Goal: Task Accomplishment & Management: Manage account settings

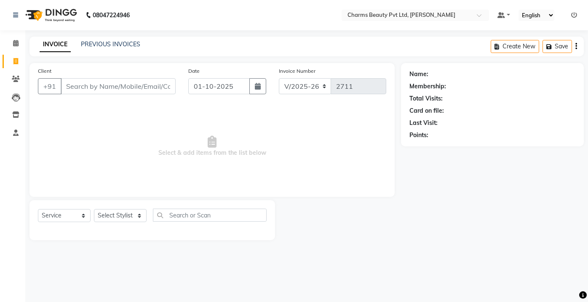
select select "3743"
select select "service"
click at [112, 42] on link "PREVIOUS INVOICES" at bounding box center [110, 44] width 59 height 8
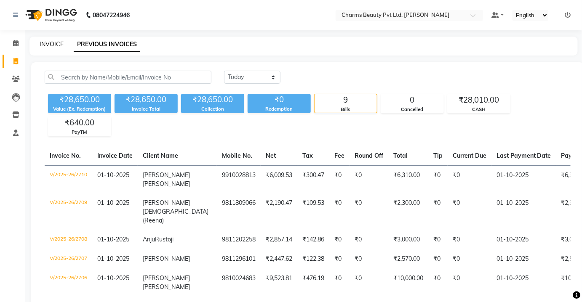
click at [56, 43] on link "INVOICE" at bounding box center [52, 44] width 24 height 8
select select "service"
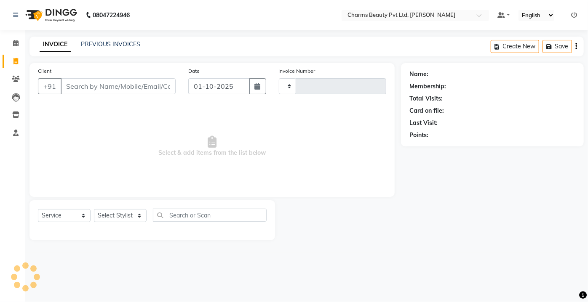
type input "2711"
select select "3743"
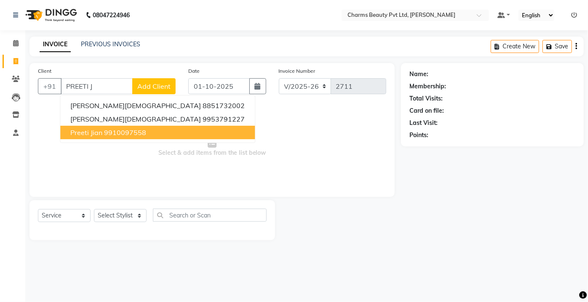
click at [112, 137] on button "Preeti Jian 9910097558" at bounding box center [157, 132] width 195 height 13
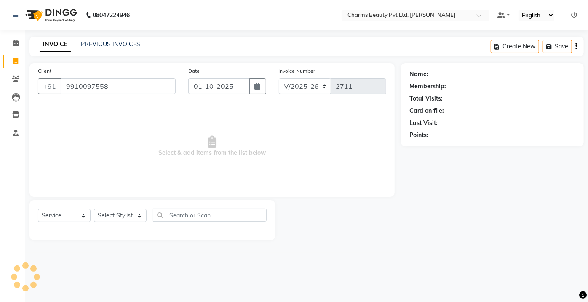
type input "9910097558"
drag, startPoint x: 115, startPoint y: 218, endPoint x: 117, endPoint y: 210, distance: 8.2
click at [117, 212] on select "Select Stylist Aarti [PERSON_NAME] [PERSON_NAME] CHARMS DR. POOJA MITTAL HINA […" at bounding box center [120, 215] width 53 height 13
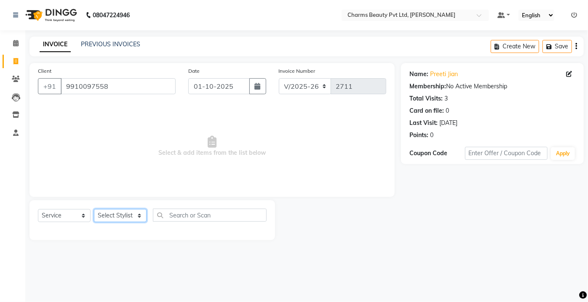
select select "17827"
click at [94, 209] on select "Select Stylist Aarti [PERSON_NAME] [PERSON_NAME] CHARMS DR. POOJA MITTAL HINA […" at bounding box center [120, 215] width 53 height 13
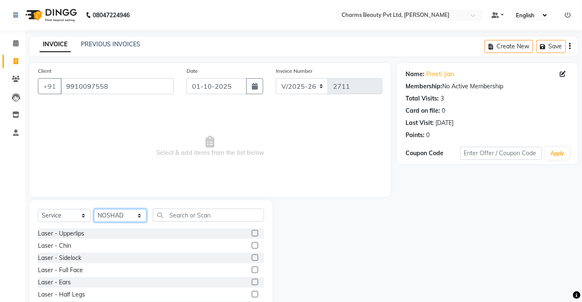
click at [142, 220] on select "Select Stylist Aarti [PERSON_NAME] [PERSON_NAME] CHARMS DR. POOJA MITTAL HINA […" at bounding box center [120, 215] width 53 height 13
click at [169, 213] on input "text" at bounding box center [208, 215] width 111 height 13
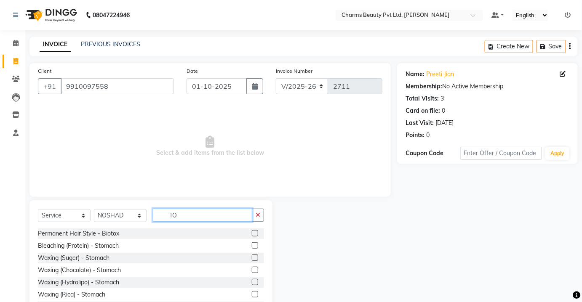
type input "T"
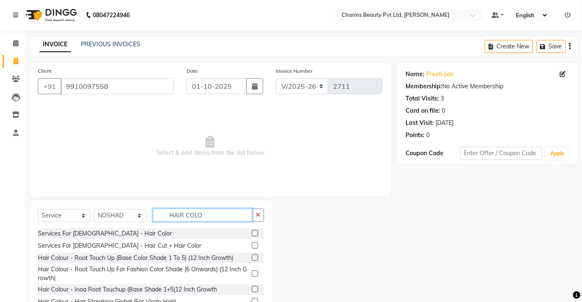
type input "HAIR COLO"
click at [252, 232] on label at bounding box center [255, 233] width 6 height 6
click at [252, 232] on input "checkbox" at bounding box center [254, 233] width 5 height 5
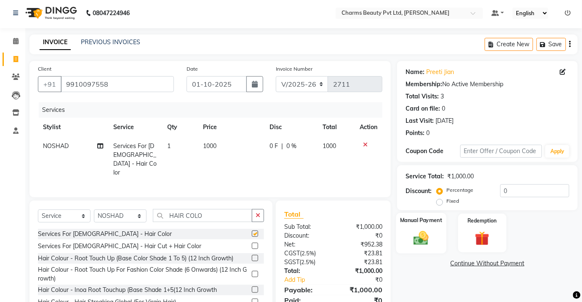
scroll to position [35, 0]
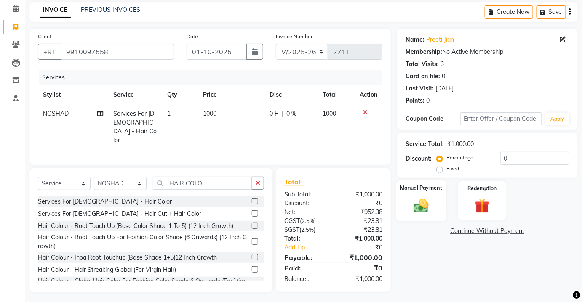
checkbox input "false"
click at [239, 108] on td "1000" at bounding box center [231, 126] width 67 height 45
select select "17827"
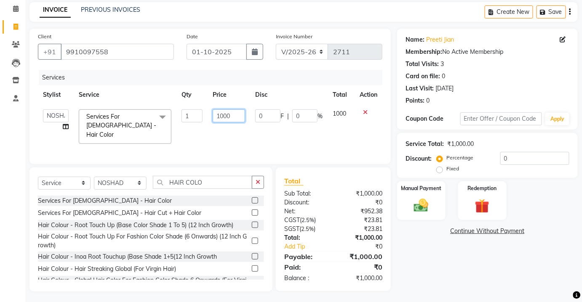
click at [224, 112] on input "1000" at bounding box center [229, 116] width 32 height 13
type input "2500"
click at [229, 132] on td "2500" at bounding box center [229, 126] width 43 height 45
select select "17827"
click at [413, 201] on img at bounding box center [421, 205] width 24 height 17
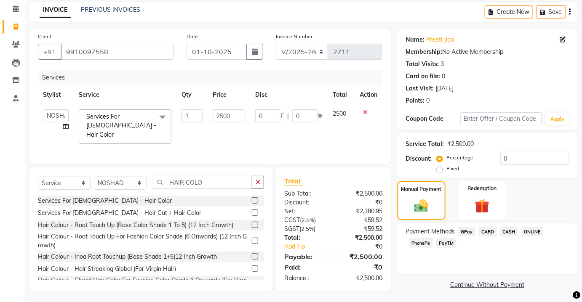
click at [506, 231] on span "CASH" at bounding box center [509, 232] width 18 height 10
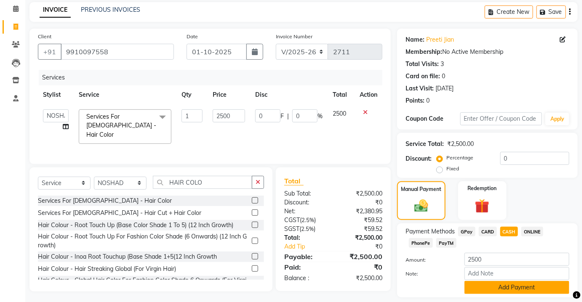
click at [509, 283] on button "Add Payment" at bounding box center [517, 287] width 105 height 13
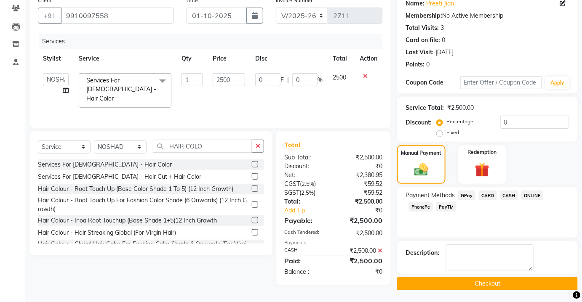
click at [508, 284] on button "Checkout" at bounding box center [487, 284] width 181 height 13
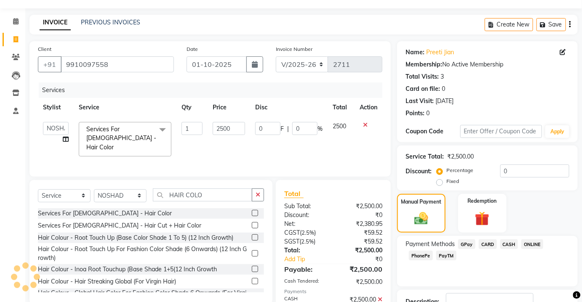
scroll to position [0, 0]
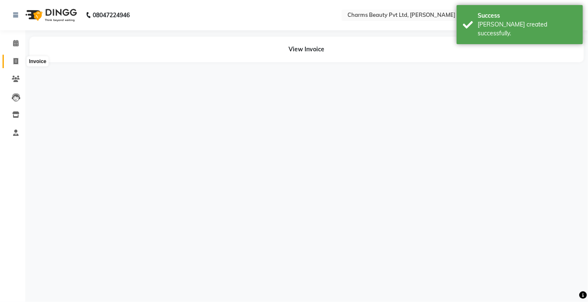
click at [19, 58] on span at bounding box center [15, 62] width 15 height 10
select select "service"
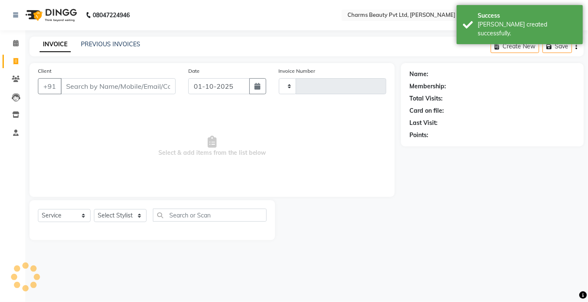
type input "2712"
select select "3743"
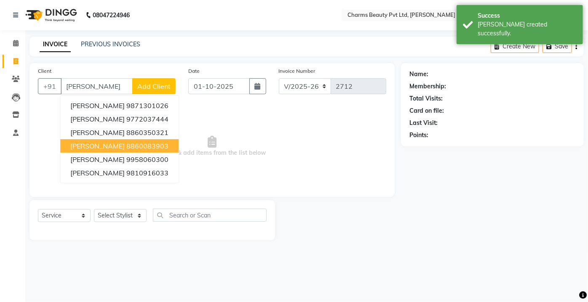
drag, startPoint x: 109, startPoint y: 146, endPoint x: 115, endPoint y: 177, distance: 31.6
click at [126, 147] on ngb-highlight "8860083903" at bounding box center [147, 146] width 42 height 8
type input "8860083903"
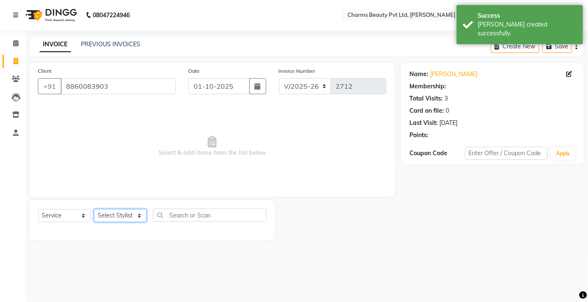
click at [129, 209] on div "Select Service Product Membership Package Voucher Prepaid Gift Card Select Styl…" at bounding box center [152, 219] width 229 height 20
select select "1: Object"
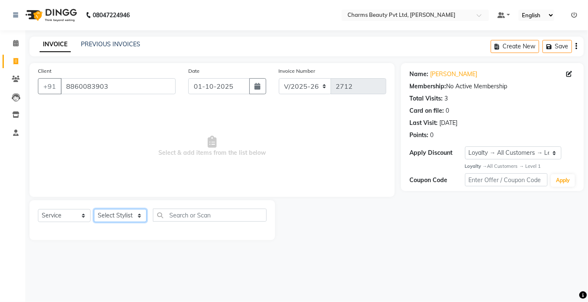
select select "88835"
click at [94, 209] on select "Select Stylist Aarti [PERSON_NAME] [PERSON_NAME] CHARMS DR. POOJA MITTAL HINA […" at bounding box center [120, 215] width 53 height 13
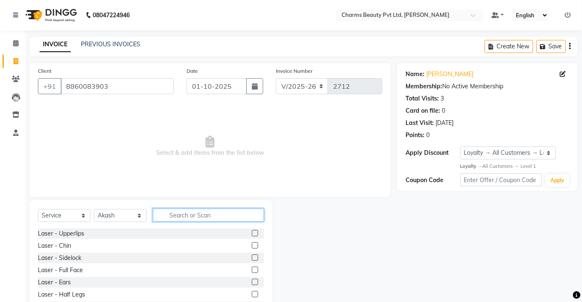
click at [179, 217] on input "text" at bounding box center [208, 215] width 111 height 13
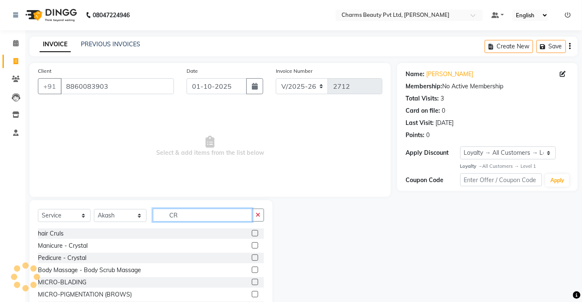
type input "CR"
click at [252, 231] on label at bounding box center [255, 233] width 6 height 6
click at [252, 231] on input "checkbox" at bounding box center [254, 233] width 5 height 5
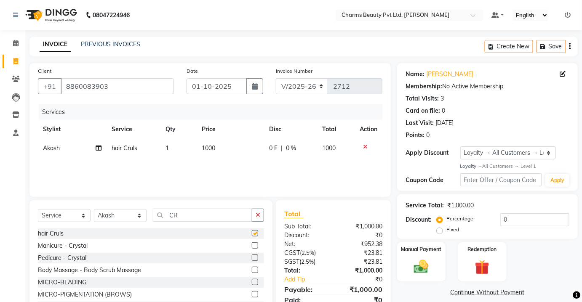
click at [230, 151] on td "1000" at bounding box center [230, 148] width 67 height 19
checkbox input "false"
select select "88835"
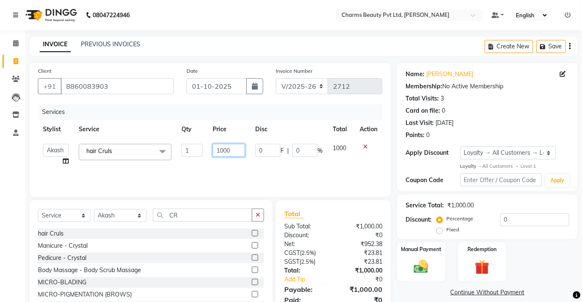
click at [230, 147] on input "1000" at bounding box center [229, 150] width 32 height 13
type input "1"
type input "850"
click at [102, 215] on select "Select Stylist Aarti [PERSON_NAME] [PERSON_NAME] CHARMS DR. POOJA MITTAL HINA […" at bounding box center [120, 215] width 53 height 13
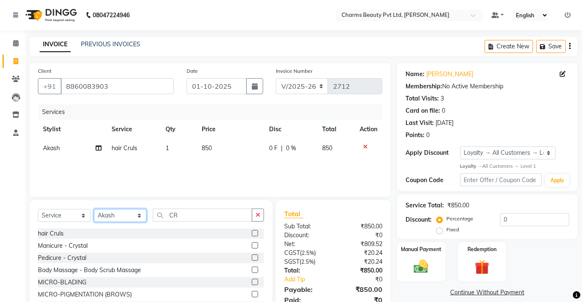
click at [115, 215] on select "Select Stylist Aarti [PERSON_NAME] [PERSON_NAME] CHARMS DR. POOJA MITTAL HINA […" at bounding box center [120, 215] width 53 height 13
click at [110, 216] on select "Select Stylist Aarti [PERSON_NAME] [PERSON_NAME] CHARMS DR. POOJA MITTAL HINA […" at bounding box center [120, 215] width 53 height 13
click at [94, 209] on select "Select Stylist Aarti [PERSON_NAME] [PERSON_NAME] CHARMS DR. POOJA MITTAL HINA […" at bounding box center [120, 215] width 53 height 13
click at [193, 209] on input "CR" at bounding box center [202, 215] width 99 height 13
type input "C"
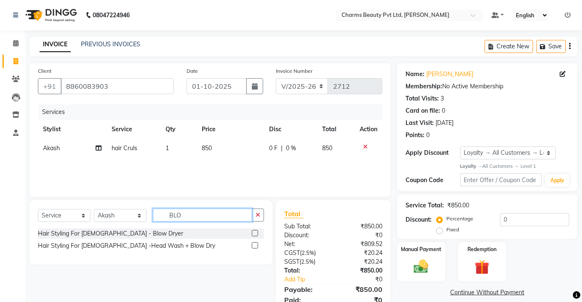
type input "BLO"
click at [252, 230] on label at bounding box center [255, 233] width 6 height 6
click at [252, 231] on input "checkbox" at bounding box center [254, 233] width 5 height 5
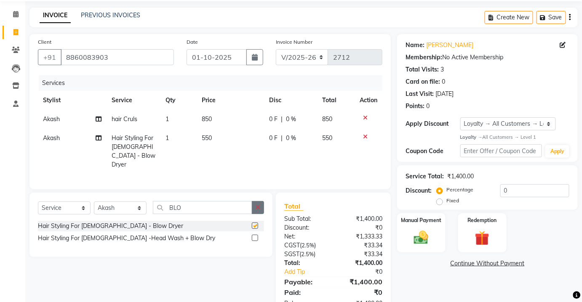
checkbox input "false"
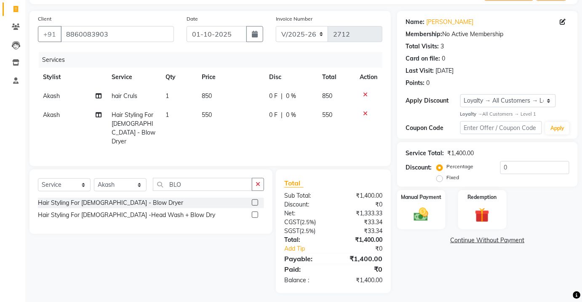
click at [313, 130] on td "0 F | 0 %" at bounding box center [290, 128] width 53 height 45
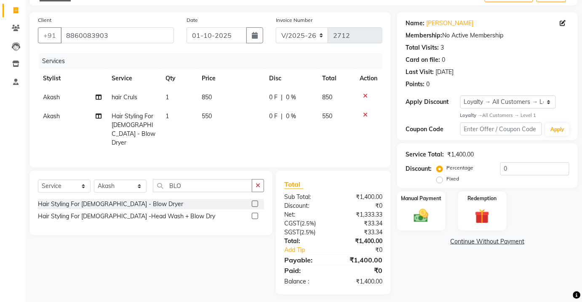
select select "88835"
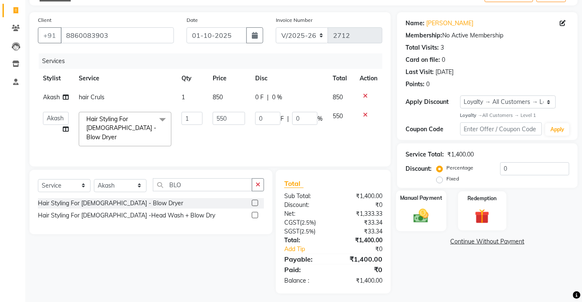
click at [428, 211] on img at bounding box center [421, 216] width 24 height 17
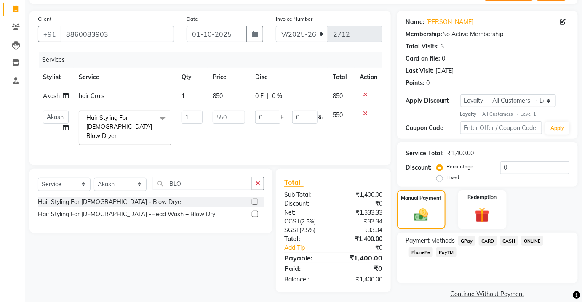
click at [499, 240] on div "CASH" at bounding box center [507, 241] width 21 height 11
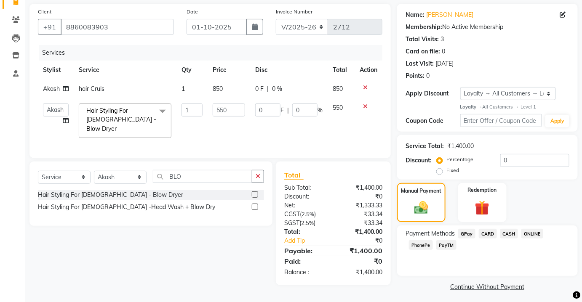
scroll to position [63, 0]
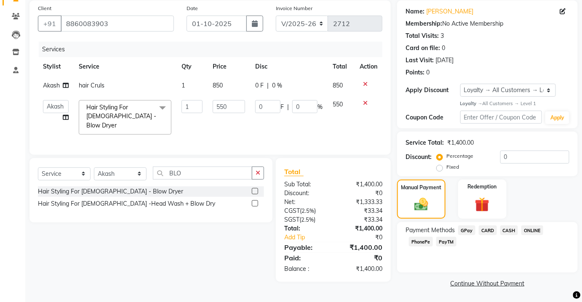
click at [503, 231] on span "CASH" at bounding box center [509, 231] width 18 height 10
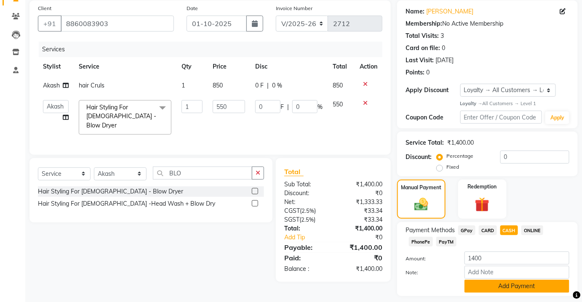
click at [502, 287] on button "Add Payment" at bounding box center [517, 286] width 105 height 13
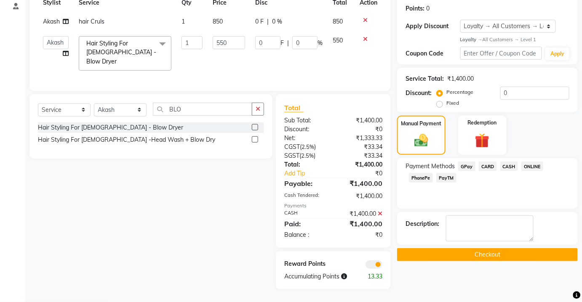
click at [476, 251] on button "Checkout" at bounding box center [487, 255] width 181 height 13
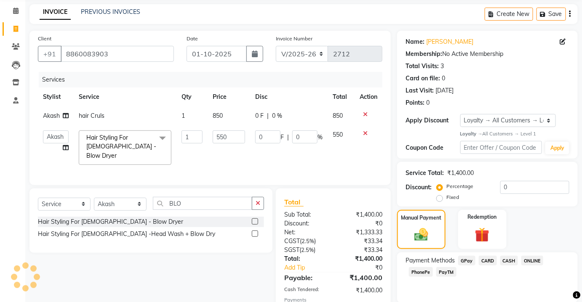
scroll to position [0, 0]
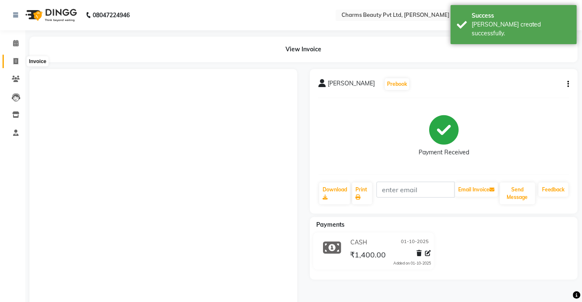
click at [13, 58] on span at bounding box center [15, 62] width 15 height 10
select select "service"
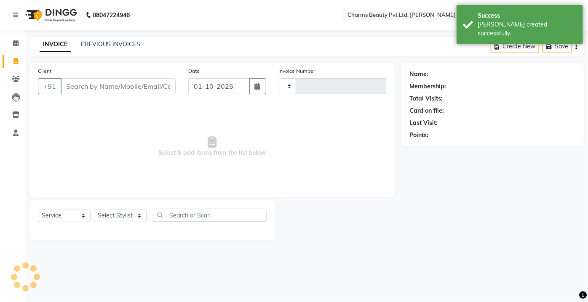
type input "2713"
select select "3743"
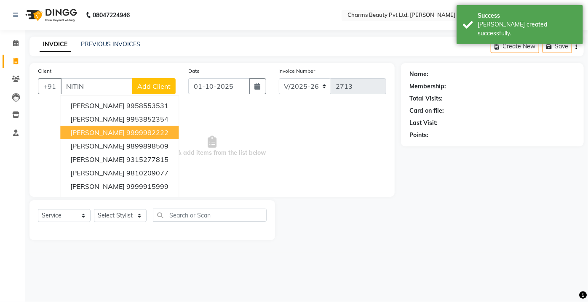
click at [121, 138] on button "[PERSON_NAME] 9999982222" at bounding box center [119, 132] width 118 height 13
type input "9999982222"
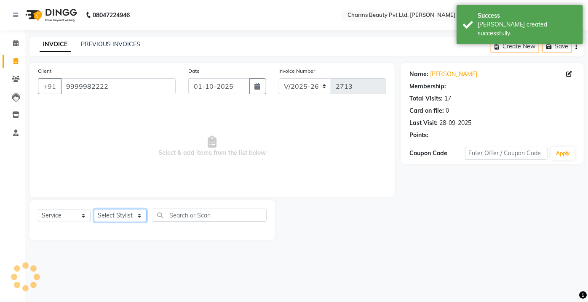
select select "1: Object"
click at [122, 208] on div "Select Service Product Membership Package Voucher Prepaid Gift Card Select Styl…" at bounding box center [152, 221] width 246 height 40
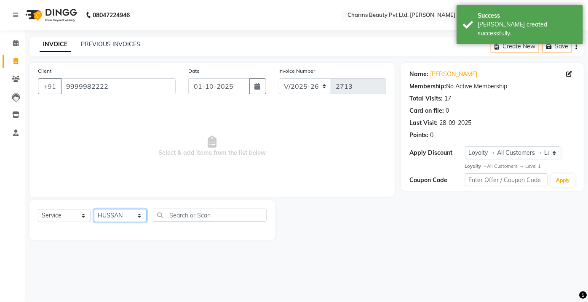
click at [94, 209] on select "Select Stylist Aarti [PERSON_NAME] [PERSON_NAME] CHARMS DR. POOJA MITTAL HINA […" at bounding box center [120, 215] width 53 height 13
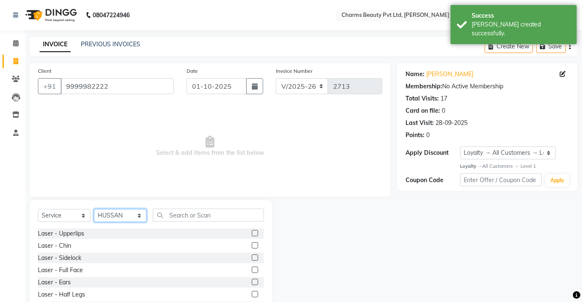
click at [121, 211] on select "Select Stylist Aarti [PERSON_NAME] [PERSON_NAME] CHARMS DR. POOJA MITTAL HINA […" at bounding box center [120, 215] width 53 height 13
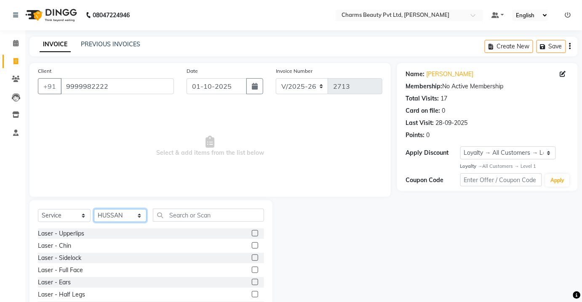
select select "17827"
click at [94, 209] on select "Select Stylist Aarti [PERSON_NAME] [PERSON_NAME] CHARMS DR. POOJA MITTAL HINA […" at bounding box center [120, 215] width 53 height 13
click at [129, 213] on select "Select Stylist Aarti [PERSON_NAME] [PERSON_NAME] CHARMS DR. POOJA MITTAL HINA […" at bounding box center [120, 215] width 53 height 13
click at [94, 209] on select "Select Stylist Aarti [PERSON_NAME] [PERSON_NAME] CHARMS DR. POOJA MITTAL HINA […" at bounding box center [120, 215] width 53 height 13
click at [185, 215] on input "text" at bounding box center [208, 215] width 111 height 13
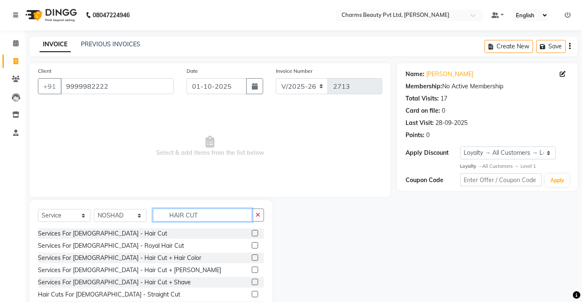
type input "HAIR CUT"
click at [252, 230] on div at bounding box center [258, 234] width 12 height 11
click at [252, 233] on label at bounding box center [255, 233] width 6 height 6
click at [252, 233] on input "checkbox" at bounding box center [254, 233] width 5 height 5
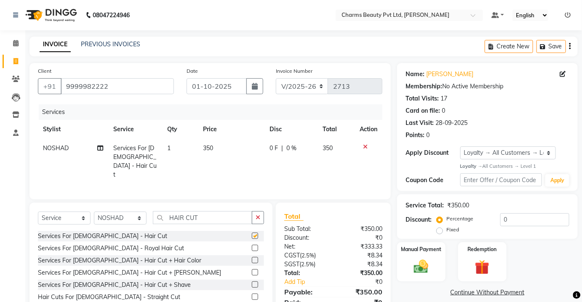
checkbox input "false"
click at [365, 147] on icon at bounding box center [365, 147] width 5 height 6
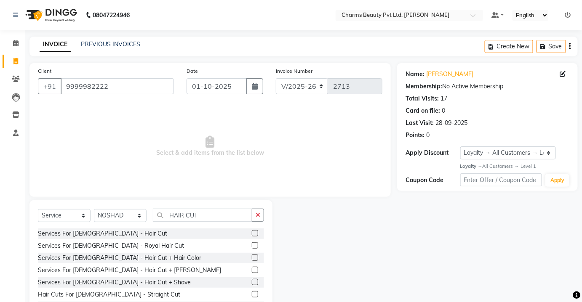
scroll to position [38, 0]
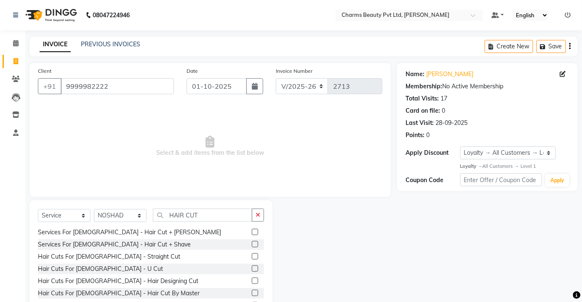
click at [252, 280] on label at bounding box center [255, 281] width 6 height 6
click at [252, 280] on input "checkbox" at bounding box center [254, 281] width 5 height 5
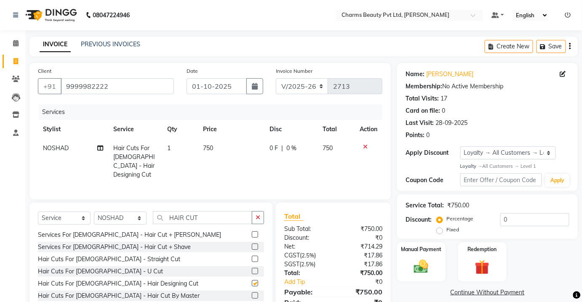
checkbox input "false"
click at [98, 148] on icon at bounding box center [100, 148] width 6 height 6
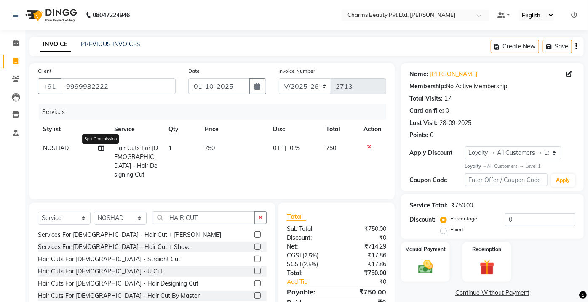
select select "17827"
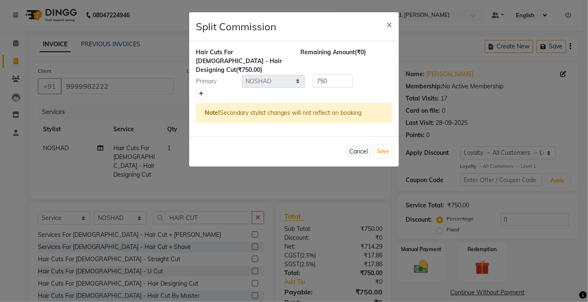
click at [198, 89] on link at bounding box center [201, 94] width 9 height 10
type input "375"
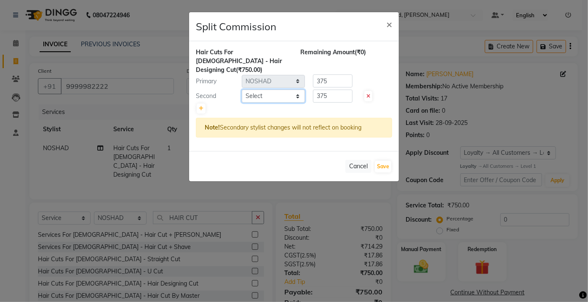
click at [275, 91] on select "Select Aarti [PERSON_NAME] [PERSON_NAME] CHARMS DR. POOJA MITTAL HINA [PERSON_N…" at bounding box center [273, 96] width 63 height 13
select select "88835"
click at [242, 90] on select "Select Aarti [PERSON_NAME] [PERSON_NAME] CHARMS DR. POOJA MITTAL HINA [PERSON_N…" at bounding box center [273, 96] width 63 height 13
click at [380, 161] on button "Save" at bounding box center [383, 167] width 16 height 12
select select "Select"
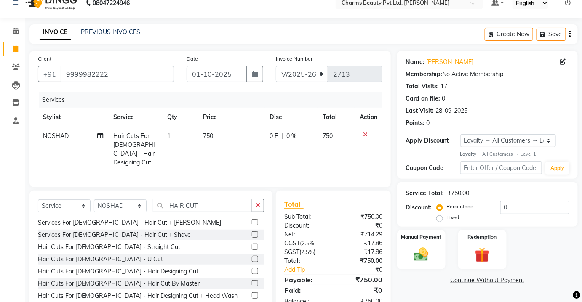
scroll to position [35, 0]
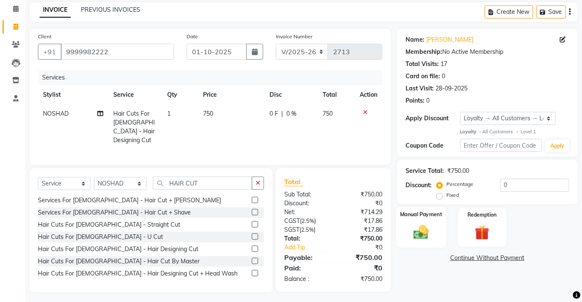
click at [428, 245] on div "Manual Payment" at bounding box center [421, 227] width 50 height 41
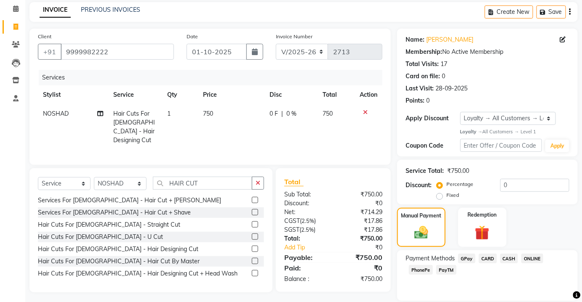
click at [518, 259] on div "ONLINE" at bounding box center [530, 259] width 25 height 11
click at [505, 257] on span "CASH" at bounding box center [509, 259] width 18 height 10
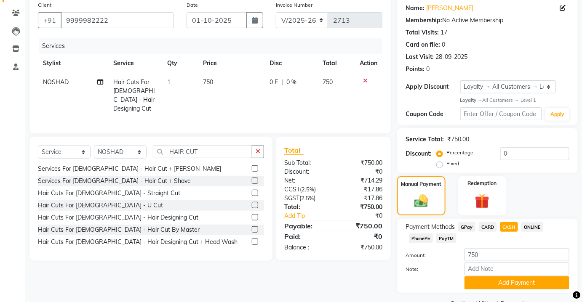
scroll to position [86, 0]
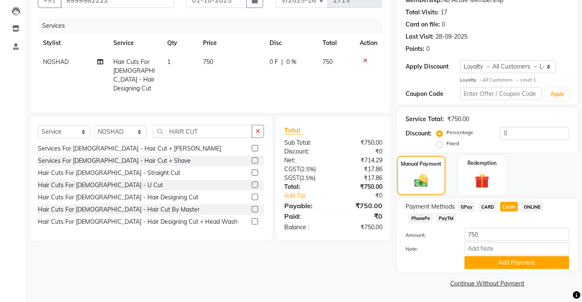
click at [436, 217] on div "PayTM" at bounding box center [445, 219] width 24 height 11
click at [441, 218] on span "PayTM" at bounding box center [446, 219] width 20 height 10
click at [499, 273] on div "Name: [PERSON_NAME] Membership: No Active Membership Total Visits: 17 Card on f…" at bounding box center [490, 133] width 187 height 313
click at [499, 261] on button "Add Payment" at bounding box center [517, 263] width 105 height 13
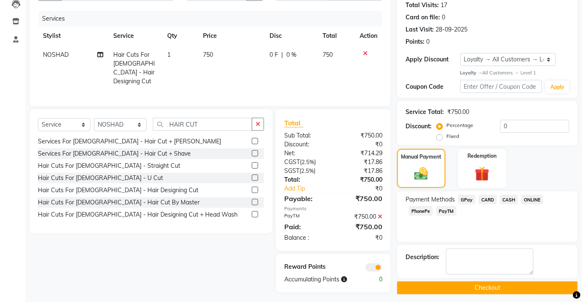
scroll to position [98, 0]
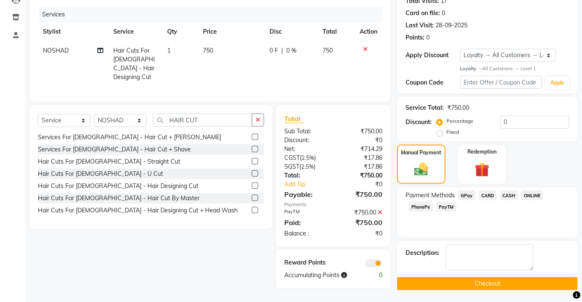
click at [487, 282] on button "Checkout" at bounding box center [487, 284] width 181 height 13
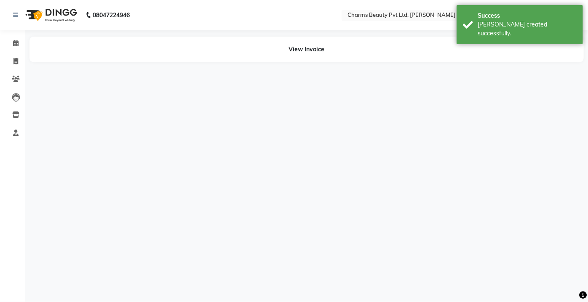
select select "17827"
select select "88835"
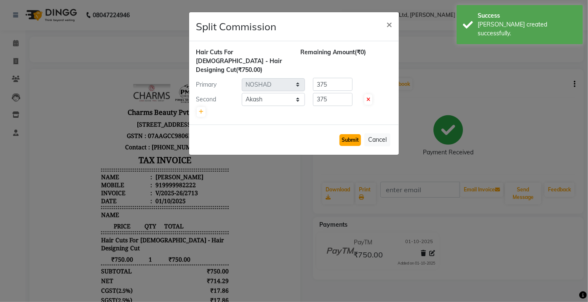
click at [354, 134] on button "Submit" at bounding box center [350, 140] width 21 height 12
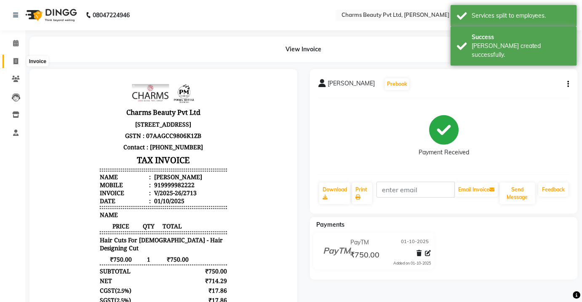
click at [18, 57] on span at bounding box center [15, 62] width 15 height 10
select select "service"
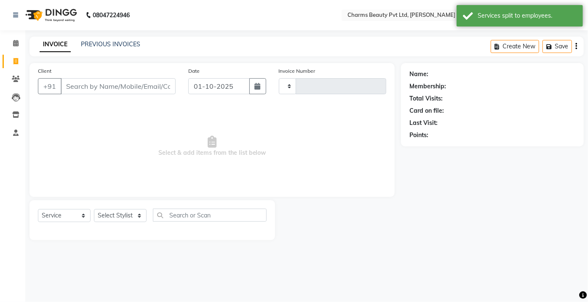
type input "2714"
select select "3743"
click at [120, 41] on link "PREVIOUS INVOICES" at bounding box center [110, 44] width 59 height 8
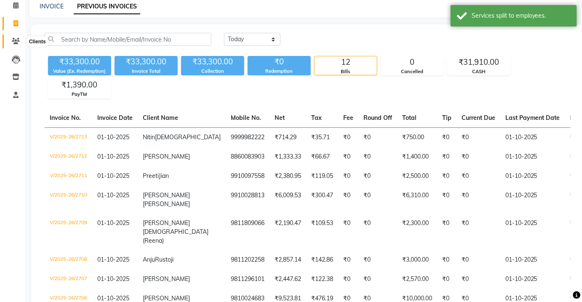
click at [16, 42] on icon at bounding box center [16, 41] width 8 height 6
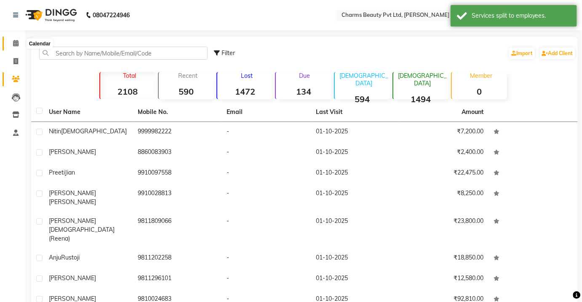
click at [12, 43] on span at bounding box center [15, 44] width 15 height 10
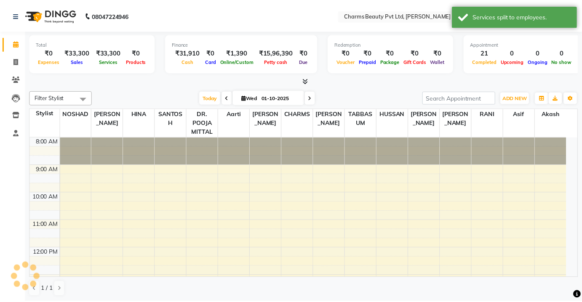
scroll to position [200, 0]
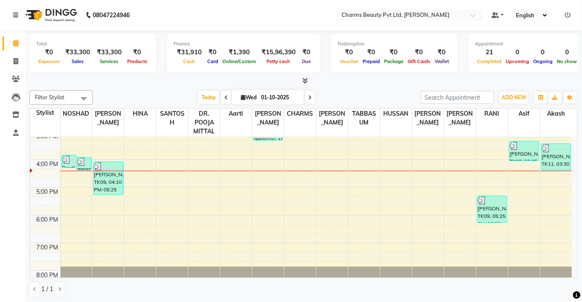
click at [0, 70] on li "Invoice" at bounding box center [12, 62] width 25 height 18
click at [13, 60] on span at bounding box center [15, 62] width 15 height 10
select select "service"
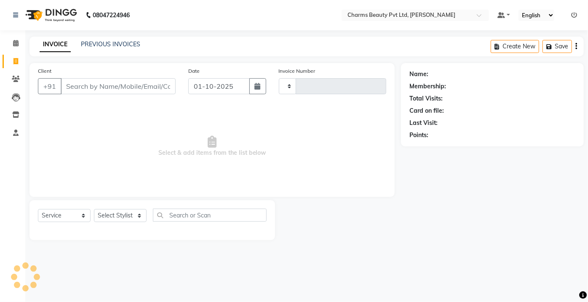
type input "2714"
select select "3743"
click at [108, 74] on div "Client +91" at bounding box center [107, 84] width 150 height 35
click at [128, 96] on div "Client +91" at bounding box center [107, 84] width 150 height 35
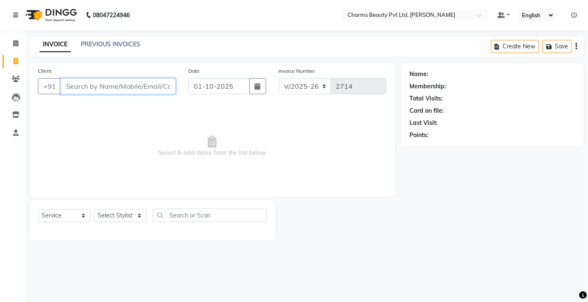
click at [128, 89] on input "Client" at bounding box center [118, 86] width 115 height 16
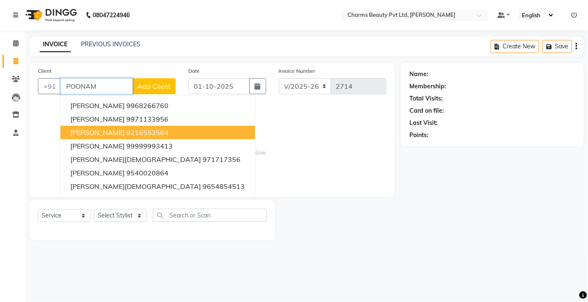
click at [125, 136] on span "[PERSON_NAME]" at bounding box center [97, 132] width 54 height 8
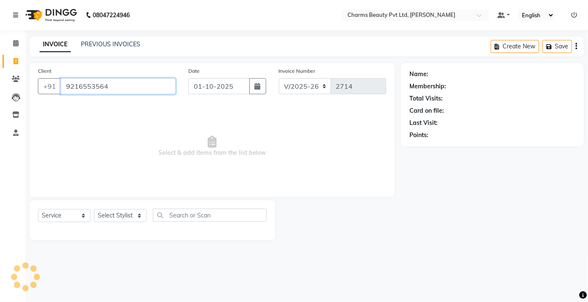
type input "9216553564"
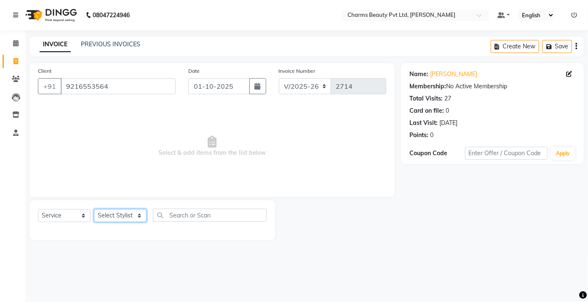
drag, startPoint x: 130, startPoint y: 216, endPoint x: 131, endPoint y: 211, distance: 5.1
click at [130, 215] on select "Select Stylist Aarti [PERSON_NAME] [PERSON_NAME] CHARMS DR. POOJA MITTAL HINA […" at bounding box center [120, 215] width 53 height 13
select select "17828"
click at [94, 209] on select "Select Stylist Aarti [PERSON_NAME] [PERSON_NAME] CHARMS DR. POOJA MITTAL HINA […" at bounding box center [120, 215] width 53 height 13
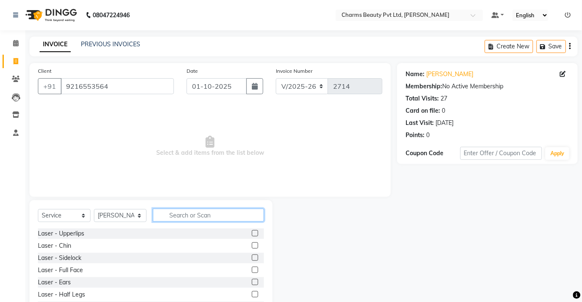
click at [191, 211] on input "text" at bounding box center [208, 215] width 111 height 13
type input "FACIA"
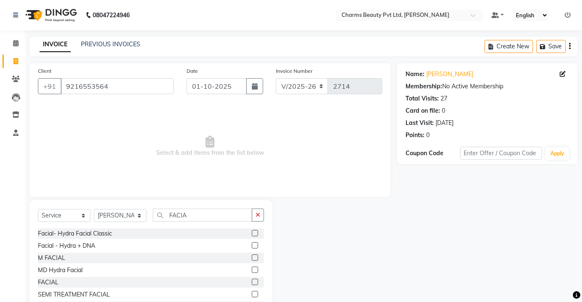
click at [252, 279] on label at bounding box center [255, 282] width 6 height 6
click at [252, 280] on input "checkbox" at bounding box center [254, 282] width 5 height 5
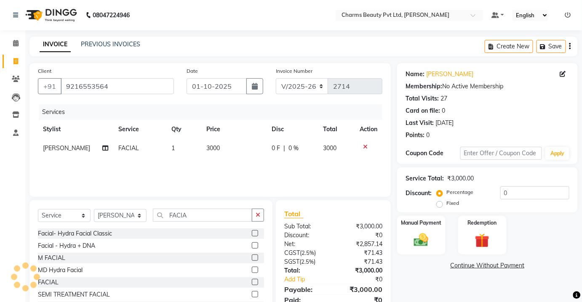
click at [366, 148] on icon at bounding box center [365, 147] width 5 height 6
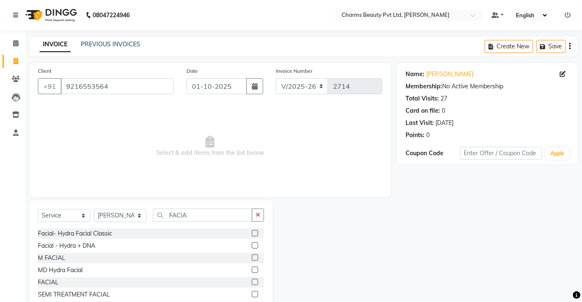
click at [252, 280] on label at bounding box center [255, 282] width 6 height 6
click at [252, 280] on input "checkbox" at bounding box center [254, 282] width 5 height 5
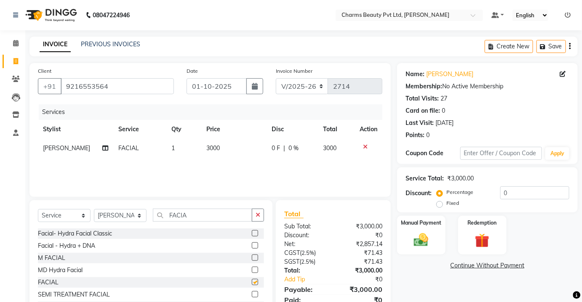
checkbox input "false"
click at [216, 147] on td "3000" at bounding box center [233, 148] width 65 height 19
select select "17828"
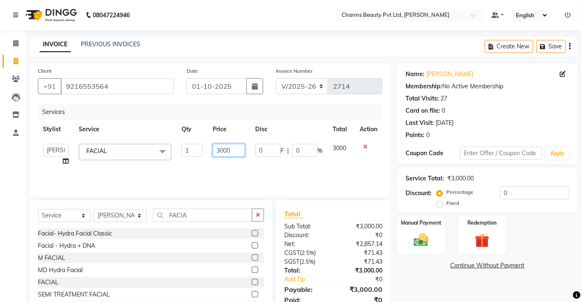
click at [220, 150] on input "3000" at bounding box center [229, 150] width 32 height 13
click at [223, 150] on input "3000" at bounding box center [229, 150] width 32 height 13
type input "1100"
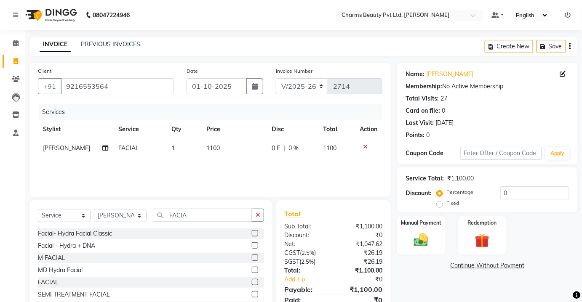
click at [237, 162] on div "Services Stylist Service Qty Price Disc Total Action [PERSON_NAME] FACIAL 1 110…" at bounding box center [210, 146] width 345 height 84
click at [230, 151] on td "1100" at bounding box center [233, 148] width 65 height 19
select select "17828"
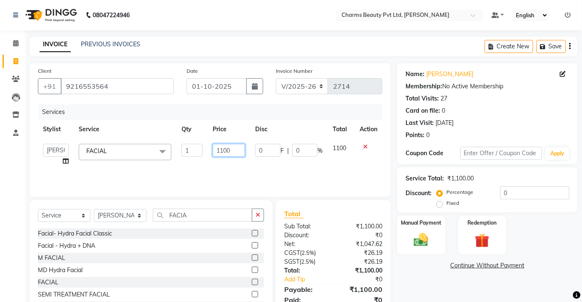
click at [230, 151] on input "1100" at bounding box center [229, 150] width 32 height 13
type input "11000"
drag, startPoint x: 187, startPoint y: 204, endPoint x: 186, endPoint y: 191, distance: 12.7
click at [188, 195] on div "Client [PHONE_NUMBER] Date [DATE] Invoice Number V/2025 V/[PHONE_NUMBER] Servic…" at bounding box center [210, 194] width 374 height 262
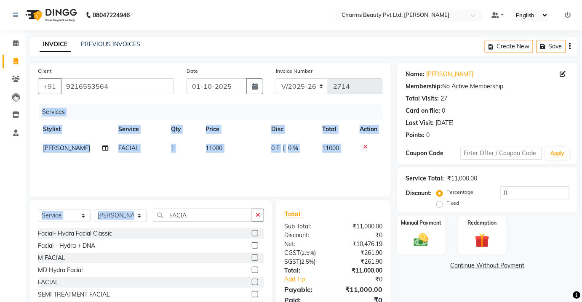
click at [147, 181] on div "Services Stylist Service Qty Price Disc Total Action [PERSON_NAME] FACIAL 1 110…" at bounding box center [210, 146] width 345 height 84
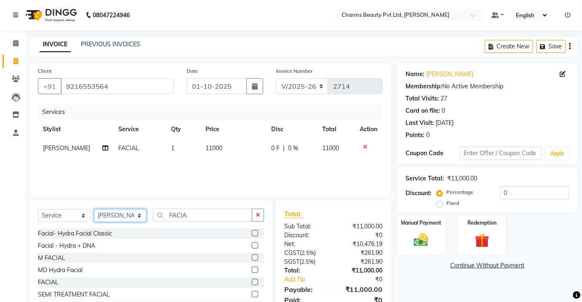
drag, startPoint x: 121, startPoint y: 218, endPoint x: 121, endPoint y: 210, distance: 8.0
click at [121, 217] on select "Select Stylist Aarti [PERSON_NAME] [PERSON_NAME] CHARMS DR. POOJA MITTAL HINA […" at bounding box center [120, 215] width 53 height 13
click at [56, 116] on div "Services" at bounding box center [214, 112] width 350 height 16
click at [363, 144] on icon at bounding box center [365, 147] width 5 height 6
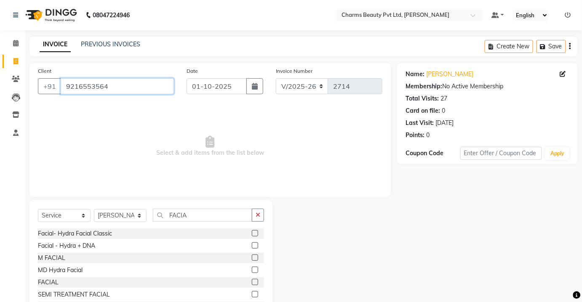
click at [117, 92] on input "9216553564" at bounding box center [117, 86] width 113 height 16
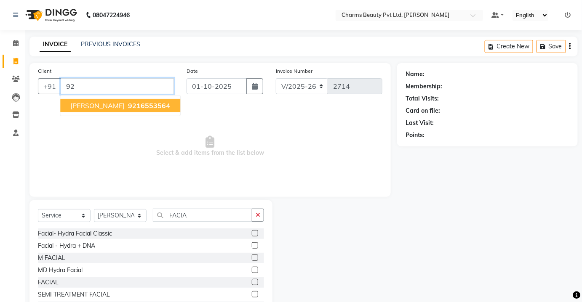
type input "9"
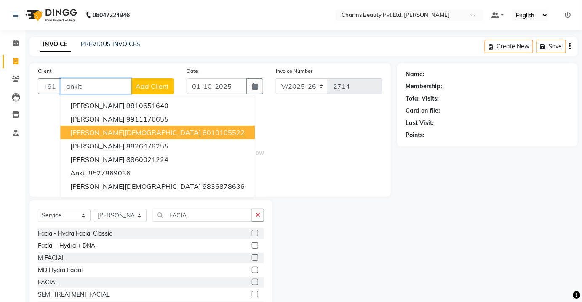
drag, startPoint x: 119, startPoint y: 132, endPoint x: 115, endPoint y: 84, distance: 47.8
click at [118, 96] on ngb-typeahead-window "[PERSON_NAME] 9810651640 [PERSON_NAME] 9911176655 [PERSON_NAME] 8010105522 [PER…" at bounding box center [157, 152] width 195 height 115
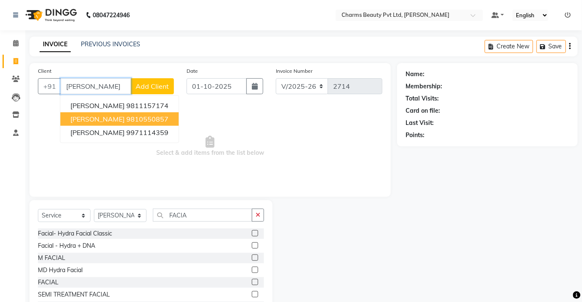
drag, startPoint x: 109, startPoint y: 114, endPoint x: 102, endPoint y: 135, distance: 22.6
click at [126, 115] on ngb-highlight "9810550857" at bounding box center [147, 119] width 42 height 8
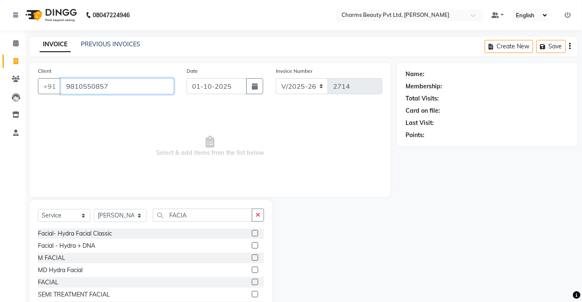
type input "9810550857"
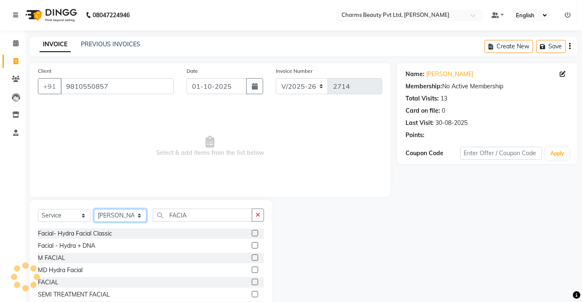
drag, startPoint x: 126, startPoint y: 212, endPoint x: 127, endPoint y: 207, distance: 5.1
click at [127, 207] on div "Select Service Product Membership Package Voucher Prepaid Gift Card Select Styl…" at bounding box center [150, 263] width 243 height 124
select select "43786"
click at [94, 209] on select "Select Stylist Aarti [PERSON_NAME] [PERSON_NAME] CHARMS DR. POOJA MITTAL HINA […" at bounding box center [120, 215] width 53 height 13
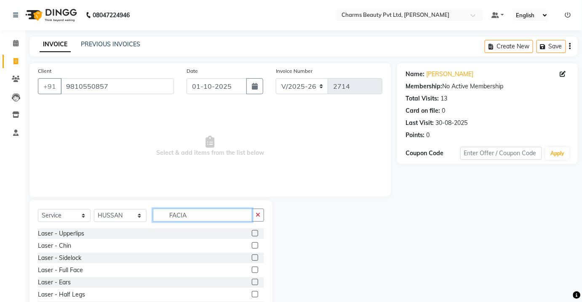
click at [187, 213] on input "FACIA" at bounding box center [202, 215] width 99 height 13
type input "F"
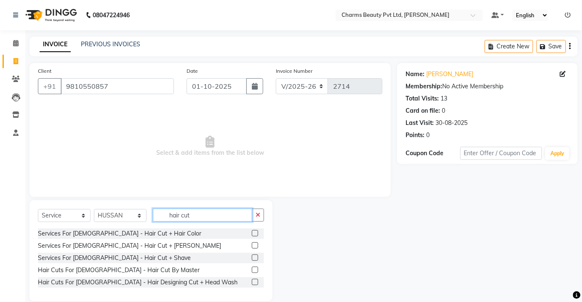
type input "hair cut"
click at [255, 245] on label at bounding box center [255, 246] width 6 height 6
click at [255, 245] on input "checkbox" at bounding box center [254, 245] width 5 height 5
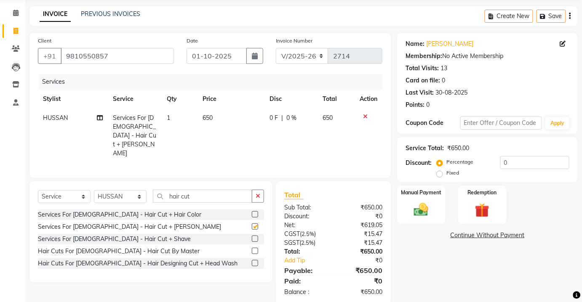
scroll to position [34, 0]
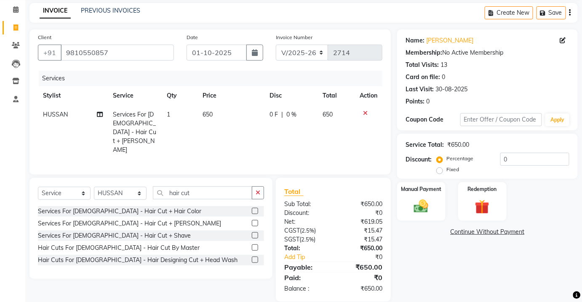
checkbox input "false"
click at [427, 197] on div "Manual Payment" at bounding box center [421, 202] width 50 height 41
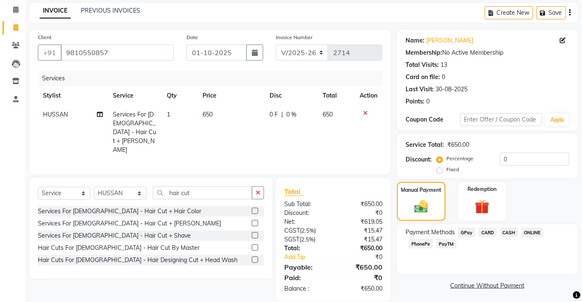
click at [447, 242] on span "PayTM" at bounding box center [446, 244] width 20 height 10
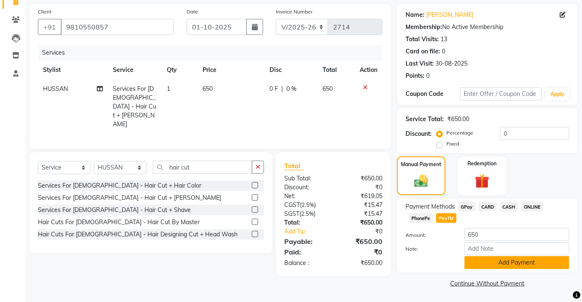
click at [471, 264] on button "Add Payment" at bounding box center [517, 263] width 105 height 13
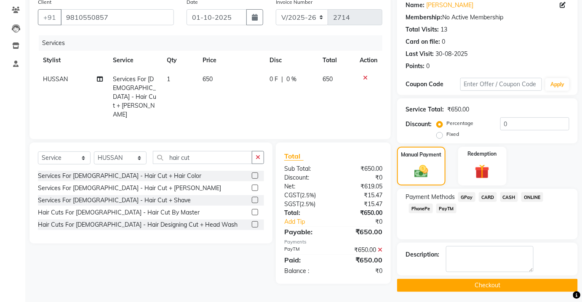
scroll to position [71, 0]
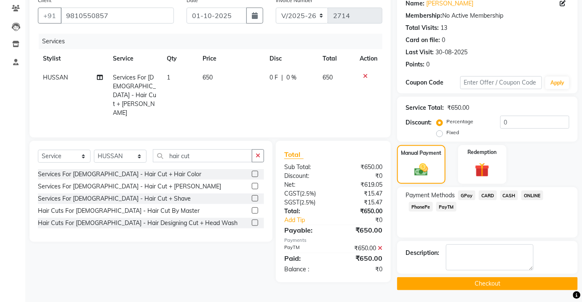
click at [477, 289] on button "Checkout" at bounding box center [487, 284] width 181 height 13
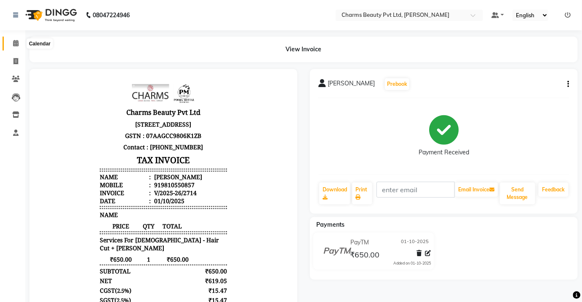
click at [9, 43] on span at bounding box center [15, 44] width 15 height 10
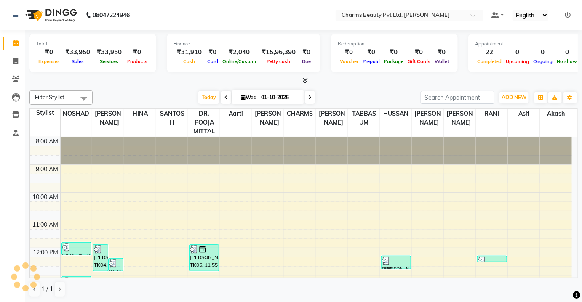
scroll to position [200, 0]
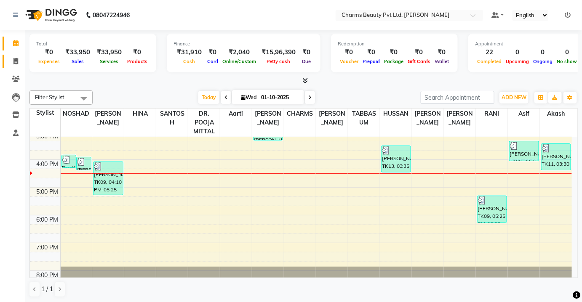
click at [3, 59] on link "Invoice" at bounding box center [13, 62] width 20 height 14
select select "service"
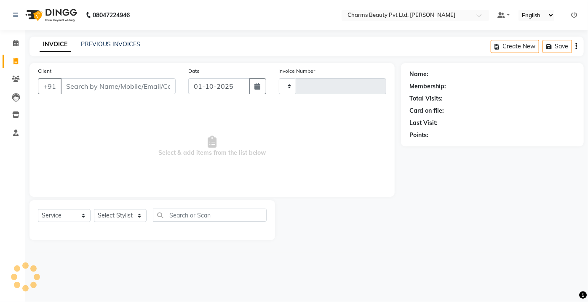
type input "2715"
select select "3743"
click at [116, 45] on link "PREVIOUS INVOICES" at bounding box center [110, 44] width 59 height 8
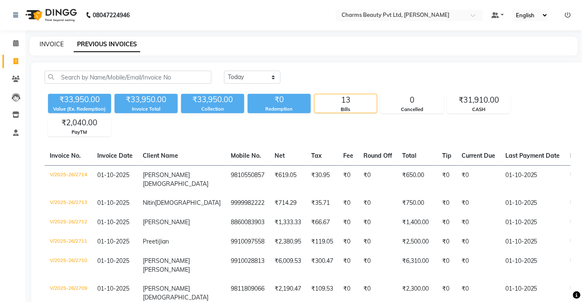
click at [46, 46] on link "INVOICE" at bounding box center [52, 44] width 24 height 8
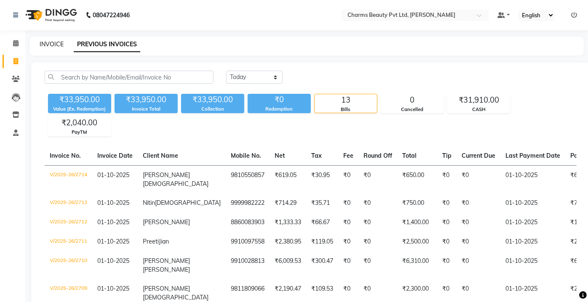
select select "3743"
select select "service"
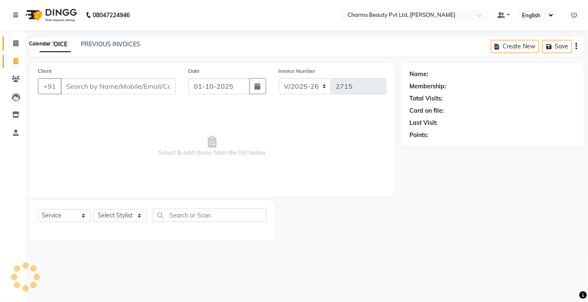
click at [19, 45] on span at bounding box center [15, 44] width 15 height 10
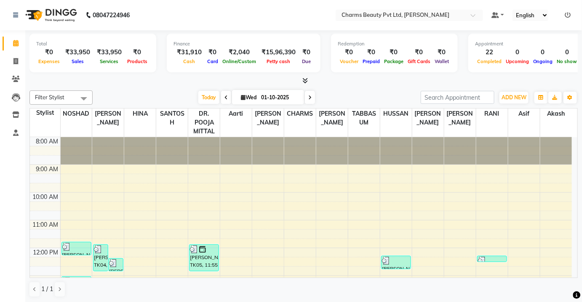
click at [0, 62] on li "Invoice" at bounding box center [12, 62] width 25 height 18
click at [19, 68] on link "Invoice" at bounding box center [13, 62] width 20 height 14
select select "service"
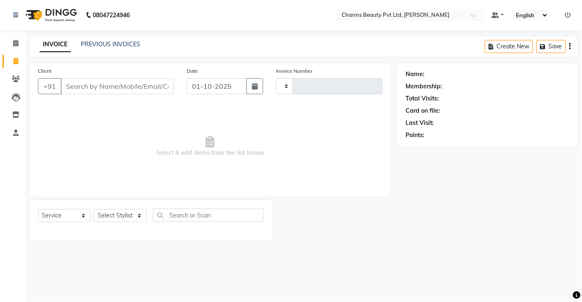
type input "2715"
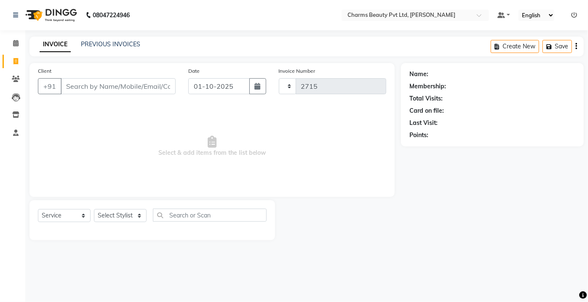
select select "3743"
click at [12, 39] on span at bounding box center [15, 44] width 15 height 10
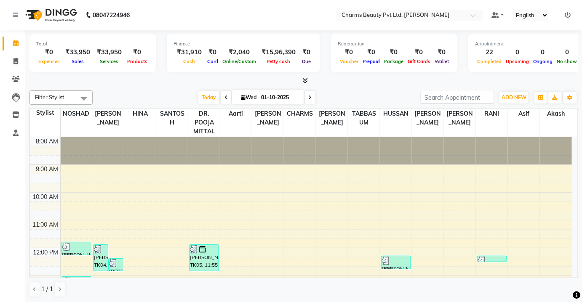
click at [1, 56] on li "Invoice" at bounding box center [12, 62] width 25 height 18
click at [18, 62] on icon at bounding box center [15, 61] width 5 height 6
select select "service"
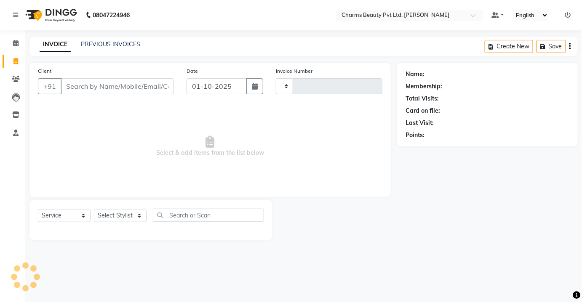
type input "2715"
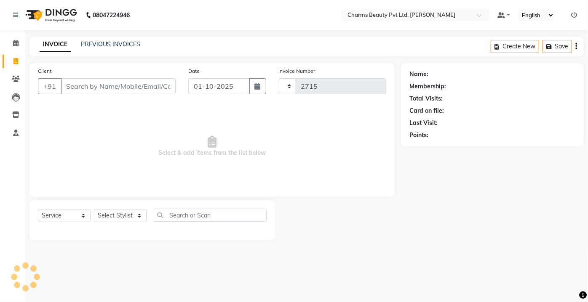
select select "3743"
click at [95, 43] on link "PREVIOUS INVOICES" at bounding box center [110, 44] width 59 height 8
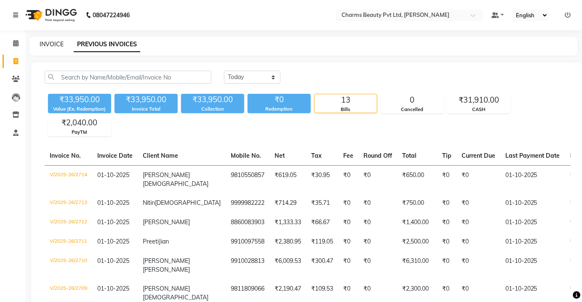
click at [56, 46] on link "INVOICE" at bounding box center [52, 44] width 24 height 8
select select "service"
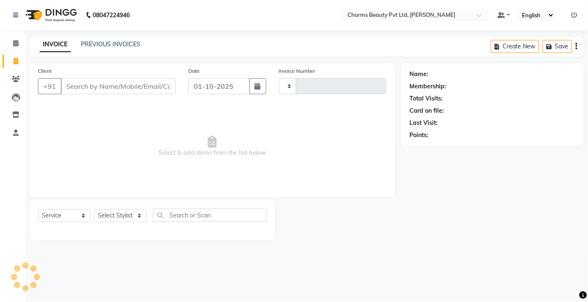
type input "2715"
select select "3743"
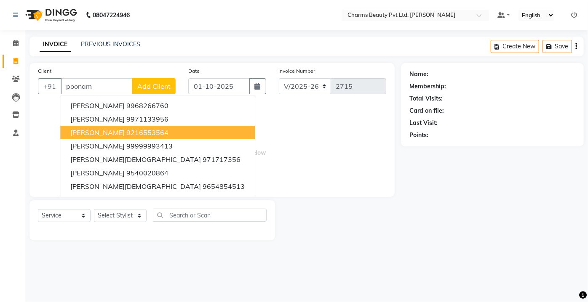
click at [104, 133] on span "[PERSON_NAME]" at bounding box center [97, 132] width 54 height 8
type input "9216553564"
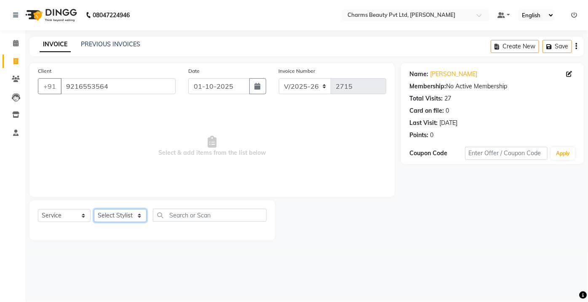
drag, startPoint x: 126, startPoint y: 215, endPoint x: 127, endPoint y: 211, distance: 4.3
click at [126, 214] on select "Select Stylist Aarti [PERSON_NAME] [PERSON_NAME] CHARMS DR. POOJA MITTAL HINA […" at bounding box center [120, 215] width 53 height 13
select select "17828"
click at [94, 209] on select "Select Stylist Aarti [PERSON_NAME] [PERSON_NAME] CHARMS DR. POOJA MITTAL HINA […" at bounding box center [120, 215] width 53 height 13
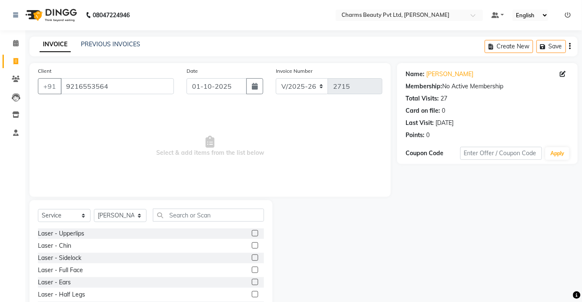
click at [171, 204] on div "Select Service Product Membership Package Voucher Prepaid Gift Card Select Styl…" at bounding box center [150, 263] width 243 height 124
drag, startPoint x: 181, startPoint y: 203, endPoint x: 180, endPoint y: 207, distance: 4.7
click at [180, 206] on div "Select Service Product Membership Package Voucher Prepaid Gift Card Select Styl…" at bounding box center [150, 263] width 243 height 124
click at [179, 211] on input "text" at bounding box center [208, 215] width 111 height 13
click at [177, 211] on input "text" at bounding box center [208, 215] width 111 height 13
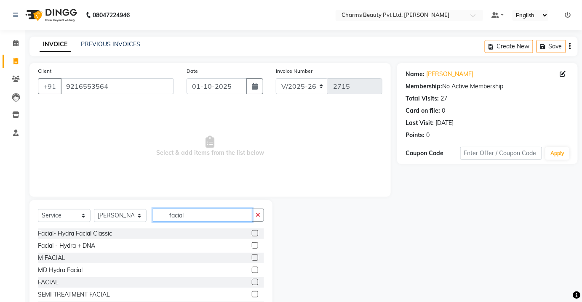
type input "facial"
click at [252, 279] on label at bounding box center [255, 282] width 6 height 6
click at [252, 280] on input "checkbox" at bounding box center [254, 282] width 5 height 5
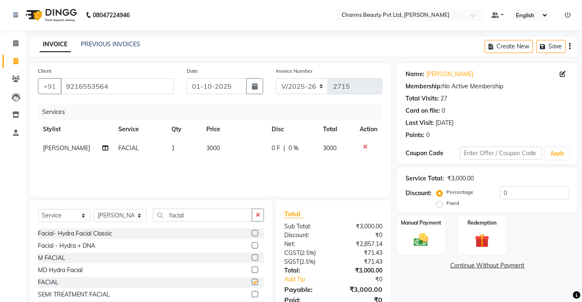
checkbox input "false"
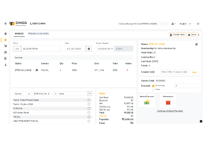
scroll to position [35, 0]
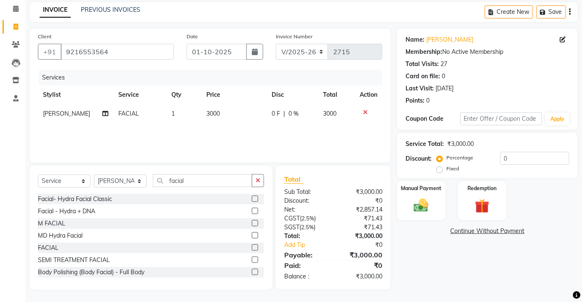
click at [246, 134] on div "Services Stylist Service Qty Price Disc Total Action [PERSON_NAME] FACIAL 1 300…" at bounding box center [210, 112] width 345 height 84
click at [221, 118] on td "3000" at bounding box center [233, 113] width 65 height 19
select select "17828"
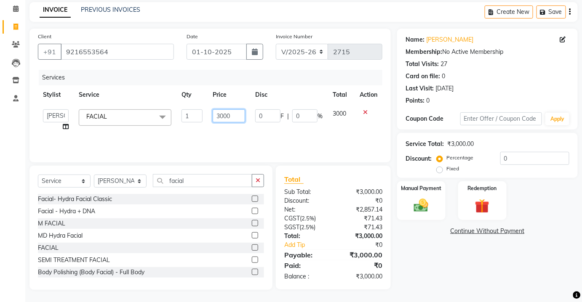
click at [222, 115] on input "3000" at bounding box center [229, 116] width 32 height 13
type input "11000"
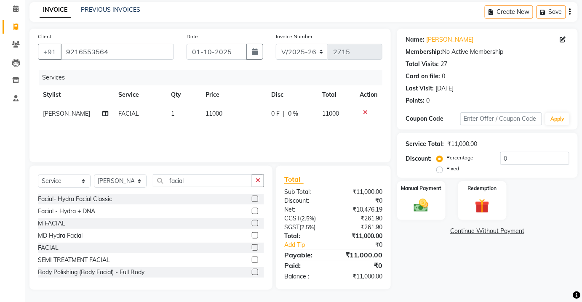
click at [190, 131] on div "Services Stylist Service Qty Price Disc Total Action [PERSON_NAME] FACIAL 1 110…" at bounding box center [210, 112] width 345 height 84
click at [126, 175] on select "Select Stylist Aarti [PERSON_NAME] [PERSON_NAME] CHARMS DR. POOJA MITTAL HINA […" at bounding box center [120, 181] width 53 height 13
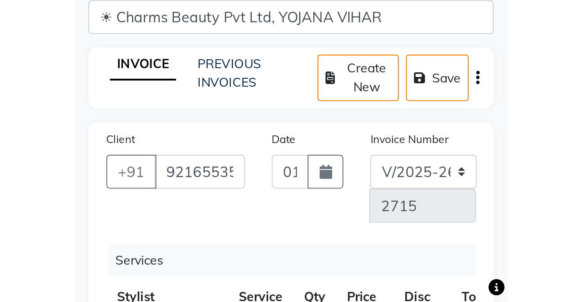
scroll to position [22, 0]
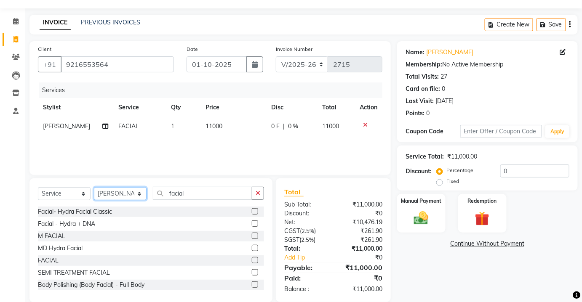
click at [113, 196] on select "Select Stylist Aarti [PERSON_NAME] [PERSON_NAME] CHARMS DR. POOJA MITTAL HINA […" at bounding box center [120, 193] width 53 height 13
select select "72250"
click at [94, 187] on select "Select Stylist Aarti [PERSON_NAME] [PERSON_NAME] CHARMS DR. POOJA MITTAL HINA […" at bounding box center [120, 193] width 53 height 13
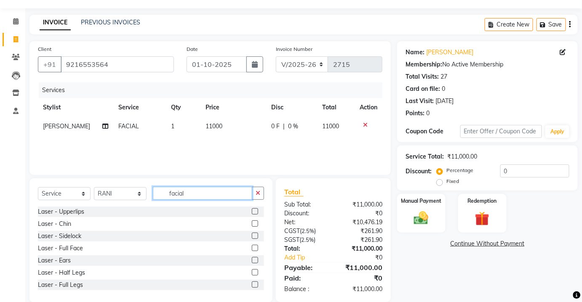
click at [195, 191] on input "facial" at bounding box center [202, 193] width 99 height 13
type input "f"
click at [193, 191] on input "text" at bounding box center [208, 193] width 111 height 13
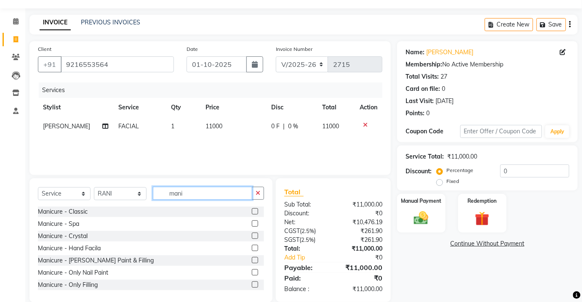
type input "mani"
click at [252, 208] on div at bounding box center [258, 212] width 12 height 11
click at [246, 213] on div "Manicure - Classic" at bounding box center [151, 212] width 226 height 11
click at [252, 210] on label at bounding box center [255, 212] width 6 height 6
click at [252, 210] on input "checkbox" at bounding box center [254, 211] width 5 height 5
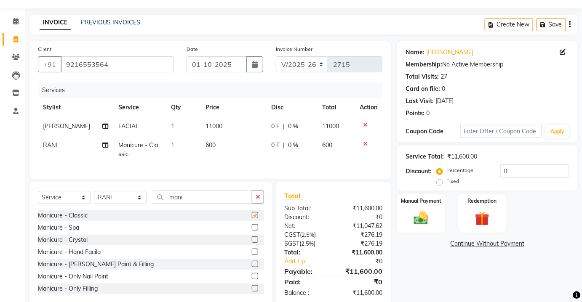
checkbox input "false"
click at [222, 140] on td "600" at bounding box center [233, 150] width 65 height 28
select select "72250"
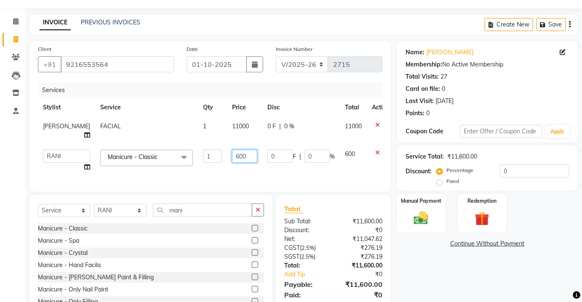
click at [238, 161] on input "600" at bounding box center [244, 156] width 25 height 13
type input "650"
click at [235, 174] on div "Services Stylist Service Qty Price Disc Total Action [PERSON_NAME] FACIAL 1 110…" at bounding box center [210, 133] width 345 height 101
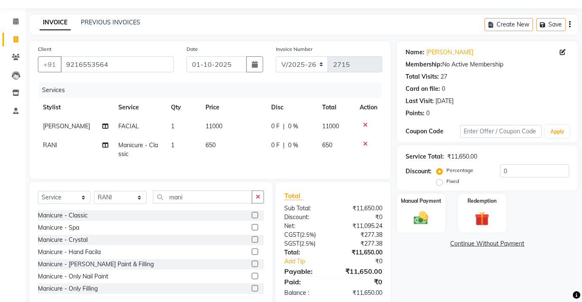
drag, startPoint x: 203, startPoint y: 194, endPoint x: 205, endPoint y: 200, distance: 6.3
click at [205, 200] on div "Select Service Product Membership Package Voucher Prepaid Gift Card Select Styl…" at bounding box center [150, 244] width 243 height 124
click at [206, 201] on input "mani" at bounding box center [202, 197] width 99 height 13
type input "m"
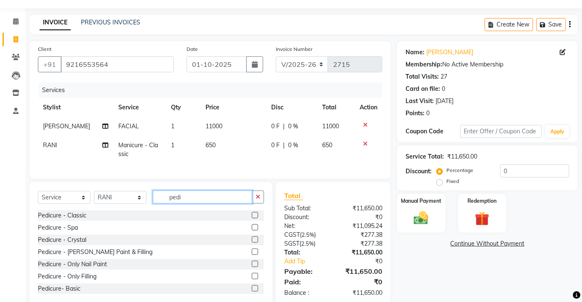
type input "pedi"
click at [118, 201] on select "Select Stylist Aarti [PERSON_NAME] [PERSON_NAME] CHARMS DR. POOJA MITTAL HINA […" at bounding box center [120, 197] width 53 height 13
select select "87460"
click at [94, 197] on select "Select Stylist Aarti [PERSON_NAME] [PERSON_NAME] CHARMS DR. POOJA MITTAL HINA […" at bounding box center [120, 197] width 53 height 13
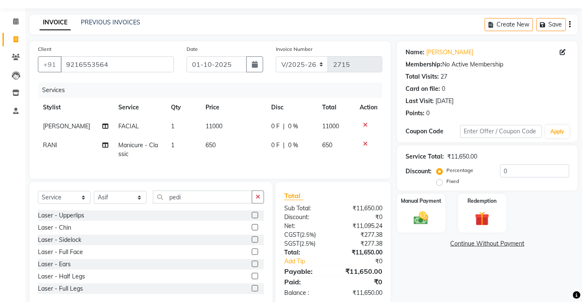
click at [209, 195] on div "Select Service Product Membership Package Voucher Prepaid Gift Card Select Styl…" at bounding box center [150, 244] width 243 height 124
click at [230, 203] on input "pedi" at bounding box center [202, 197] width 99 height 13
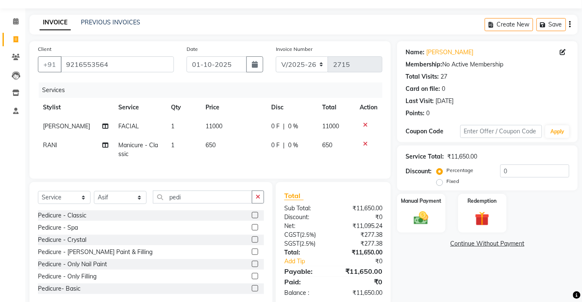
click at [252, 217] on div at bounding box center [258, 216] width 12 height 11
click at [252, 219] on label at bounding box center [255, 215] width 6 height 6
click at [252, 219] on input "checkbox" at bounding box center [254, 215] width 5 height 5
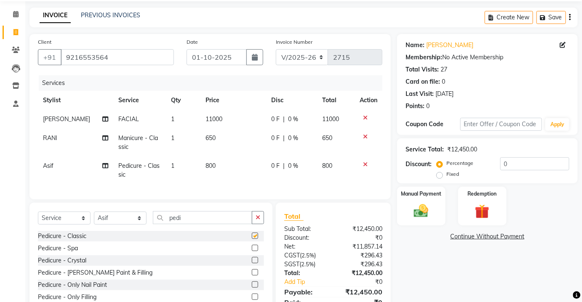
scroll to position [72, 0]
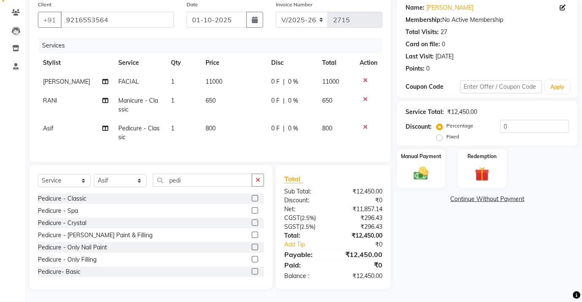
checkbox input "false"
click at [177, 188] on div "Select Service Product Membership Package Voucher Prepaid Gift Card Select Styl…" at bounding box center [151, 184] width 226 height 20
click at [110, 185] on select "Select Stylist Aarti [PERSON_NAME] [PERSON_NAME] CHARMS DR. POOJA MITTAL HINA […" at bounding box center [120, 180] width 53 height 13
select select "17827"
click at [94, 175] on select "Select Stylist Aarti [PERSON_NAME] [PERSON_NAME] CHARMS DR. POOJA MITTAL HINA […" at bounding box center [120, 180] width 53 height 13
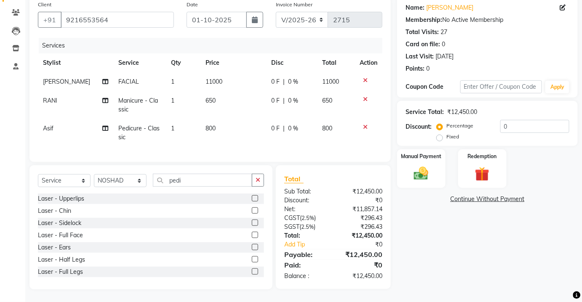
drag, startPoint x: 195, startPoint y: 170, endPoint x: 197, endPoint y: 176, distance: 5.6
click at [197, 175] on div "Select Service Product Membership Package Voucher Prepaid Gift Card Select Styl…" at bounding box center [150, 228] width 243 height 124
click at [198, 182] on input "pedi" at bounding box center [202, 180] width 99 height 13
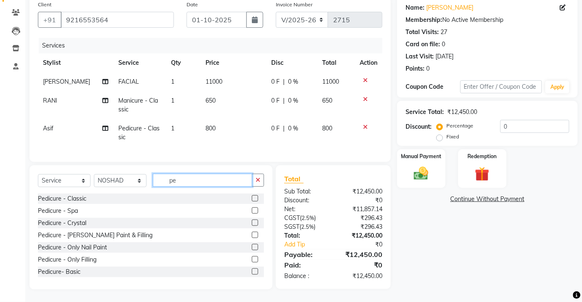
type input "p"
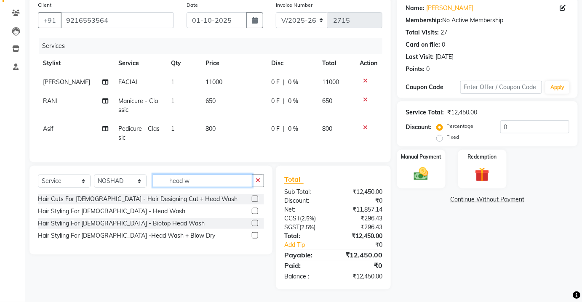
scroll to position [71, 0]
type input "head was"
click at [254, 211] on div "Hair Styling For [DEMOGRAPHIC_DATA] - Head Wash" at bounding box center [151, 211] width 226 height 11
click at [254, 211] on label at bounding box center [255, 211] width 6 height 6
click at [254, 211] on input "checkbox" at bounding box center [254, 211] width 5 height 5
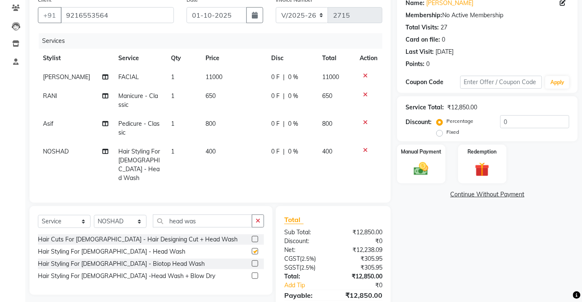
scroll to position [108, 0]
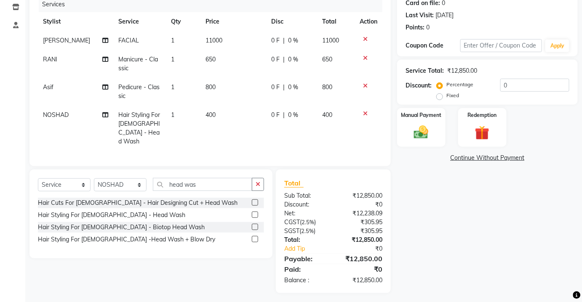
checkbox input "false"
click at [211, 184] on input "head was" at bounding box center [202, 184] width 99 height 13
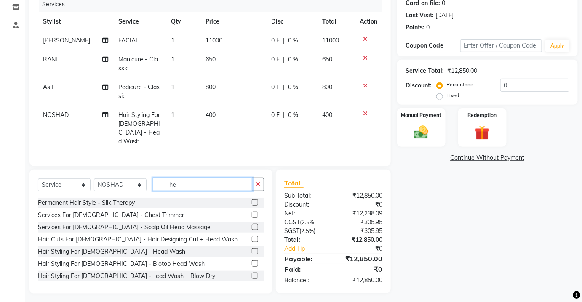
type input "h"
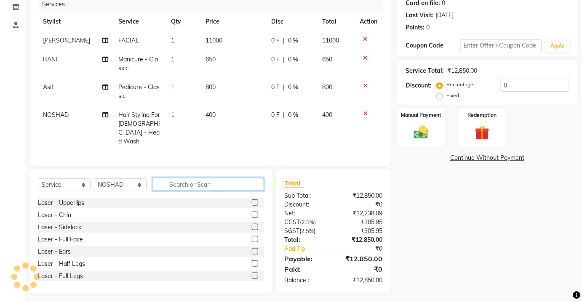
type input "q"
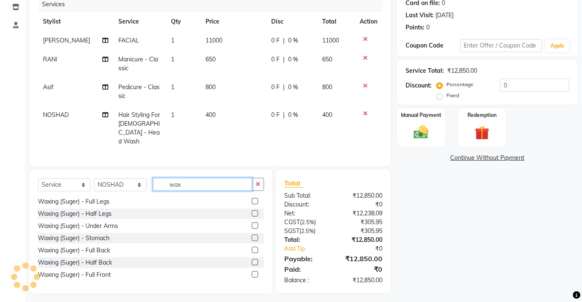
scroll to position [0, 0]
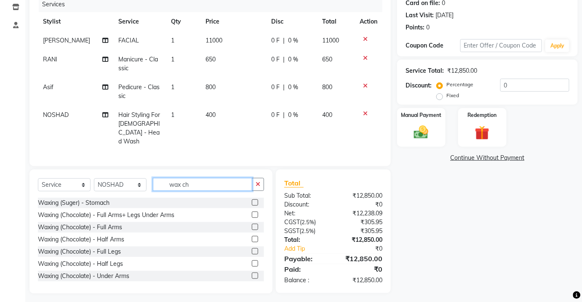
type input "wax ch"
click at [252, 224] on label at bounding box center [255, 227] width 6 height 6
click at [252, 225] on input "checkbox" at bounding box center [254, 227] width 5 height 5
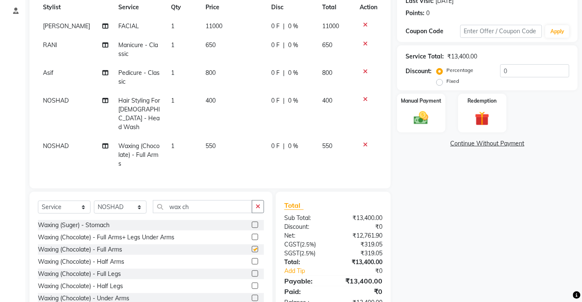
scroll to position [136, 0]
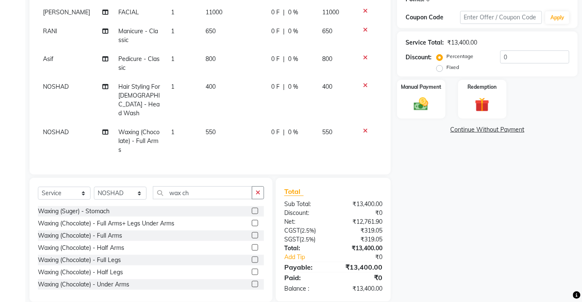
click at [252, 233] on label at bounding box center [255, 236] width 6 height 6
click at [252, 233] on input "checkbox" at bounding box center [254, 235] width 5 height 5
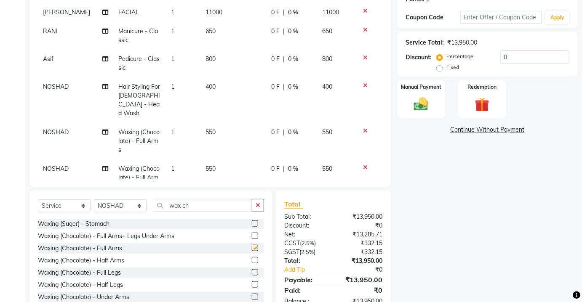
checkbox input "false"
click at [360, 160] on td at bounding box center [369, 178] width 28 height 37
click at [363, 165] on icon at bounding box center [365, 168] width 5 height 6
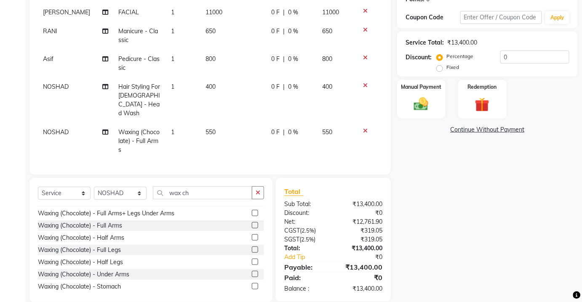
scroll to position [0, 0]
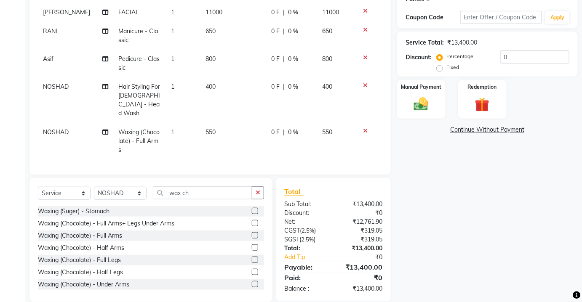
click at [252, 267] on div at bounding box center [258, 272] width 12 height 11
click at [252, 269] on label at bounding box center [255, 272] width 6 height 6
click at [252, 270] on input "checkbox" at bounding box center [254, 272] width 5 height 5
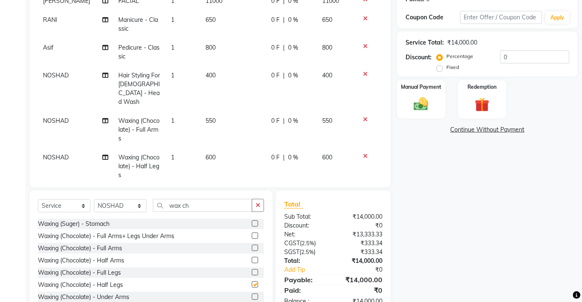
checkbox input "false"
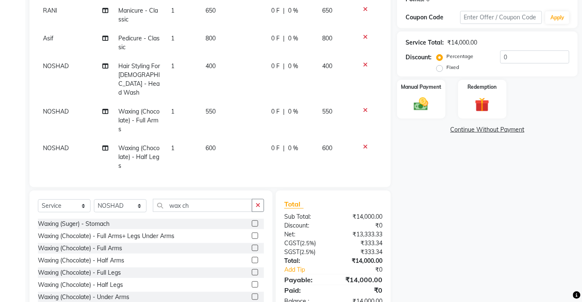
click at [217, 151] on td "600" at bounding box center [233, 157] width 65 height 37
select select "17827"
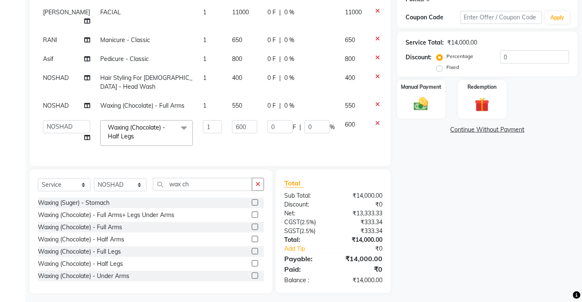
scroll to position [145, 0]
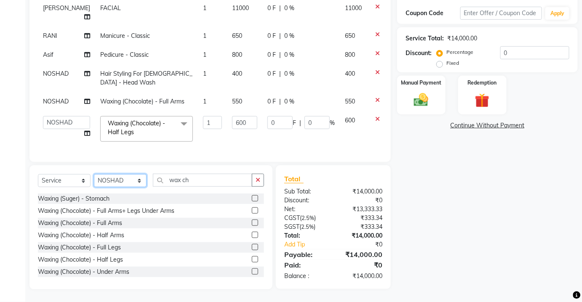
click at [144, 181] on select "Select Stylist Aarti [PERSON_NAME] [PERSON_NAME] CHARMS DR. POOJA MITTAL HINA […" at bounding box center [120, 180] width 53 height 13
select select "72250"
click at [94, 174] on select "Select Stylist Aarti [PERSON_NAME] [PERSON_NAME] CHARMS DR. POOJA MITTAL HINA […" at bounding box center [120, 180] width 53 height 13
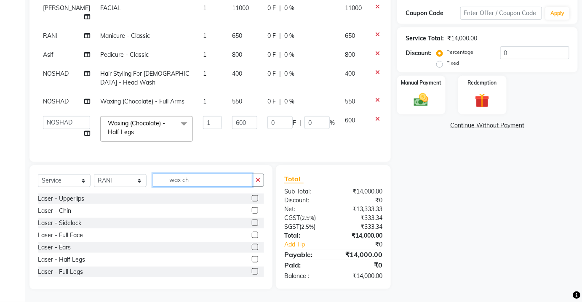
click at [209, 182] on input "wax ch" at bounding box center [202, 180] width 99 height 13
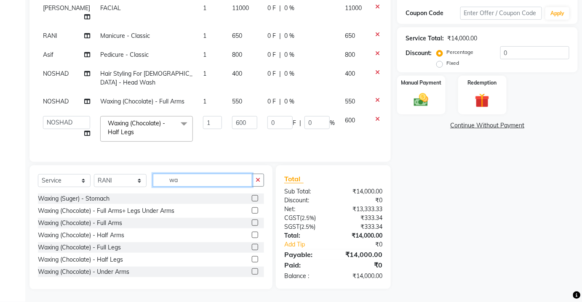
type input "w"
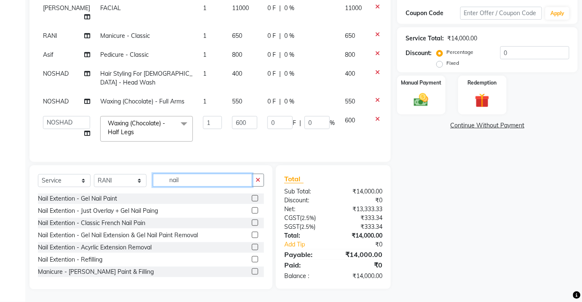
type input "nail"
click at [252, 198] on label at bounding box center [255, 198] width 6 height 6
click at [252, 198] on input "checkbox" at bounding box center [254, 198] width 5 height 5
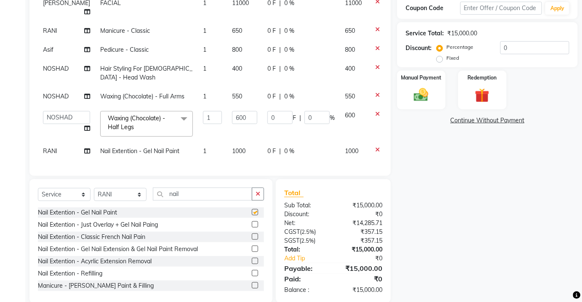
scroll to position [12, 0]
checkbox input "false"
click at [227, 147] on td "1000" at bounding box center [244, 151] width 35 height 19
select select "72250"
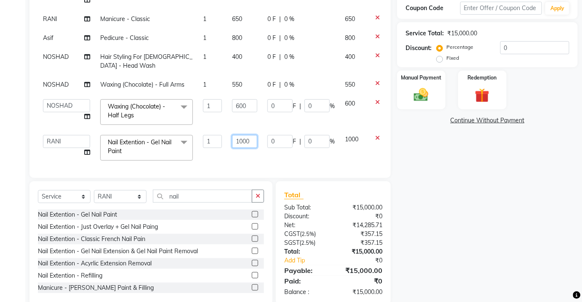
click at [232, 146] on input "1000" at bounding box center [244, 141] width 25 height 13
type input "1"
type input "800"
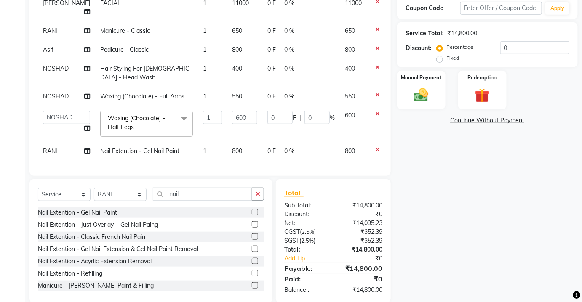
click at [262, 154] on td "0 F | 0 %" at bounding box center [301, 151] width 78 height 19
select select "72250"
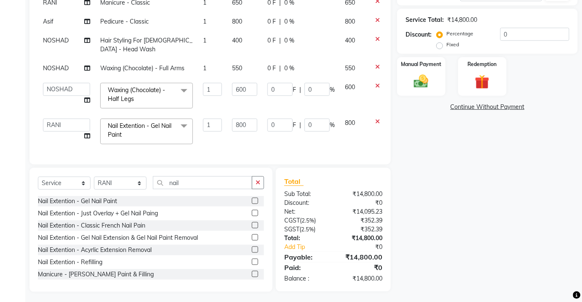
scroll to position [160, 0]
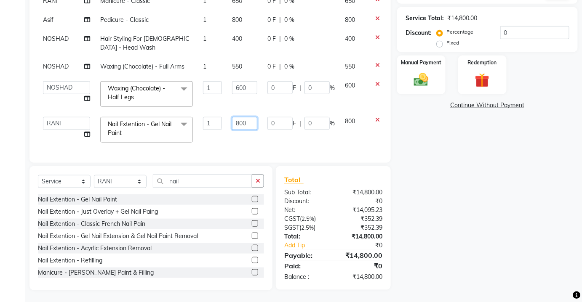
click at [232, 124] on input "800" at bounding box center [244, 123] width 25 height 13
type input "850"
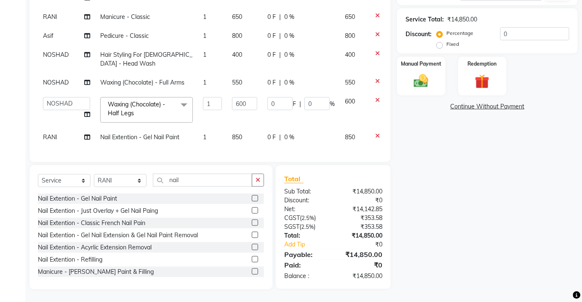
scroll to position [12, 0]
click at [247, 142] on div "Services Stylist Service Qty Price Disc Total Action [PERSON_NAME] FACIAL 1 110…" at bounding box center [210, 49] width 345 height 209
click at [262, 73] on td "0 F | 0 %" at bounding box center [301, 82] width 78 height 19
select select "17827"
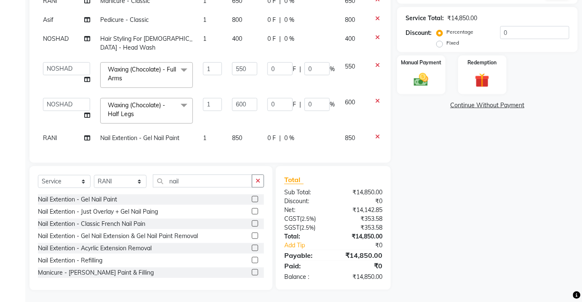
scroll to position [0, 0]
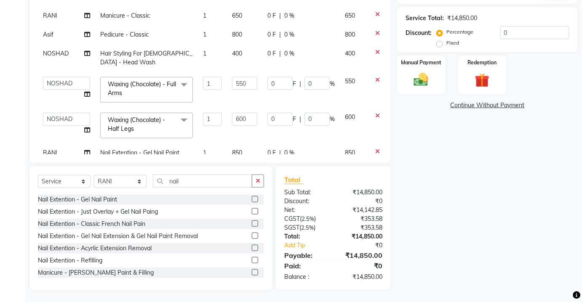
click at [233, 38] on td "800" at bounding box center [244, 34] width 35 height 19
select select "87460"
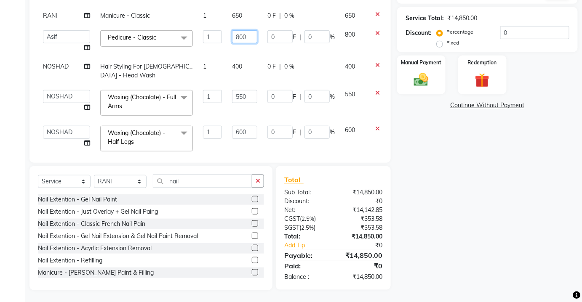
click at [232, 36] on input "800" at bounding box center [244, 36] width 25 height 13
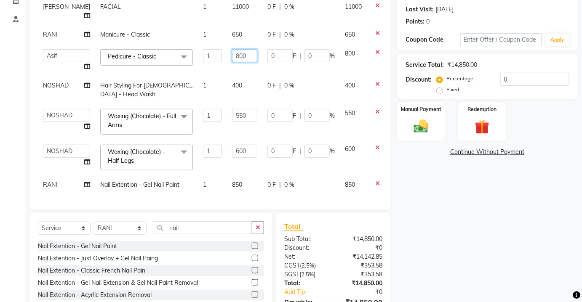
scroll to position [160, 0]
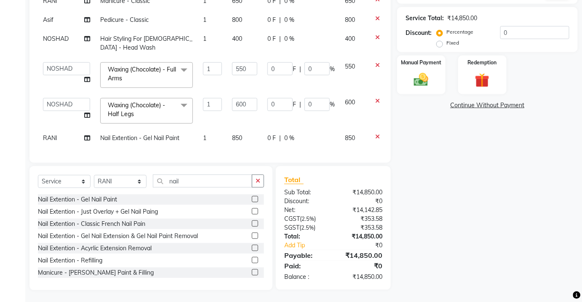
click at [237, 129] on td "850" at bounding box center [244, 138] width 35 height 19
select select "72250"
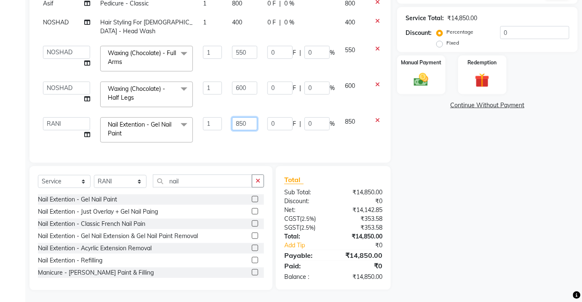
click at [232, 118] on input "850" at bounding box center [244, 124] width 25 height 13
type input "950"
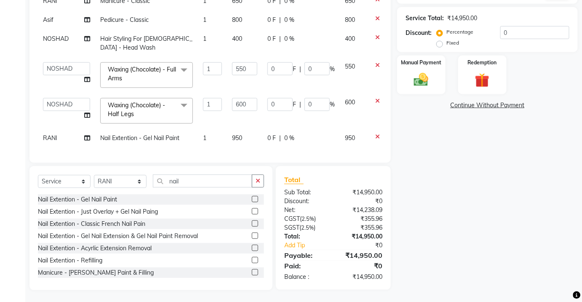
click at [262, 132] on td "0 F | 0 %" at bounding box center [301, 138] width 78 height 19
select select "72250"
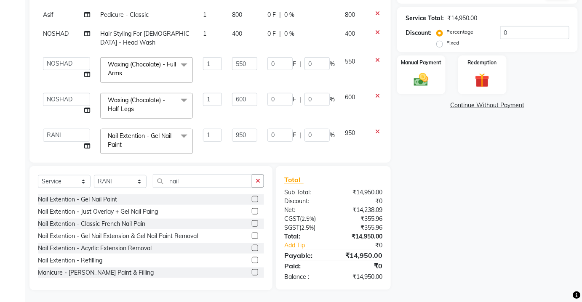
scroll to position [36, 0]
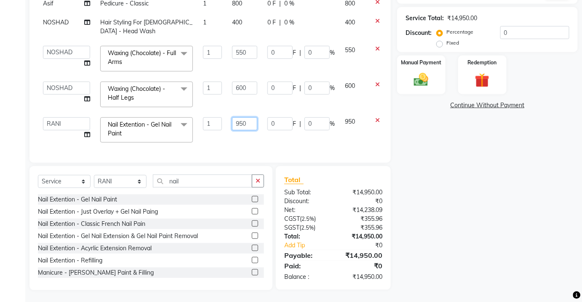
click at [232, 118] on input "950" at bounding box center [244, 124] width 25 height 13
type input "1000"
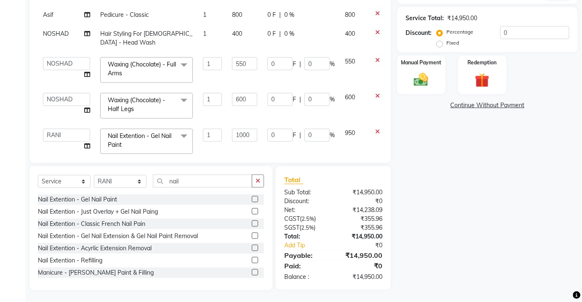
click at [241, 121] on tbody "[PERSON_NAME] FACIAL 1 11000 0 F | 0 % 11000 RANI Manicure - Classic 1 650 0 F …" at bounding box center [216, 59] width 357 height 201
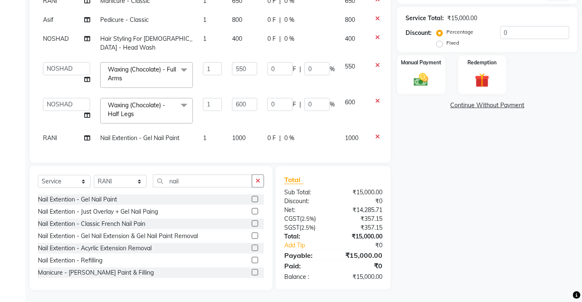
drag, startPoint x: 201, startPoint y: 168, endPoint x: 135, endPoint y: 182, distance: 67.3
click at [199, 169] on div "Select Service Product Membership Package Voucher Prepaid Gift Card Select Styl…" at bounding box center [150, 228] width 243 height 124
click at [133, 182] on select "Select Stylist Aarti [PERSON_NAME] [PERSON_NAME] CHARMS DR. POOJA MITTAL HINA […" at bounding box center [120, 181] width 53 height 13
click at [246, 148] on div "Services Stylist Service Qty Price Disc Total Action [PERSON_NAME] FACIAL 1 110…" at bounding box center [210, 49] width 345 height 211
click at [113, 178] on select "Select Stylist Aarti [PERSON_NAME] [PERSON_NAME] CHARMS DR. POOJA MITTAL HINA […" at bounding box center [120, 181] width 53 height 13
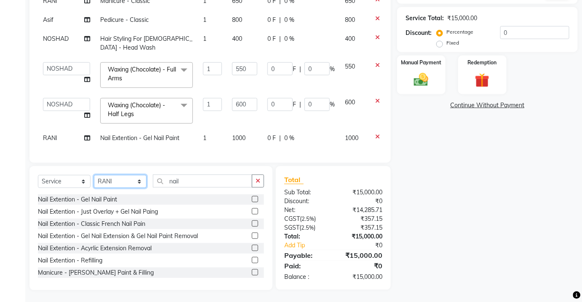
select select "17842"
click at [94, 175] on select "Select Stylist Aarti [PERSON_NAME] [PERSON_NAME] CHARMS DR. POOJA MITTAL HINA […" at bounding box center [120, 181] width 53 height 13
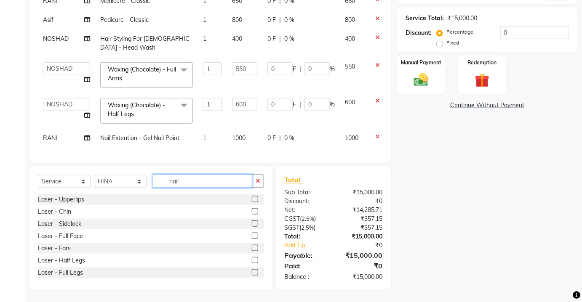
click at [209, 179] on input "nail" at bounding box center [202, 181] width 99 height 13
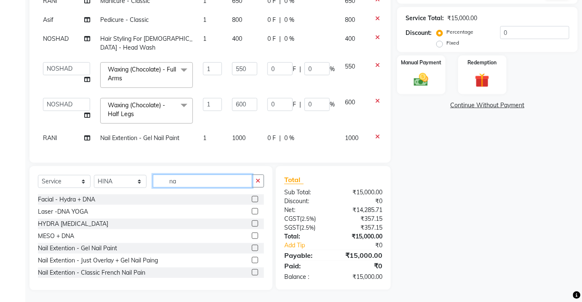
type input "n"
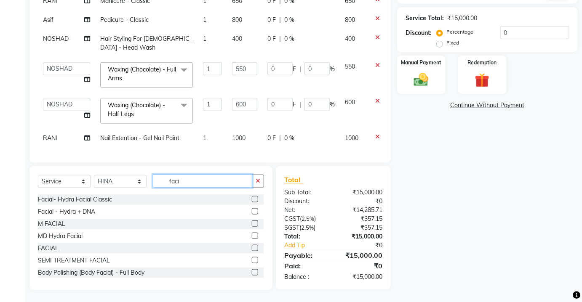
type input "faci"
click at [252, 245] on label at bounding box center [255, 248] width 6 height 6
click at [252, 246] on input "checkbox" at bounding box center [254, 248] width 5 height 5
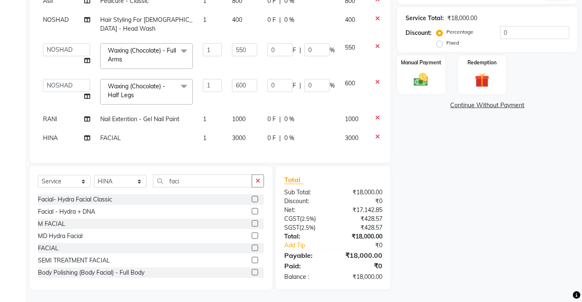
checkbox input "false"
click at [230, 137] on td "3000" at bounding box center [244, 138] width 35 height 19
select select "17842"
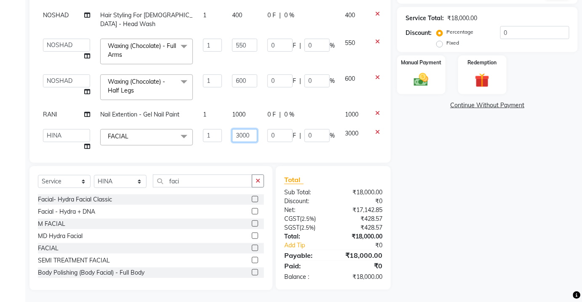
click at [232, 134] on input "3000" at bounding box center [244, 135] width 25 height 13
click at [232, 135] on input "3000" at bounding box center [244, 135] width 25 height 13
type input "5000"
click at [227, 126] on td "5000" at bounding box center [244, 140] width 35 height 32
select select "17842"
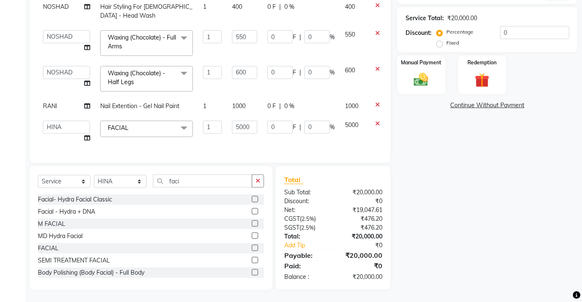
scroll to position [51, 0]
drag, startPoint x: 144, startPoint y: 186, endPoint x: 136, endPoint y: 176, distance: 12.4
click at [140, 181] on select "Select Stylist Aarti [PERSON_NAME] [PERSON_NAME] CHARMS DR. POOJA MITTAL HINA […" at bounding box center [120, 181] width 53 height 13
select select "72250"
click at [94, 175] on select "Select Stylist Aarti [PERSON_NAME] [PERSON_NAME] CHARMS DR. POOJA MITTAL HINA […" at bounding box center [120, 181] width 53 height 13
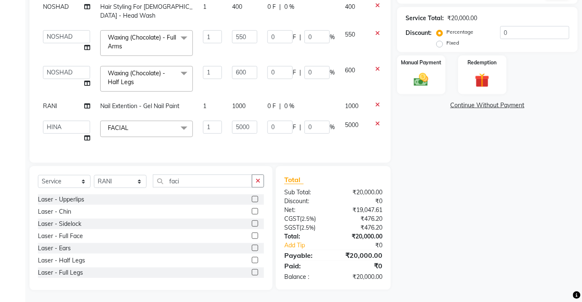
click at [199, 189] on div "Select Service Product Membership Package Voucher Prepaid Gift Card Select Styl…" at bounding box center [151, 185] width 226 height 20
click at [198, 180] on input "faci" at bounding box center [202, 181] width 99 height 13
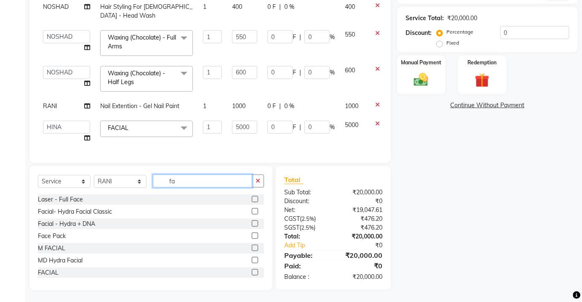
type input "f"
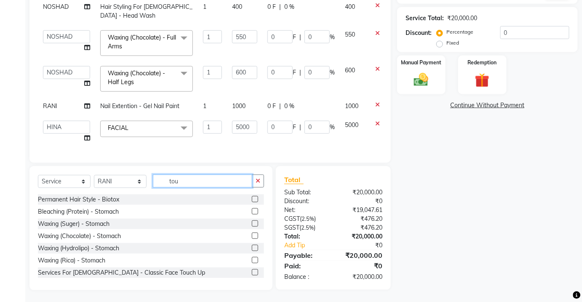
scroll to position [160, 0]
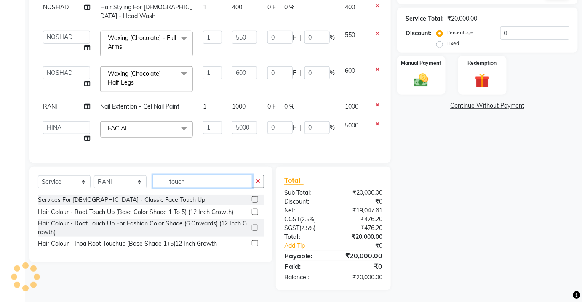
type input "touch"
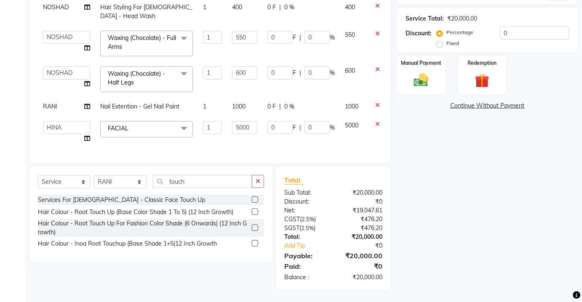
click at [254, 208] on div at bounding box center [258, 212] width 12 height 11
drag, startPoint x: 254, startPoint y: 211, endPoint x: 254, endPoint y: 149, distance: 61.9
click at [254, 211] on label at bounding box center [255, 212] width 6 height 6
click at [254, 211] on input "checkbox" at bounding box center [254, 212] width 5 height 5
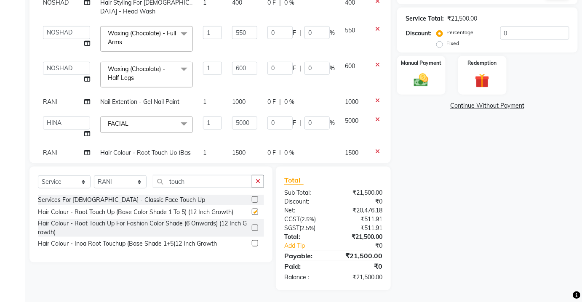
scroll to position [88, 0]
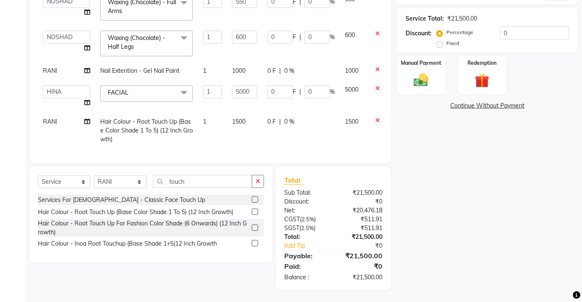
checkbox input "false"
click at [125, 179] on select "Select Stylist Aarti [PERSON_NAME] [PERSON_NAME] CHARMS DR. POOJA MITTAL HINA […" at bounding box center [120, 182] width 53 height 13
select select "88835"
click at [94, 176] on select "Select Stylist Aarti [PERSON_NAME] [PERSON_NAME] CHARMS DR. POOJA MITTAL HINA […" at bounding box center [120, 182] width 53 height 13
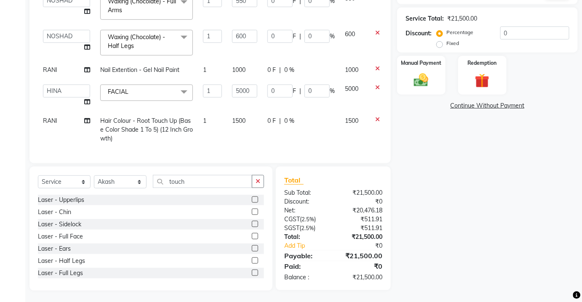
click at [209, 174] on div "Select Service Product Membership Package Voucher Prepaid Gift Card Select Styl…" at bounding box center [150, 229] width 243 height 124
drag, startPoint x: 200, startPoint y: 189, endPoint x: 201, endPoint y: 180, distance: 8.9
click at [201, 180] on div "Select Service Product Membership Package Voucher Prepaid Gift Card Select Styl…" at bounding box center [151, 185] width 226 height 20
click at [201, 180] on input "touch" at bounding box center [202, 181] width 99 height 13
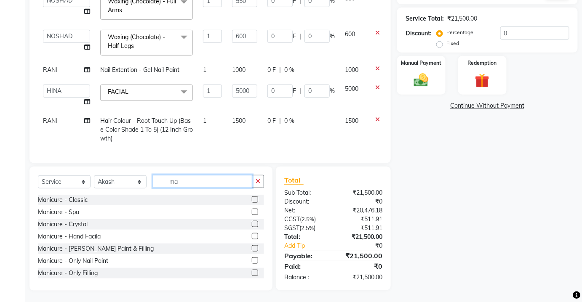
type input "m"
type input "ped"
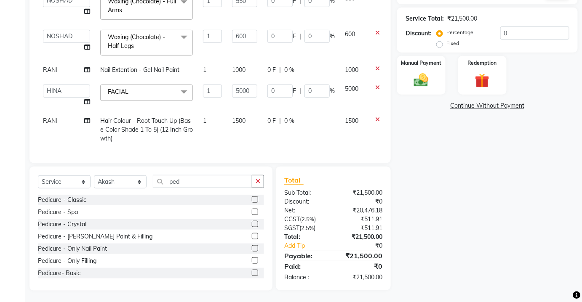
click at [254, 200] on div at bounding box center [258, 200] width 12 height 11
click at [252, 200] on label at bounding box center [255, 200] width 6 height 6
click at [252, 200] on input "checkbox" at bounding box center [254, 200] width 5 height 5
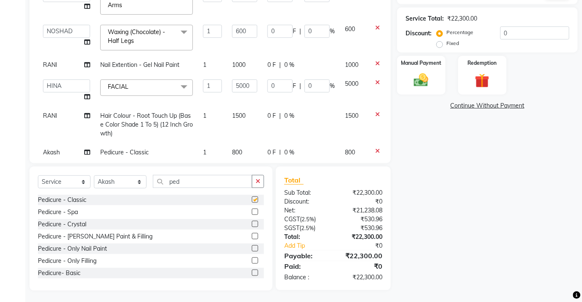
checkbox input "false"
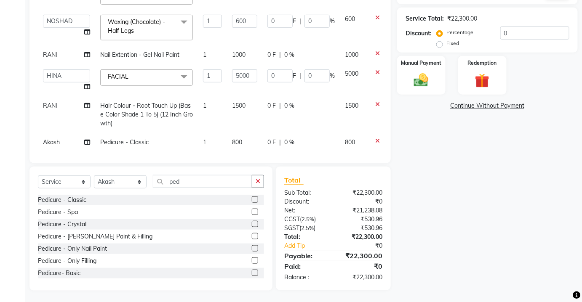
scroll to position [107, 0]
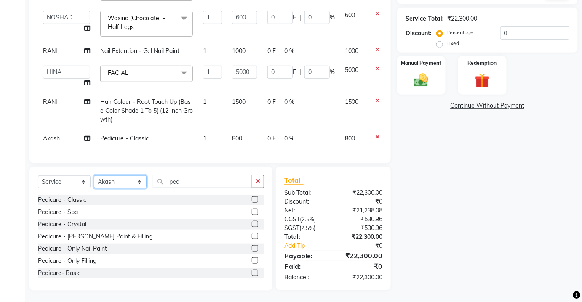
click at [130, 187] on select "Select Stylist Aarti [PERSON_NAME] [PERSON_NAME] CHARMS DR. POOJA MITTAL HINA […" at bounding box center [120, 182] width 53 height 13
select select "17842"
click at [94, 176] on select "Select Stylist Aarti [PERSON_NAME] [PERSON_NAME] CHARMS DR. POOJA MITTAL HINA […" at bounding box center [120, 182] width 53 height 13
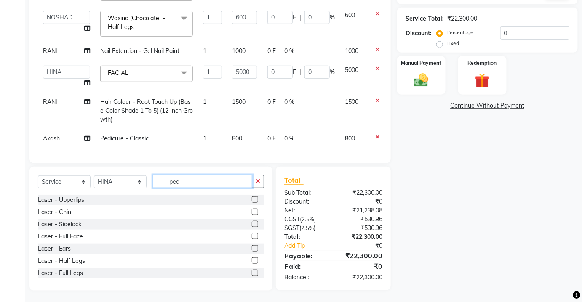
click at [187, 178] on input "ped" at bounding box center [202, 181] width 99 height 13
type input "p"
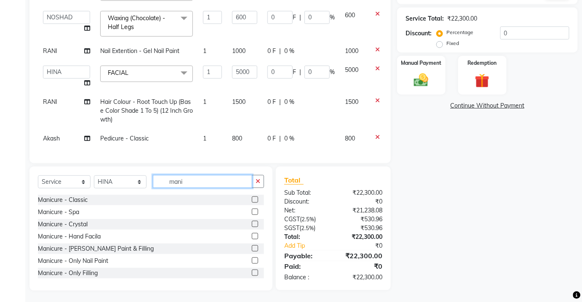
type input "mani"
click at [252, 199] on label at bounding box center [255, 200] width 6 height 6
click at [252, 199] on input "checkbox" at bounding box center [254, 200] width 5 height 5
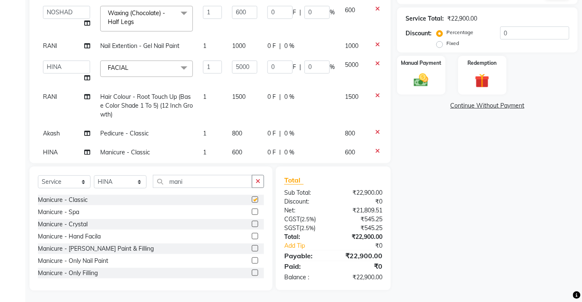
checkbox input "false"
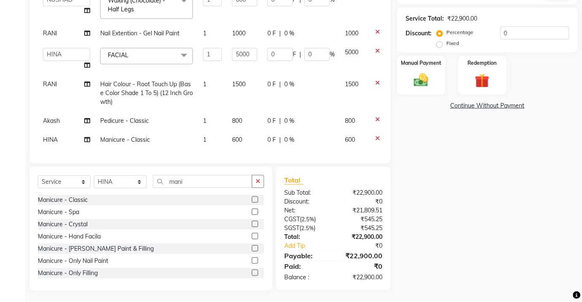
scroll to position [126, 0]
click at [233, 135] on td "600" at bounding box center [244, 138] width 35 height 19
select select "17842"
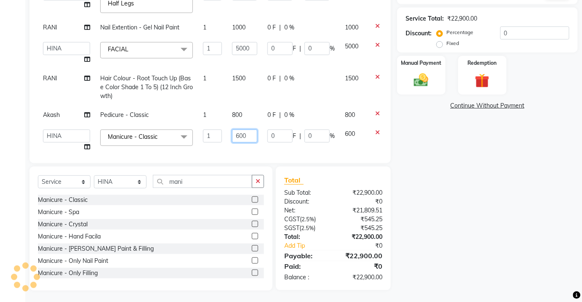
click at [233, 136] on input "600" at bounding box center [244, 136] width 25 height 13
type input "650"
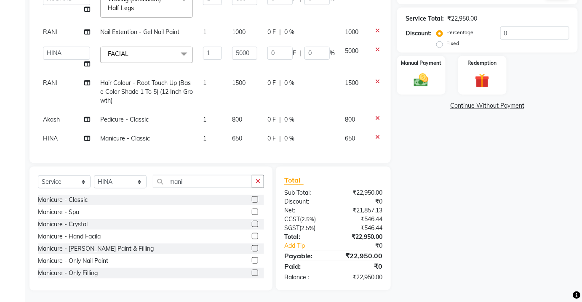
click at [233, 97] on td "1500" at bounding box center [244, 92] width 35 height 37
select select "72250"
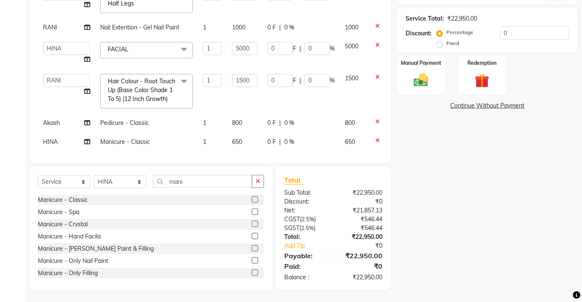
click at [263, 108] on td "0 F | 0 %" at bounding box center [301, 91] width 78 height 45
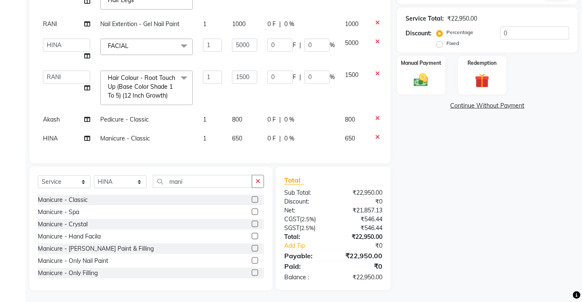
scroll to position [160, 0]
drag, startPoint x: 131, startPoint y: 186, endPoint x: 135, endPoint y: 183, distance: 4.8
click at [134, 184] on select "Select Stylist Aarti [PERSON_NAME] [PERSON_NAME] CHARMS DR. POOJA MITTAL HINA […" at bounding box center [120, 181] width 53 height 13
drag, startPoint x: 221, startPoint y: 180, endPoint x: 212, endPoint y: 180, distance: 8.4
click at [219, 180] on input "mani" at bounding box center [202, 181] width 99 height 13
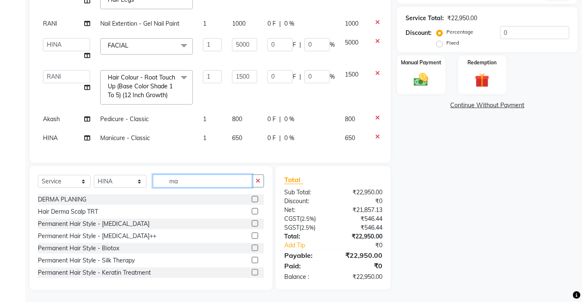
type input "m"
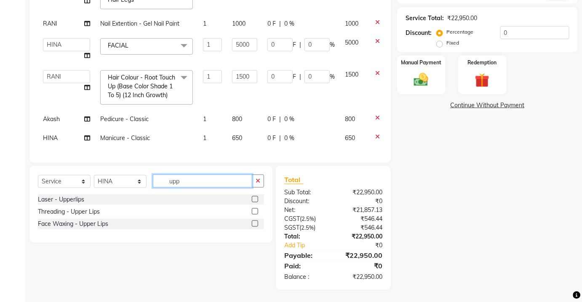
scroll to position [160, 0]
type input "upp"
click at [256, 210] on label at bounding box center [255, 212] width 6 height 6
click at [256, 210] on input "checkbox" at bounding box center [254, 212] width 5 height 5
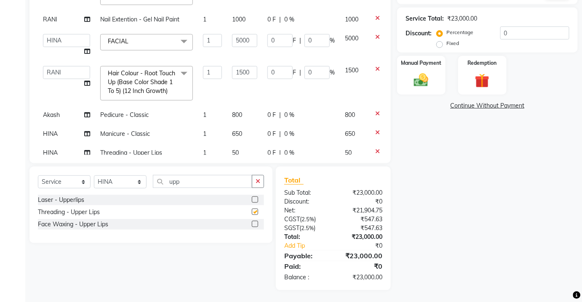
scroll to position [153, 0]
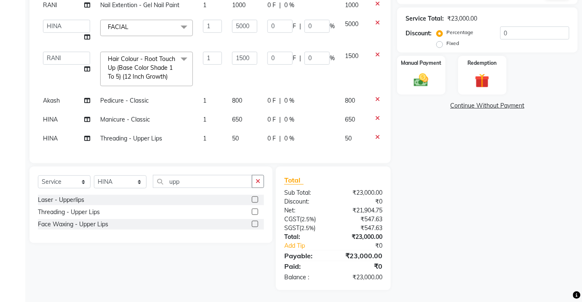
checkbox input "false"
click at [431, 79] on img at bounding box center [421, 80] width 24 height 17
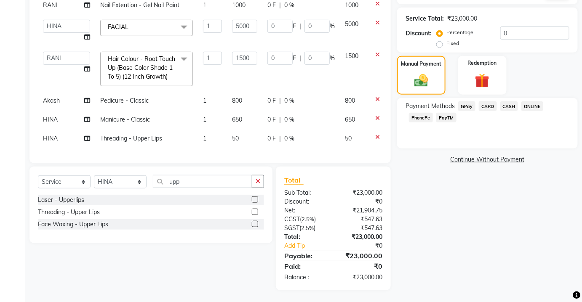
click at [505, 107] on span "CASH" at bounding box center [509, 107] width 18 height 10
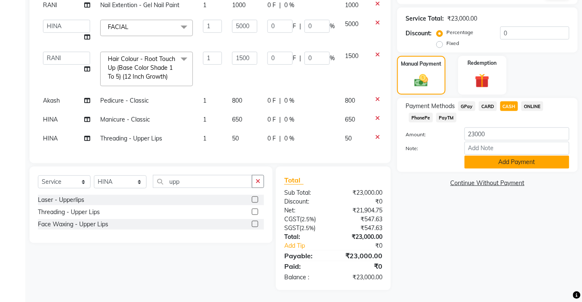
click at [504, 159] on button "Add Payment" at bounding box center [517, 162] width 105 height 13
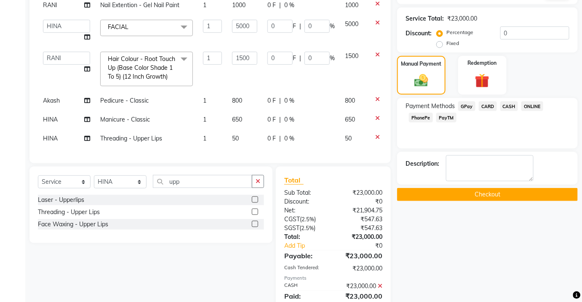
scroll to position [190, 0]
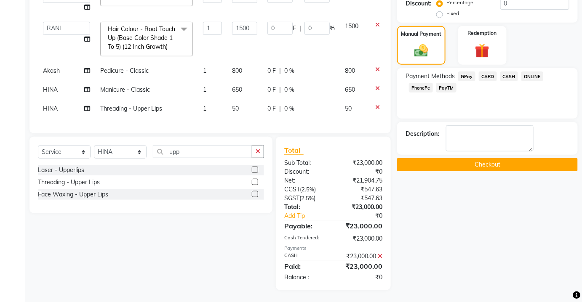
click at [500, 164] on button "Checkout" at bounding box center [487, 164] width 181 height 13
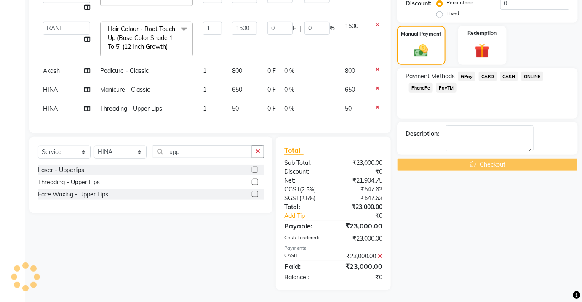
scroll to position [75, 0]
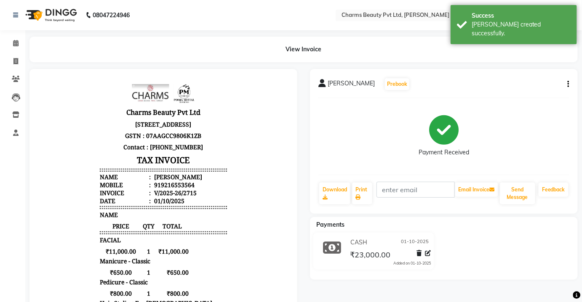
drag, startPoint x: 6, startPoint y: 31, endPoint x: 23, endPoint y: 40, distance: 19.4
click at [17, 62] on icon at bounding box center [15, 61] width 5 height 6
select select "service"
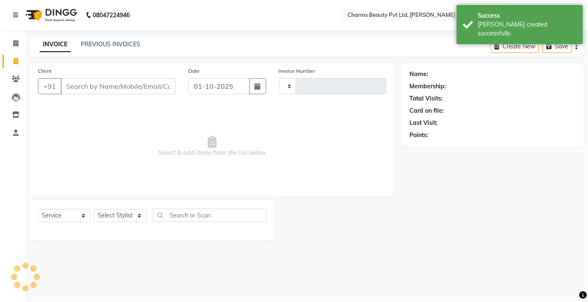
type input "2716"
select select "3743"
click at [16, 46] on icon at bounding box center [15, 43] width 5 height 6
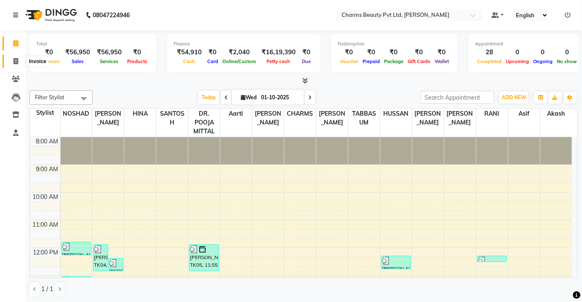
click at [12, 58] on span at bounding box center [15, 62] width 15 height 10
select select "service"
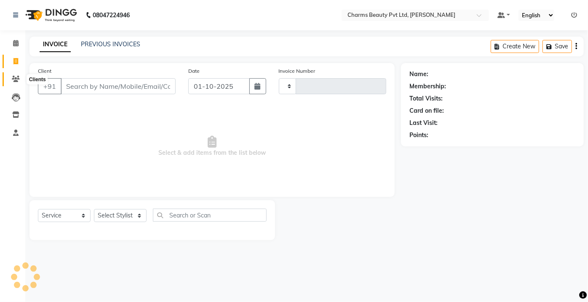
type input "2716"
select select "3743"
click at [17, 77] on icon at bounding box center [16, 79] width 8 height 6
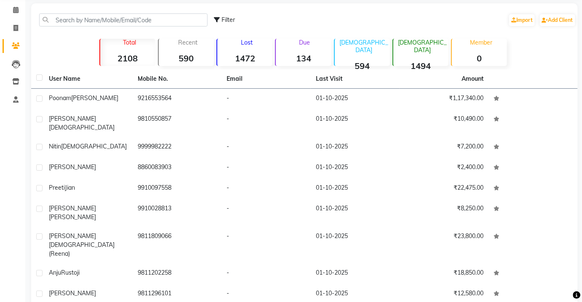
scroll to position [62, 0]
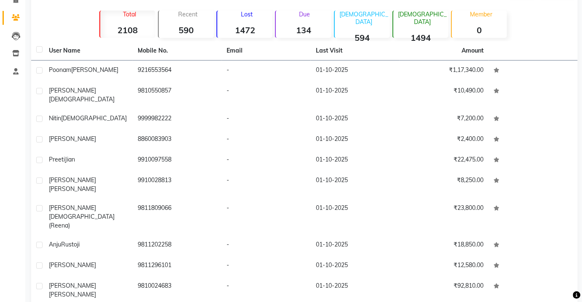
select select "50"
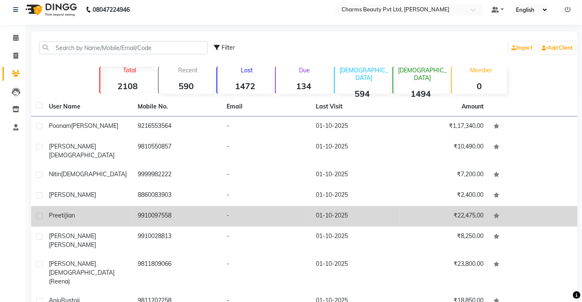
scroll to position [0, 0]
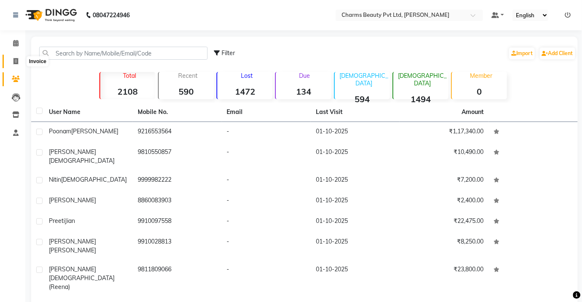
click at [17, 64] on icon at bounding box center [15, 61] width 5 height 6
select select "service"
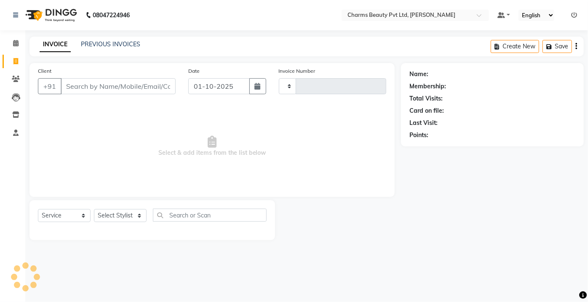
type input "2716"
select select "3743"
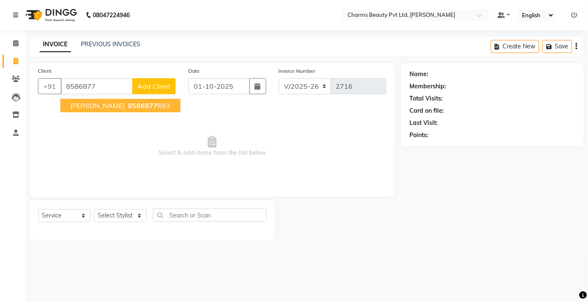
click at [126, 109] on ngb-highlight "8586877 693" at bounding box center [148, 106] width 44 height 8
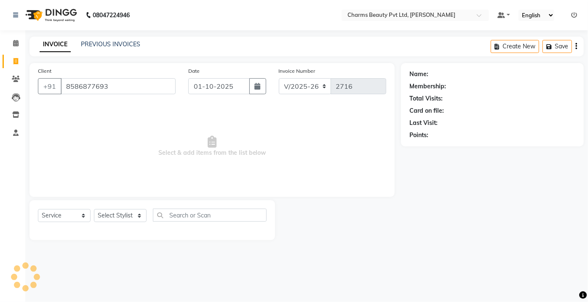
type input "8586877693"
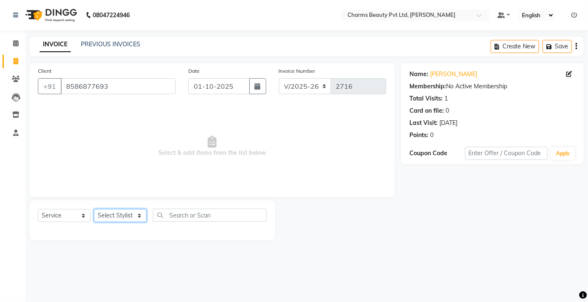
click at [130, 212] on select "Select Stylist Aarti [PERSON_NAME] [PERSON_NAME] CHARMS DR. POOJA MITTAL HINA […" at bounding box center [120, 215] width 53 height 13
click at [94, 209] on select "Select Stylist Aarti [PERSON_NAME] [PERSON_NAME] CHARMS DR. POOJA MITTAL HINA […" at bounding box center [120, 215] width 53 height 13
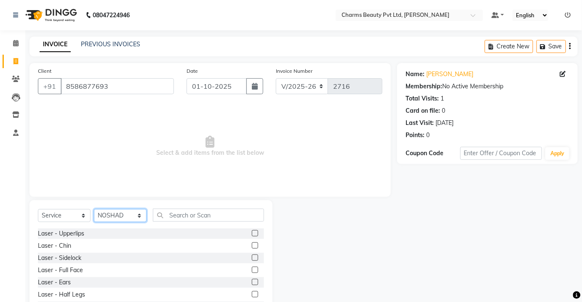
click at [130, 219] on select "Select Stylist Aarti [PERSON_NAME] [PERSON_NAME] CHARMS DR. POOJA MITTAL HINA […" at bounding box center [120, 215] width 53 height 13
select select "17842"
click at [94, 209] on select "Select Stylist Aarti [PERSON_NAME] [PERSON_NAME] CHARMS DR. POOJA MITTAL HINA […" at bounding box center [120, 215] width 53 height 13
click at [182, 220] on input "text" at bounding box center [208, 215] width 111 height 13
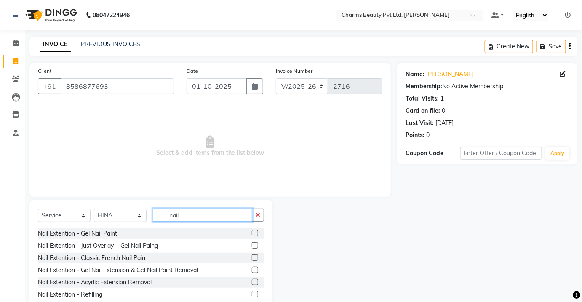
type input "nail"
click at [252, 247] on label at bounding box center [255, 246] width 6 height 6
click at [252, 247] on input "checkbox" at bounding box center [254, 245] width 5 height 5
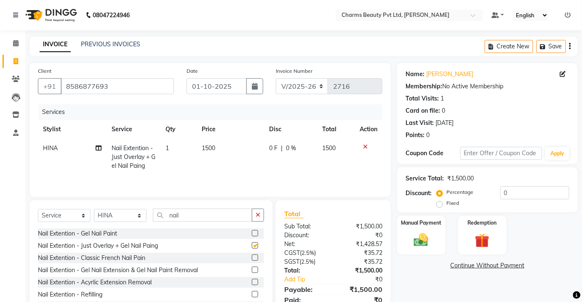
checkbox input "false"
click at [215, 150] on span "1500" at bounding box center [208, 148] width 13 height 8
select select "17842"
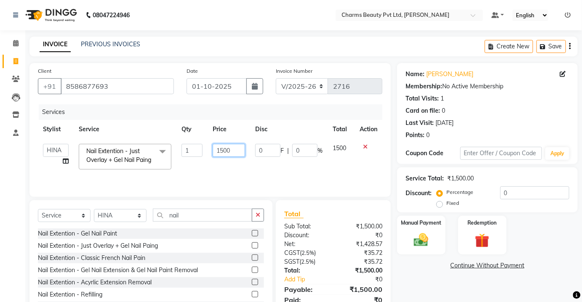
click at [225, 151] on input "1500" at bounding box center [229, 150] width 32 height 13
click at [219, 151] on input "1500" at bounding box center [229, 150] width 32 height 13
click at [225, 152] on input "1500" at bounding box center [229, 150] width 32 height 13
type input "1800"
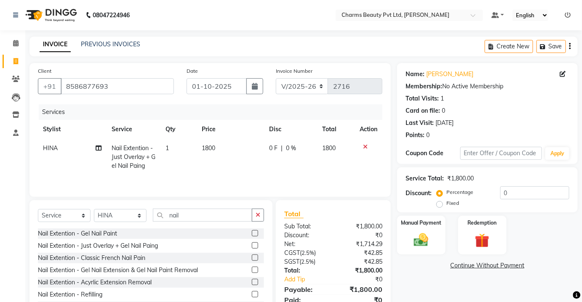
click at [222, 163] on td "1800" at bounding box center [230, 157] width 67 height 37
select select "17842"
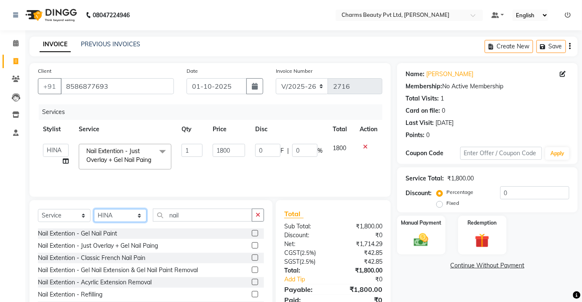
click at [124, 222] on select "Select Stylist Aarti [PERSON_NAME] [PERSON_NAME] CHARMS DR. POOJA MITTAL HINA […" at bounding box center [120, 215] width 53 height 13
select select "17963"
click at [94, 217] on select "Select Stylist Aarti [PERSON_NAME] [PERSON_NAME] CHARMS DR. POOJA MITTAL HINA […" at bounding box center [120, 215] width 53 height 13
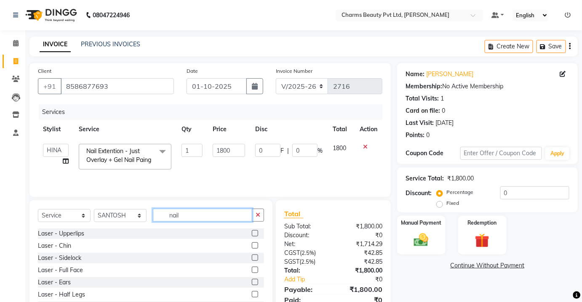
click at [193, 222] on input "nail" at bounding box center [202, 215] width 99 height 13
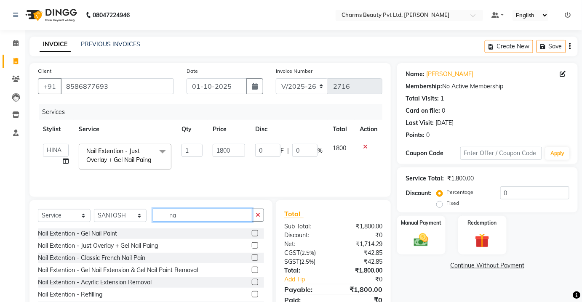
type input "n"
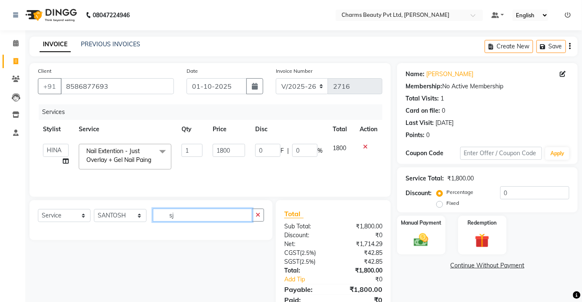
type input "s"
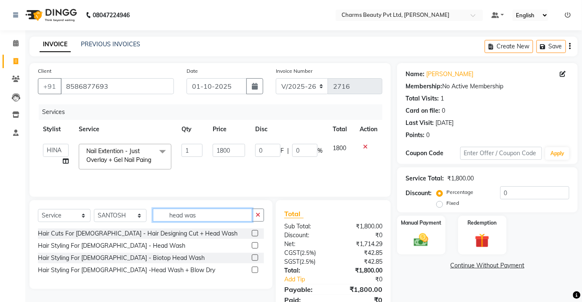
type input "head was"
click at [255, 249] on label at bounding box center [255, 246] width 6 height 6
click at [255, 249] on input "checkbox" at bounding box center [254, 245] width 5 height 5
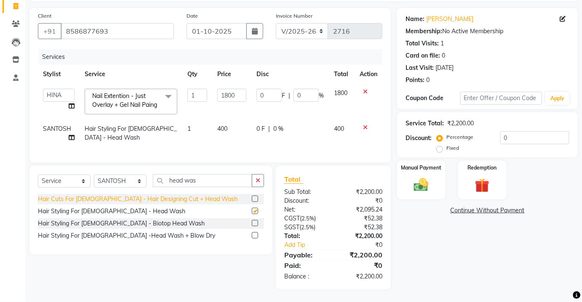
scroll to position [69, 0]
checkbox input "false"
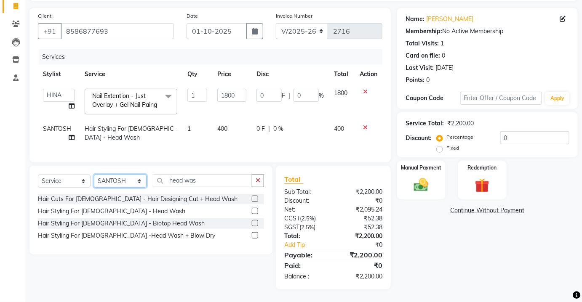
click at [108, 179] on select "Select Stylist Aarti [PERSON_NAME] [PERSON_NAME] CHARMS DR. POOJA MITTAL HINA […" at bounding box center [120, 181] width 53 height 13
select select "22839"
click at [94, 175] on select "Select Stylist Aarti [PERSON_NAME] [PERSON_NAME] CHARMS DR. POOJA MITTAL HINA […" at bounding box center [120, 181] width 53 height 13
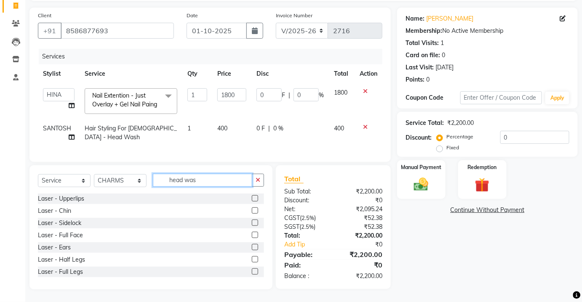
click at [223, 187] on input "head was" at bounding box center [202, 180] width 99 height 13
type input "h"
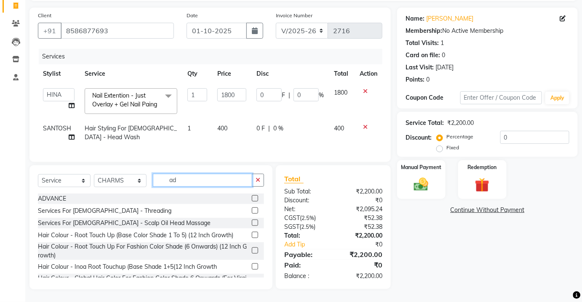
type input "ad"
click at [252, 198] on label at bounding box center [255, 198] width 6 height 6
click at [252, 198] on input "checkbox" at bounding box center [254, 198] width 5 height 5
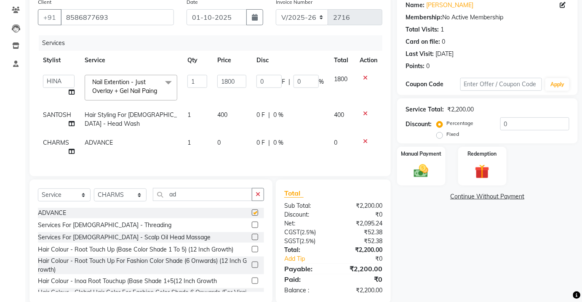
checkbox input "false"
click at [229, 152] on td "0" at bounding box center [231, 148] width 39 height 28
select select "22839"
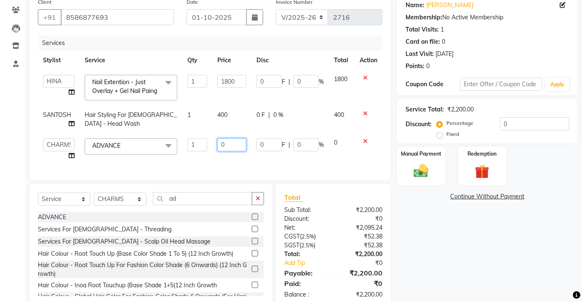
click at [230, 151] on input "0" at bounding box center [231, 145] width 29 height 13
type input "500"
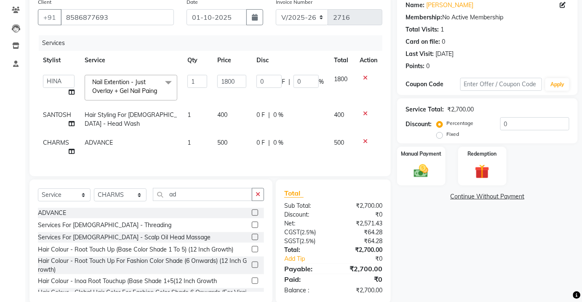
click at [232, 165] on div "Services Stylist Service Qty Price Disc Total Action Aarti [PERSON_NAME] [PERSO…" at bounding box center [210, 101] width 345 height 133
click at [417, 177] on img at bounding box center [421, 171] width 24 height 17
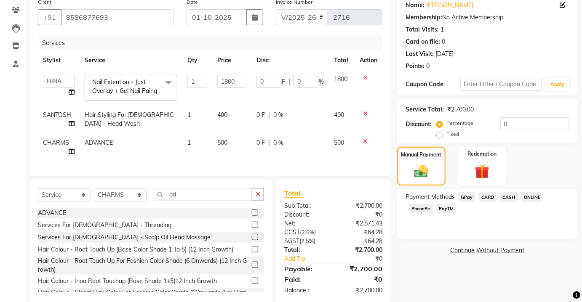
click at [446, 203] on div "Payment Methods GPay CARD CASH ONLINE PhonePe PayTM" at bounding box center [488, 204] width 164 height 23
click at [446, 206] on span "PayTM" at bounding box center [446, 209] width 20 height 10
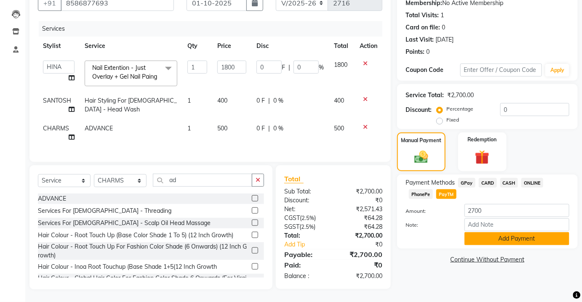
click at [471, 235] on button "Add Payment" at bounding box center [517, 239] width 105 height 13
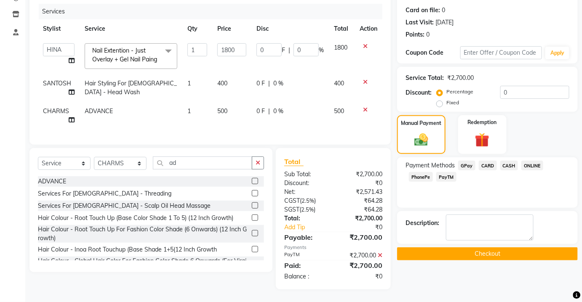
scroll to position [105, 0]
click at [483, 249] on button "Checkout" at bounding box center [487, 254] width 181 height 13
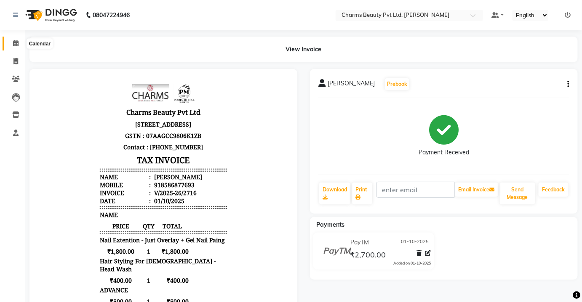
click at [11, 42] on span at bounding box center [15, 44] width 15 height 10
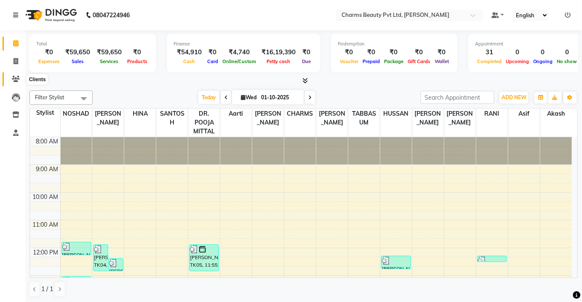
click at [17, 79] on icon at bounding box center [16, 79] width 8 height 6
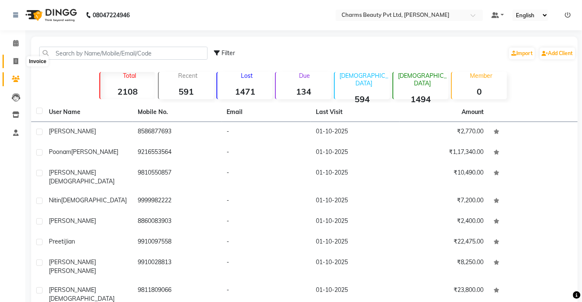
click at [15, 59] on icon at bounding box center [15, 61] width 5 height 6
select select "service"
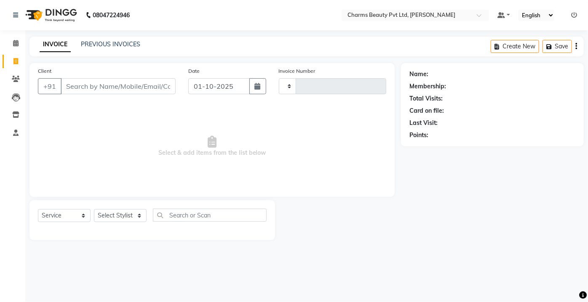
type input "2717"
select select "3743"
click at [95, 48] on div "PREVIOUS INVOICES" at bounding box center [110, 44] width 59 height 9
click at [95, 44] on link "PREVIOUS INVOICES" at bounding box center [110, 44] width 59 height 8
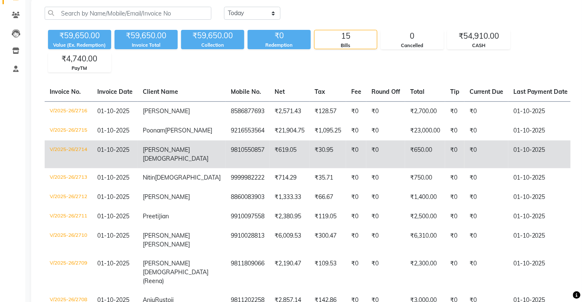
scroll to position [126, 0]
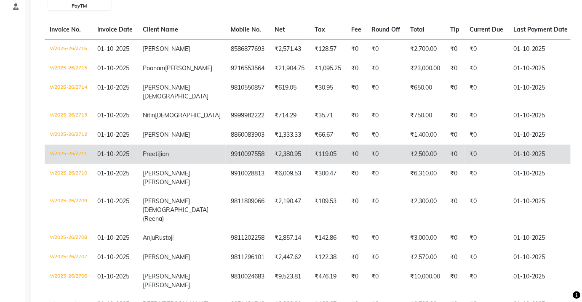
click at [172, 160] on td "Preeti Jian" at bounding box center [182, 154] width 88 height 19
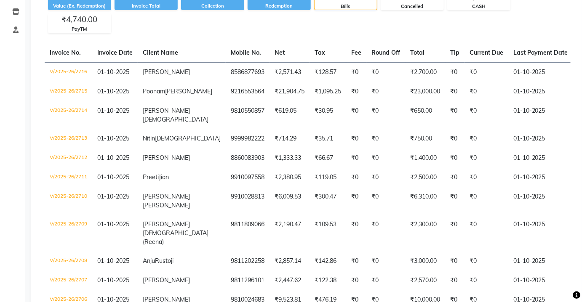
scroll to position [0, 0]
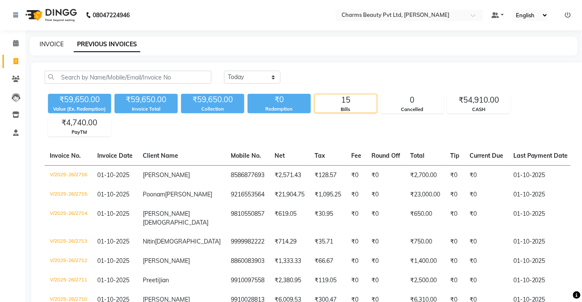
click at [48, 42] on link "INVOICE" at bounding box center [52, 44] width 24 height 8
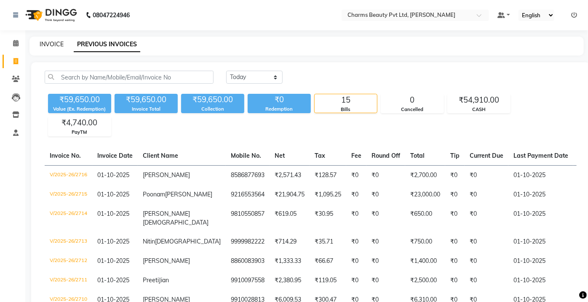
select select "3743"
select select "service"
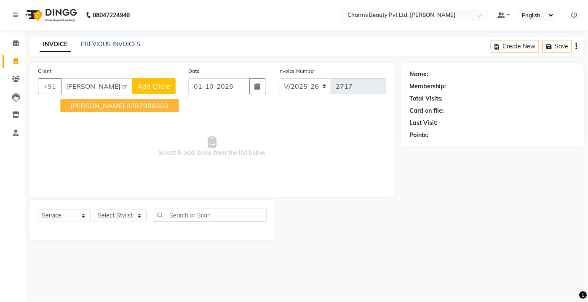
click at [113, 112] on button "[PERSON_NAME] 8287909303" at bounding box center [119, 105] width 118 height 13
type input "8287909303"
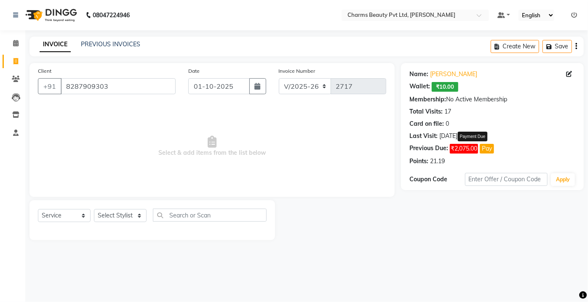
click at [489, 149] on button "Pay" at bounding box center [487, 149] width 14 height 10
select select "1"
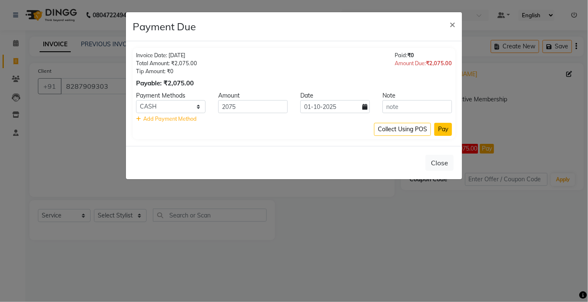
click at [447, 131] on button "Pay" at bounding box center [443, 129] width 18 height 13
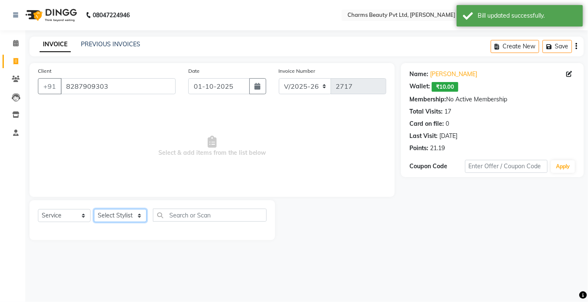
drag, startPoint x: 130, startPoint y: 217, endPoint x: 130, endPoint y: 211, distance: 5.9
click at [130, 211] on select "Select Stylist Aarti [PERSON_NAME] [PERSON_NAME] CHARMS DR. POOJA MITTAL HINA […" at bounding box center [120, 215] width 53 height 13
select select "19798"
click at [94, 209] on select "Select Stylist Aarti [PERSON_NAME] [PERSON_NAME] CHARMS DR. POOJA MITTAL HINA […" at bounding box center [120, 215] width 53 height 13
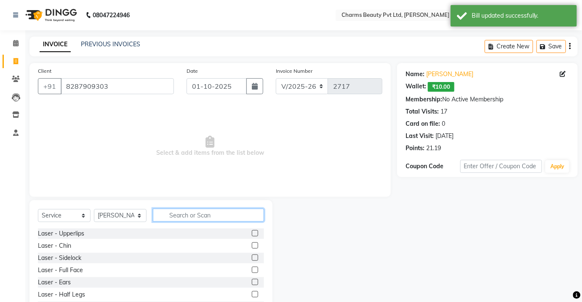
click at [173, 216] on input "text" at bounding box center [208, 215] width 111 height 13
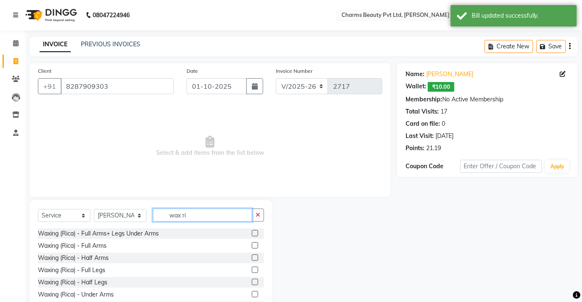
type input "wax ri"
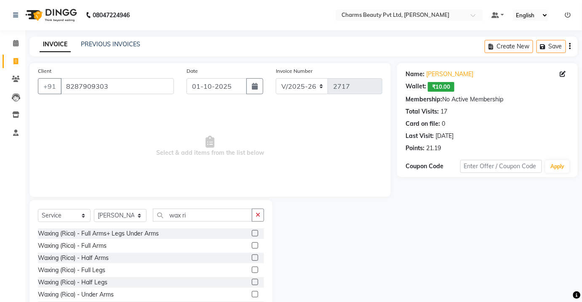
click at [252, 246] on label at bounding box center [255, 246] width 6 height 6
click at [252, 246] on input "checkbox" at bounding box center [254, 245] width 5 height 5
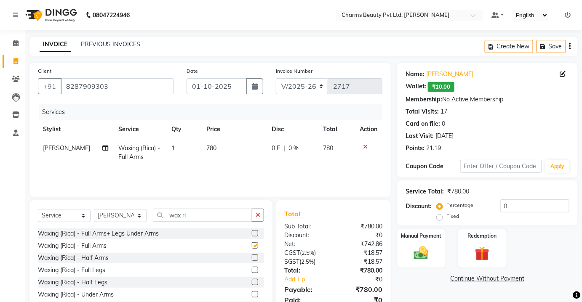
checkbox input "false"
click at [252, 281] on label at bounding box center [255, 282] width 6 height 6
click at [252, 281] on input "checkbox" at bounding box center [254, 282] width 5 height 5
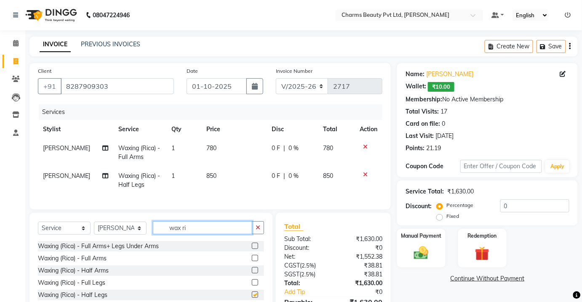
drag, startPoint x: 187, startPoint y: 233, endPoint x: 198, endPoint y: 235, distance: 11.2
click at [197, 235] on input "wax ri" at bounding box center [202, 228] width 99 height 13
checkbox input "false"
click at [198, 235] on input "wax ri" at bounding box center [202, 228] width 99 height 13
type input "w"
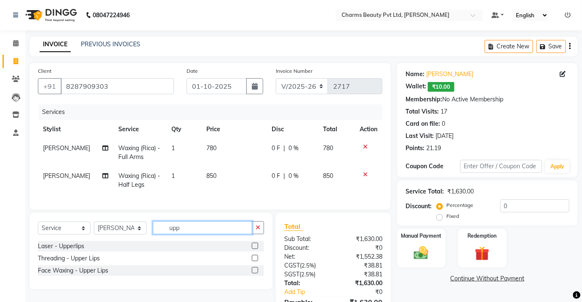
type input "upp"
click at [256, 274] on label at bounding box center [255, 270] width 6 height 6
click at [256, 274] on input "checkbox" at bounding box center [254, 270] width 5 height 5
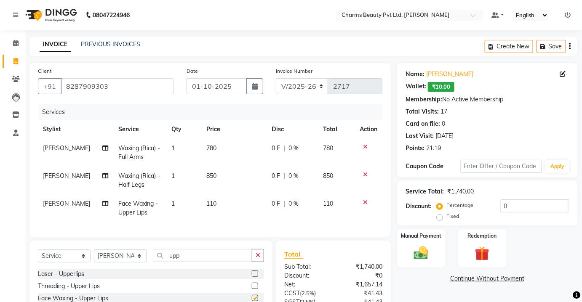
scroll to position [80, 0]
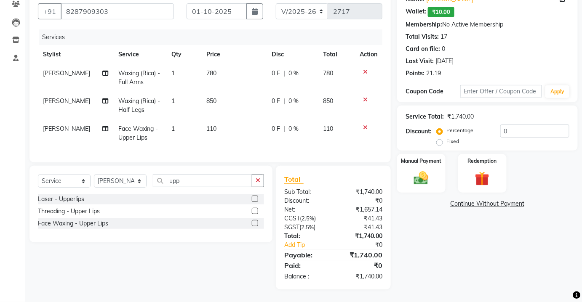
checkbox input "false"
click at [127, 176] on select "Select Stylist Aarti [PERSON_NAME] [PERSON_NAME] CHARMS DR. POOJA MITTAL HINA […" at bounding box center [120, 181] width 53 height 13
click at [94, 175] on select "Select Stylist Aarti [PERSON_NAME] [PERSON_NAME] CHARMS DR. POOJA MITTAL HINA […" at bounding box center [120, 181] width 53 height 13
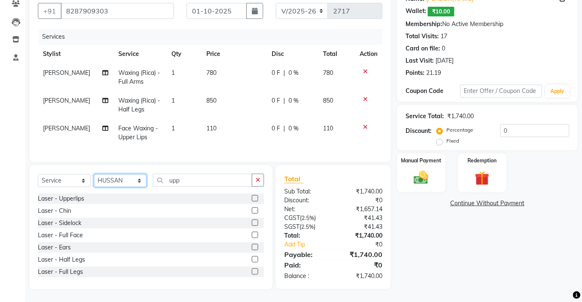
click at [122, 185] on select "Select Stylist Aarti [PERSON_NAME] [PERSON_NAME] CHARMS DR. POOJA MITTAL HINA […" at bounding box center [120, 180] width 53 height 13
select select "72250"
click at [94, 175] on select "Select Stylist Aarti [PERSON_NAME] [PERSON_NAME] CHARMS DR. POOJA MITTAL HINA […" at bounding box center [120, 180] width 53 height 13
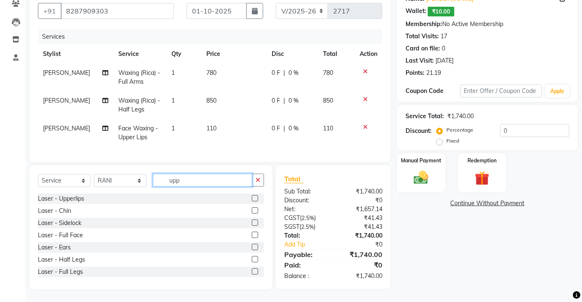
click at [218, 182] on input "upp" at bounding box center [202, 180] width 99 height 13
type input "u"
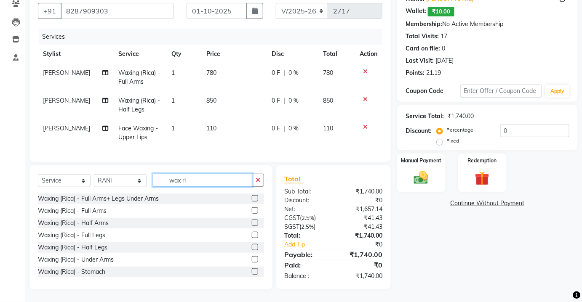
type input "wax ri"
click at [252, 211] on label at bounding box center [255, 211] width 6 height 6
click at [252, 211] on input "checkbox" at bounding box center [254, 211] width 5 height 5
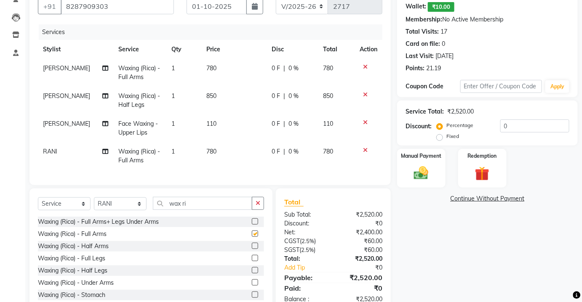
checkbox input "false"
drag, startPoint x: 186, startPoint y: 207, endPoint x: 193, endPoint y: 207, distance: 7.2
click at [191, 207] on input "wax ri" at bounding box center [202, 203] width 99 height 13
click at [230, 206] on input "wax ri" at bounding box center [202, 203] width 99 height 13
type input "w"
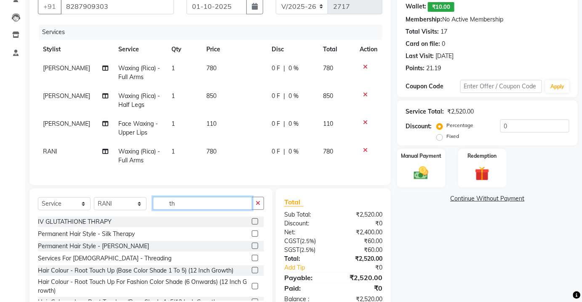
type input "t"
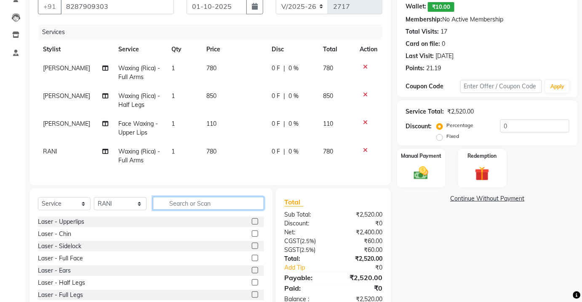
type input "g"
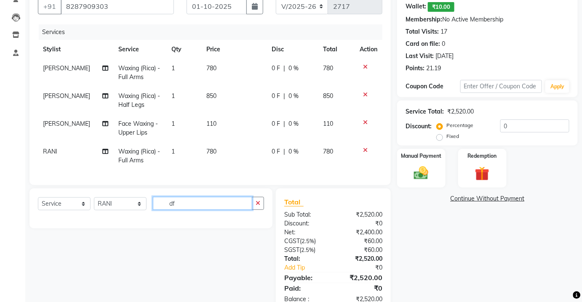
type input "d"
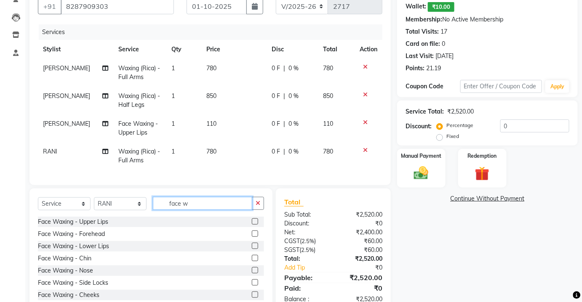
type input "face w"
click at [252, 237] on label at bounding box center [255, 234] width 6 height 6
click at [252, 237] on input "checkbox" at bounding box center [254, 234] width 5 height 5
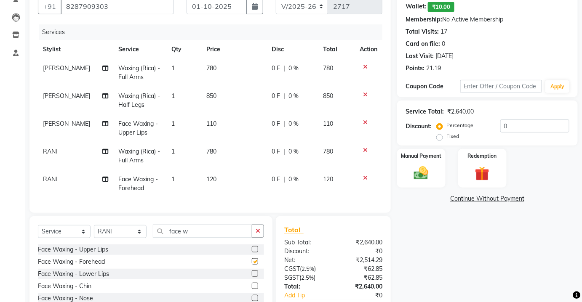
checkbox input "false"
click at [200, 233] on input "face w" at bounding box center [202, 231] width 99 height 13
type input "f"
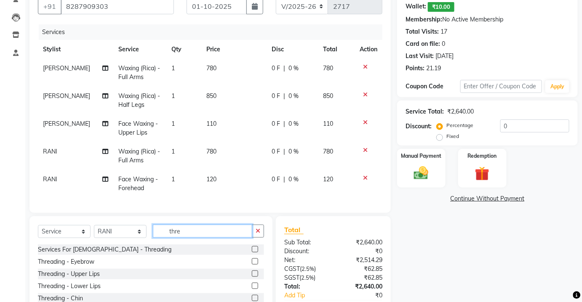
type input "thre"
click at [252, 265] on label at bounding box center [255, 262] width 6 height 6
click at [252, 265] on input "checkbox" at bounding box center [254, 261] width 5 height 5
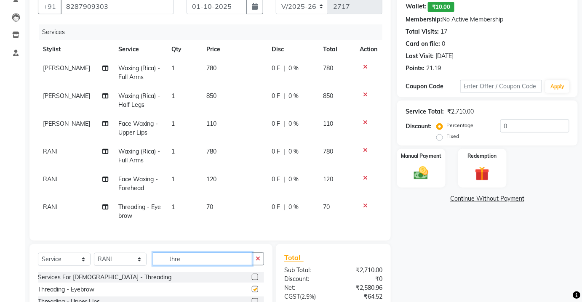
click at [251, 265] on input "thre" at bounding box center [202, 259] width 99 height 13
checkbox input "false"
drag, startPoint x: 225, startPoint y: 187, endPoint x: 224, endPoint y: 193, distance: 5.6
click at [225, 190] on td "120" at bounding box center [233, 184] width 65 height 28
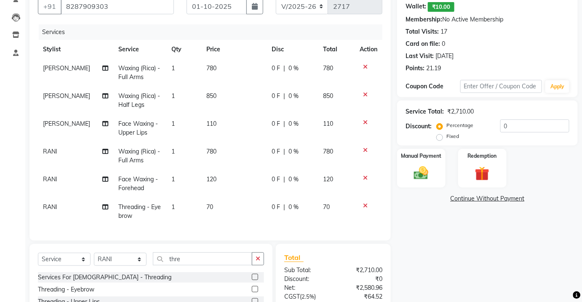
scroll to position [0, 0]
select select "72250"
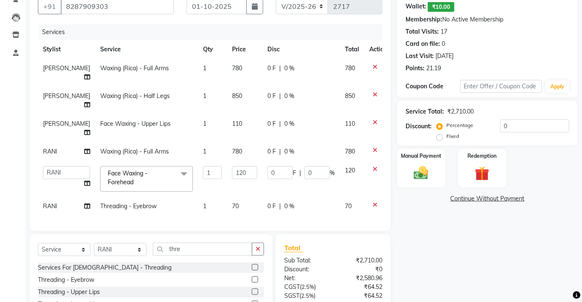
click at [232, 203] on span "70" at bounding box center [235, 207] width 7 height 8
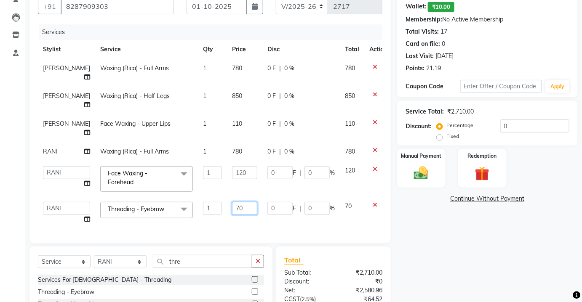
click at [232, 202] on input "70" at bounding box center [244, 208] width 25 height 13
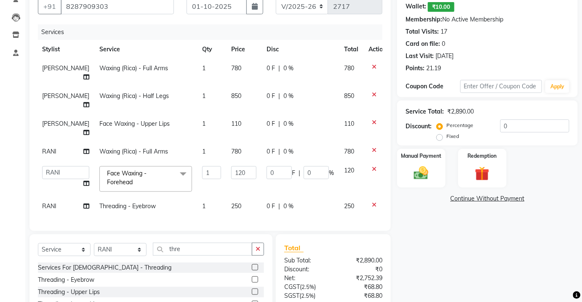
click at [229, 200] on div "Services Stylist Service Qty Price Disc Total Action [PERSON_NAME] Waxing (Rica…" at bounding box center [210, 123] width 345 height 198
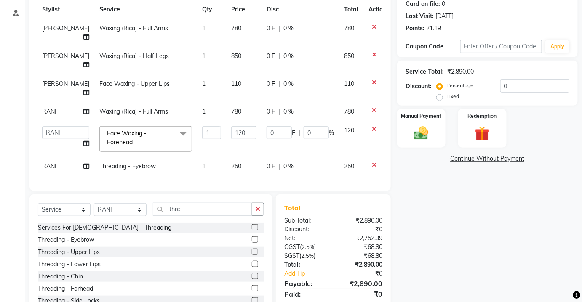
scroll to position [128, 0]
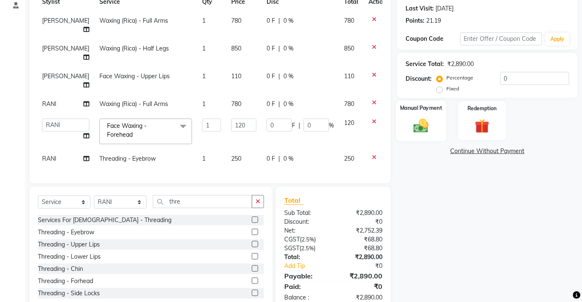
click at [417, 131] on img at bounding box center [421, 125] width 24 height 17
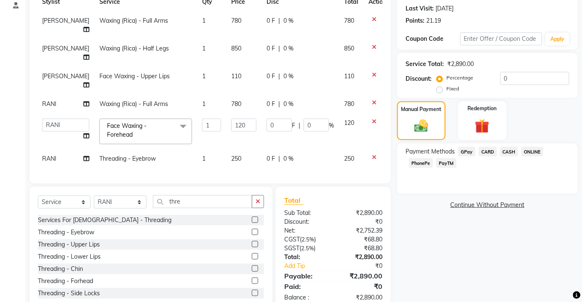
click at [504, 152] on span "CASH" at bounding box center [509, 152] width 18 height 10
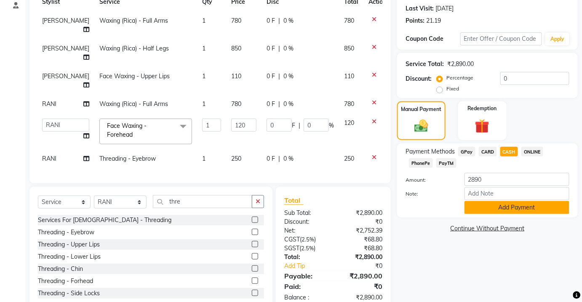
click at [507, 210] on button "Add Payment" at bounding box center [517, 207] width 105 height 13
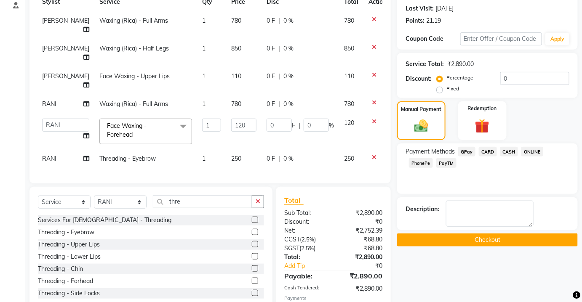
scroll to position [157, 0]
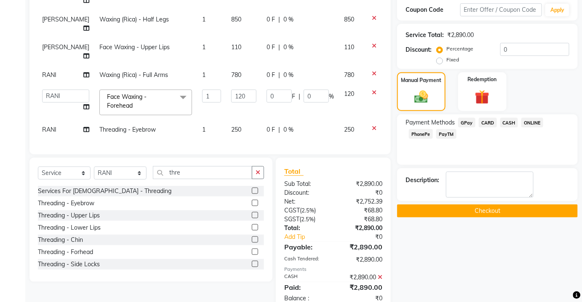
click at [508, 210] on button "Checkout" at bounding box center [487, 211] width 181 height 13
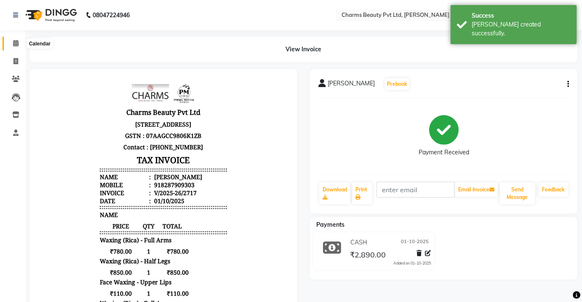
click at [16, 48] on span at bounding box center [15, 44] width 15 height 10
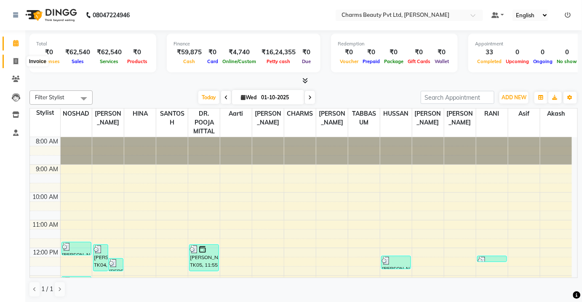
click at [19, 61] on span at bounding box center [15, 62] width 15 height 10
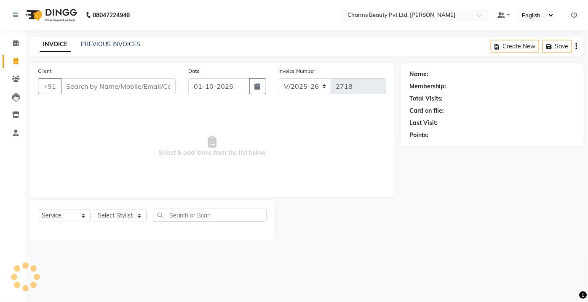
click at [75, 47] on div "INVOICE PREVIOUS INVOICES" at bounding box center [84, 44] width 111 height 9
click at [88, 43] on link "PREVIOUS INVOICES" at bounding box center [110, 44] width 59 height 8
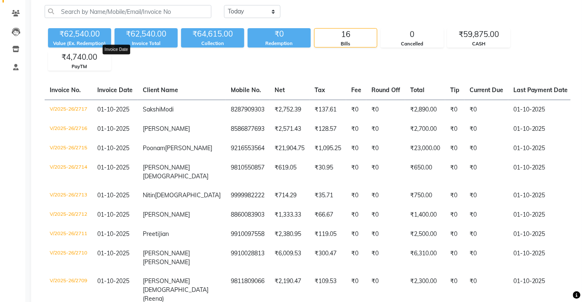
scroll to position [76, 0]
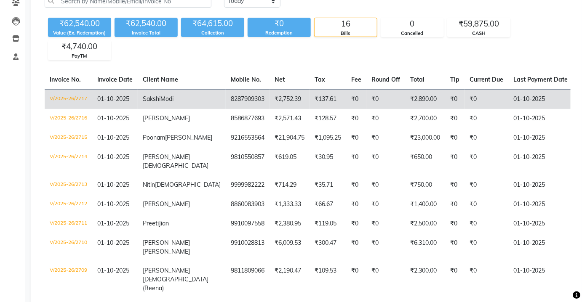
click at [508, 91] on td "01-10-2025" at bounding box center [540, 99] width 65 height 20
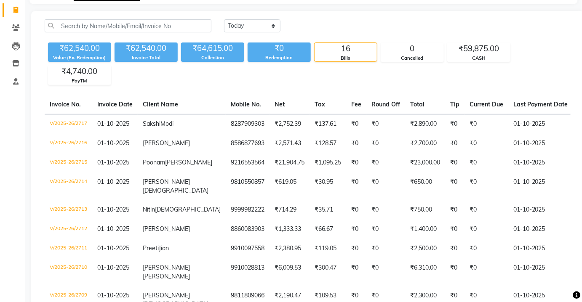
scroll to position [0, 0]
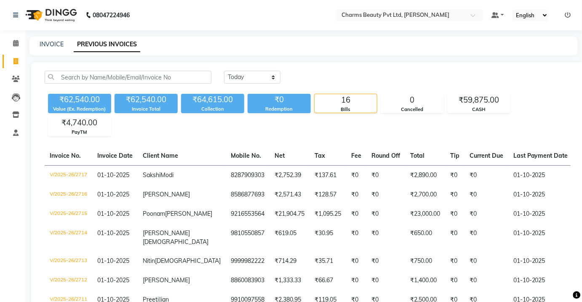
click at [40, 40] on div "INVOICE" at bounding box center [52, 44] width 24 height 9
click at [50, 46] on link "INVOICE" at bounding box center [52, 44] width 24 height 8
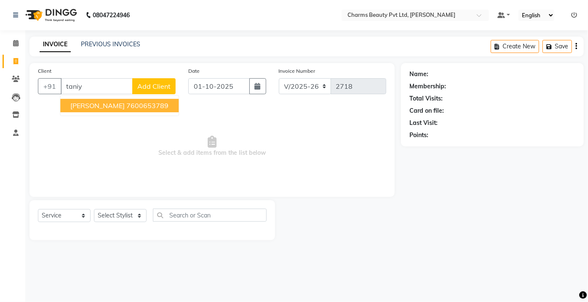
click at [96, 105] on span "[PERSON_NAME]" at bounding box center [97, 106] width 54 height 8
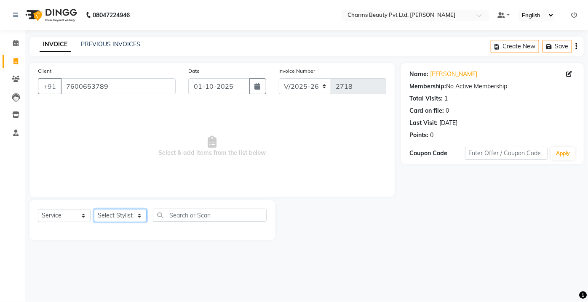
click at [117, 214] on select "Select Stylist Aarti [PERSON_NAME] [PERSON_NAME] CHARMS DR. POOJA MITTAL HINA […" at bounding box center [120, 215] width 53 height 13
click at [94, 209] on select "Select Stylist Aarti [PERSON_NAME] [PERSON_NAME] CHARMS DR. POOJA MITTAL HINA […" at bounding box center [120, 215] width 53 height 13
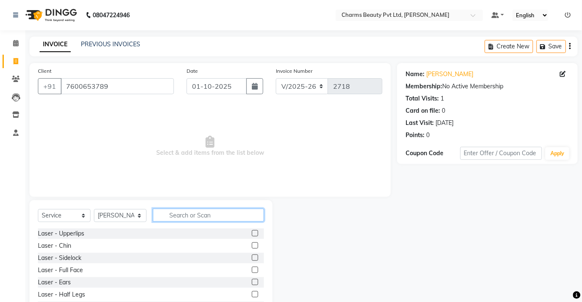
click at [167, 214] on input "text" at bounding box center [208, 215] width 111 height 13
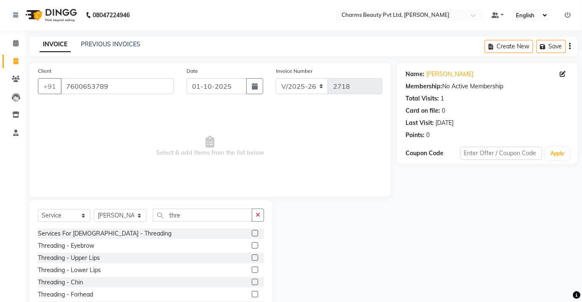
click at [252, 260] on label at bounding box center [255, 258] width 6 height 6
click at [252, 260] on input "checkbox" at bounding box center [254, 258] width 5 height 5
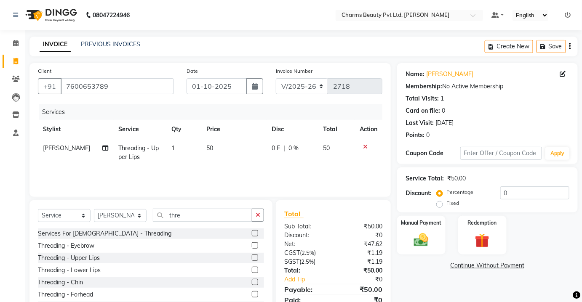
scroll to position [35, 0]
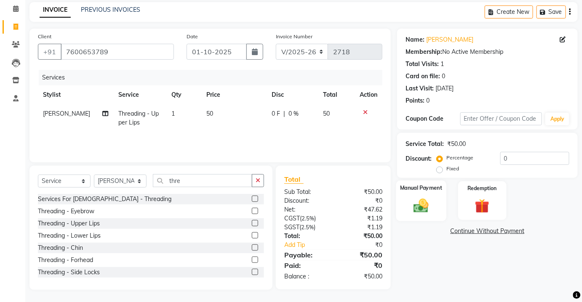
click at [407, 201] on div "Manual Payment" at bounding box center [421, 201] width 50 height 41
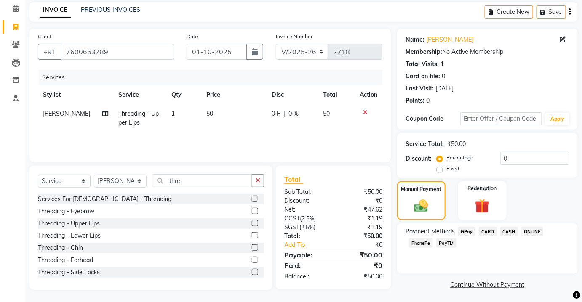
click at [505, 231] on span "CASH" at bounding box center [509, 232] width 18 height 10
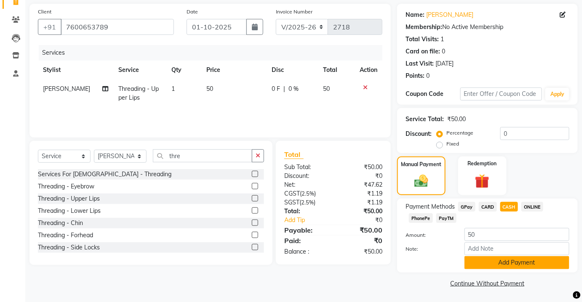
click at [508, 265] on button "Add Payment" at bounding box center [517, 263] width 105 height 13
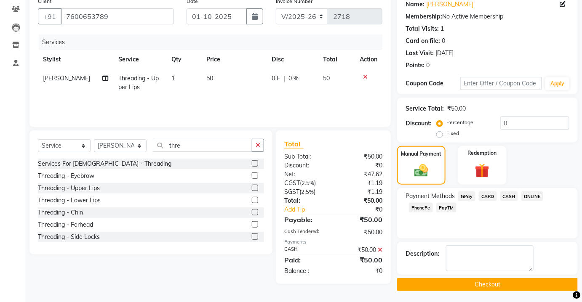
scroll to position [71, 0]
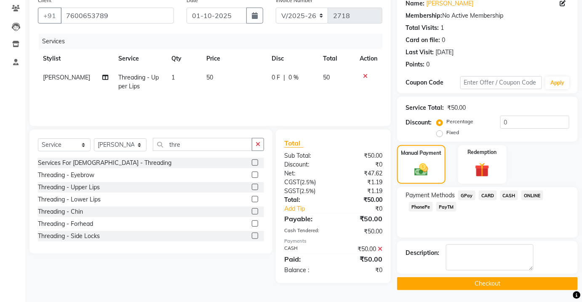
click at [498, 287] on button "Checkout" at bounding box center [487, 284] width 181 height 13
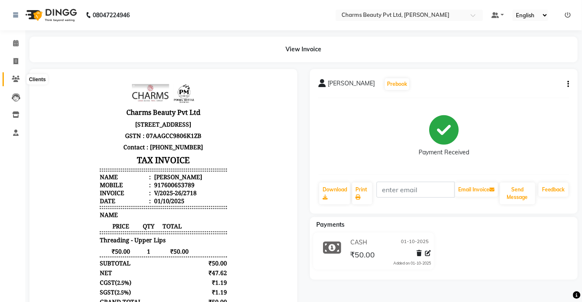
click at [13, 77] on icon at bounding box center [16, 79] width 8 height 6
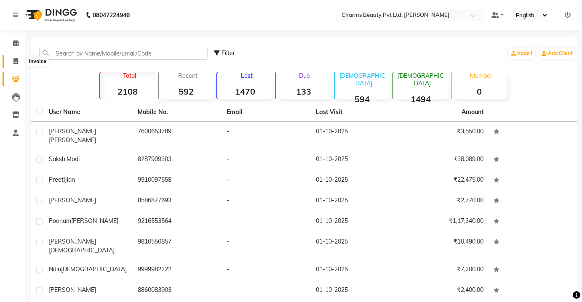
click at [15, 66] on span at bounding box center [15, 62] width 15 height 10
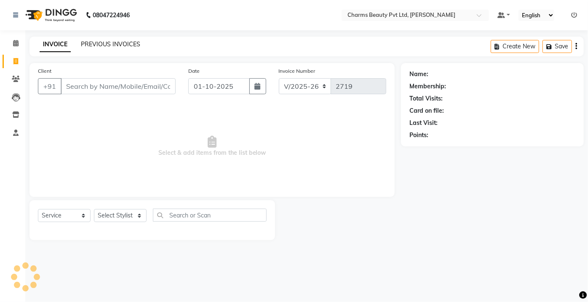
click at [123, 43] on link "PREVIOUS INVOICES" at bounding box center [110, 44] width 59 height 8
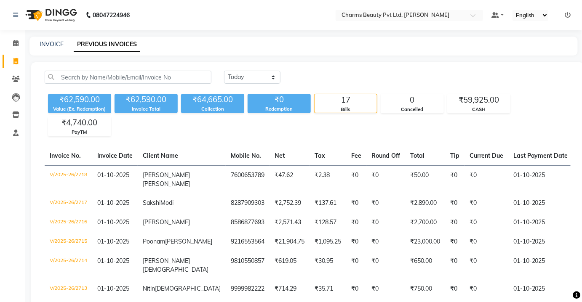
click at [49, 39] on div "INVOICE PREVIOUS INVOICES" at bounding box center [303, 46] width 548 height 19
click at [51, 42] on link "INVOICE" at bounding box center [52, 44] width 24 height 8
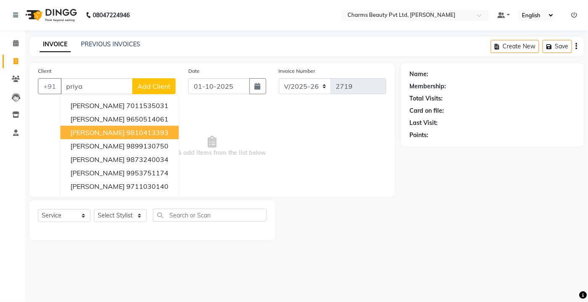
click at [100, 128] on span "[PERSON_NAME]" at bounding box center [97, 132] width 54 height 8
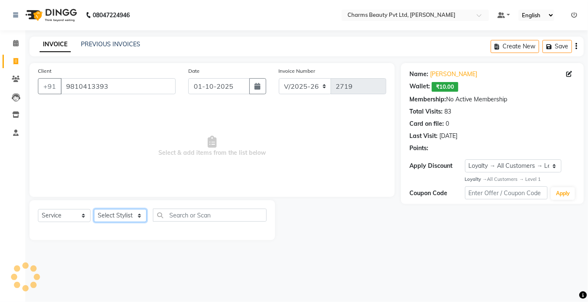
click at [119, 219] on select "Select Stylist Aarti [PERSON_NAME] [PERSON_NAME] CHARMS DR. POOJA MITTAL HINA […" at bounding box center [120, 215] width 53 height 13
click at [94, 209] on select "Select Stylist Aarti [PERSON_NAME] [PERSON_NAME] CHARMS DR. POOJA MITTAL HINA […" at bounding box center [120, 215] width 53 height 13
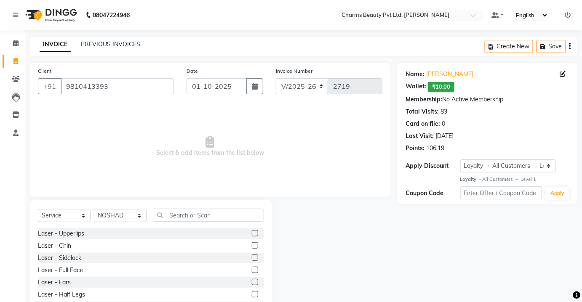
drag, startPoint x: 182, startPoint y: 224, endPoint x: 182, endPoint y: 219, distance: 5.1
click at [182, 221] on div "Select Service Product Membership Package Voucher Prepaid Gift Card Select Styl…" at bounding box center [151, 219] width 226 height 20
click at [180, 219] on input "text" at bounding box center [208, 215] width 111 height 13
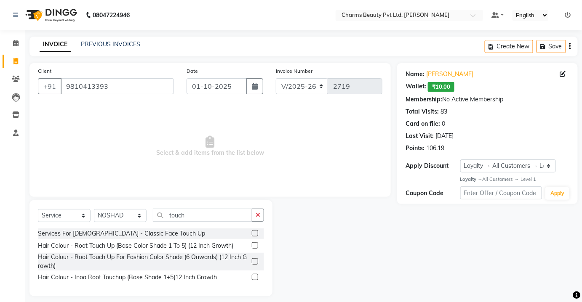
click at [254, 244] on label at bounding box center [255, 246] width 6 height 6
click at [254, 244] on input "checkbox" at bounding box center [254, 245] width 5 height 5
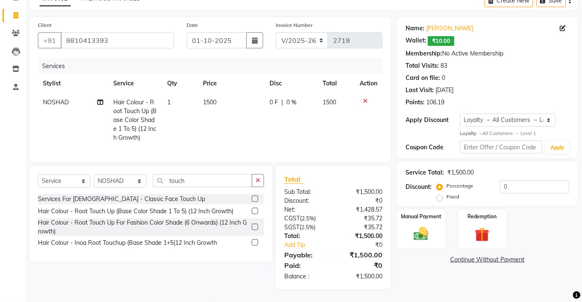
scroll to position [51, 0]
click at [102, 187] on select "Select Stylist Aarti [PERSON_NAME] [PERSON_NAME] CHARMS DR. POOJA MITTAL HINA […" at bounding box center [120, 181] width 53 height 13
click at [94, 175] on select "Select Stylist Aarti [PERSON_NAME] [PERSON_NAME] CHARMS DR. POOJA MITTAL HINA […" at bounding box center [120, 181] width 53 height 13
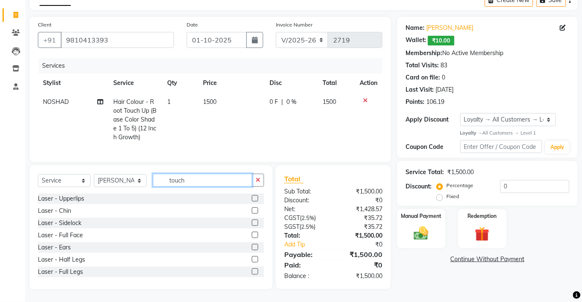
click at [195, 185] on input "touch" at bounding box center [202, 180] width 99 height 13
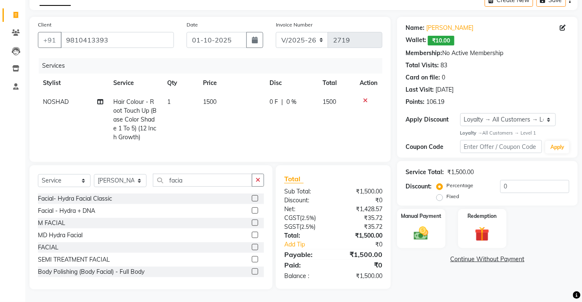
click at [252, 248] on label at bounding box center [255, 247] width 6 height 6
click at [252, 248] on input "checkbox" at bounding box center [254, 247] width 5 height 5
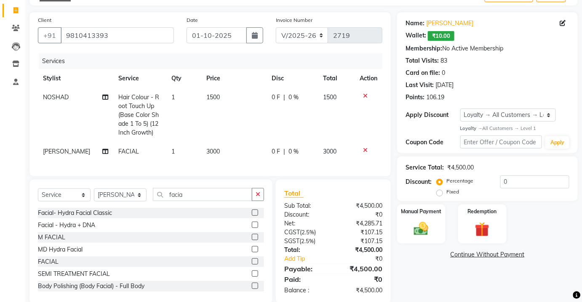
click at [217, 155] on td "3000" at bounding box center [233, 151] width 65 height 19
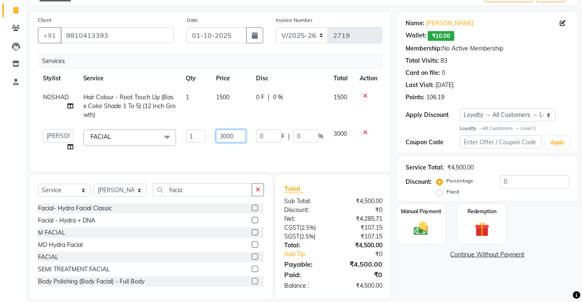
click at [226, 134] on input "3000" at bounding box center [231, 136] width 30 height 13
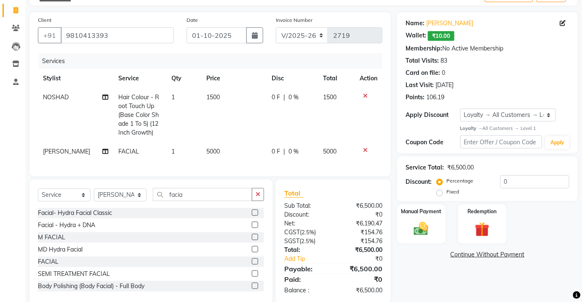
drag, startPoint x: 225, startPoint y: 150, endPoint x: 258, endPoint y: 174, distance: 40.8
click at [225, 150] on td "5000" at bounding box center [233, 151] width 65 height 19
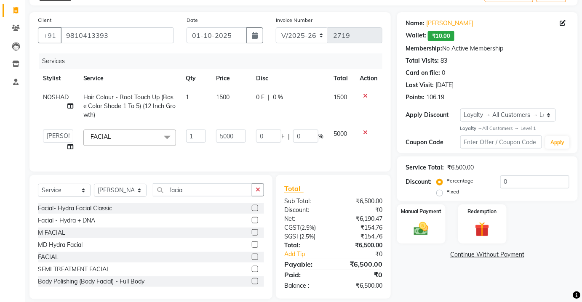
click at [234, 100] on td "1500" at bounding box center [231, 106] width 40 height 37
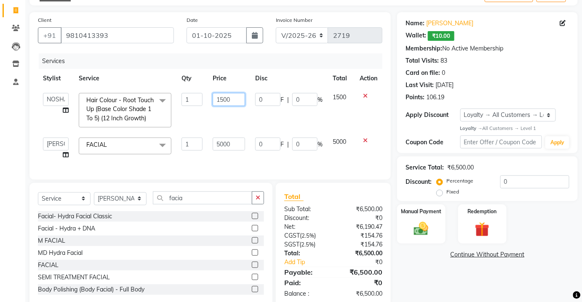
click at [219, 98] on input "1500" at bounding box center [229, 99] width 32 height 13
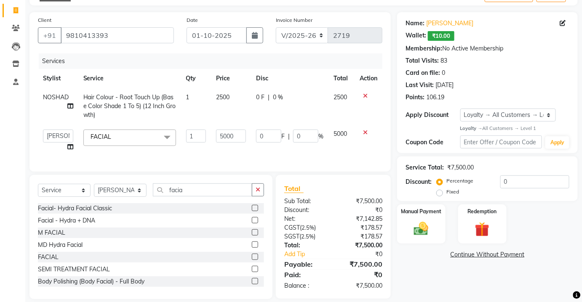
click at [219, 116] on td "2500" at bounding box center [231, 106] width 40 height 37
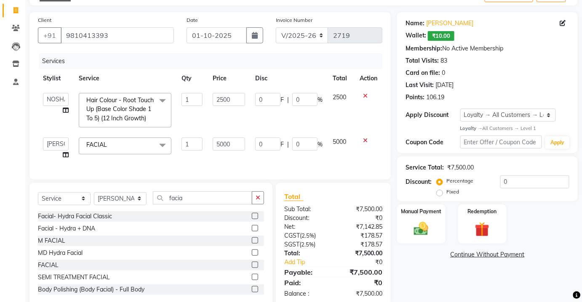
scroll to position [74, 0]
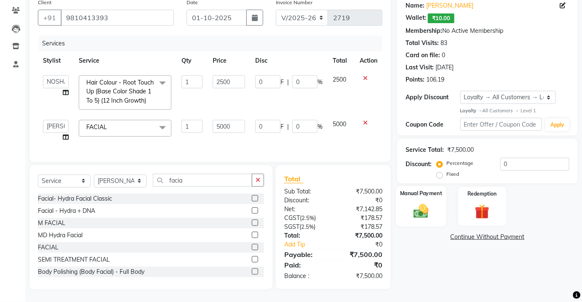
drag, startPoint x: 419, startPoint y: 207, endPoint x: 439, endPoint y: 220, distance: 23.8
click at [419, 207] on img at bounding box center [421, 211] width 24 height 17
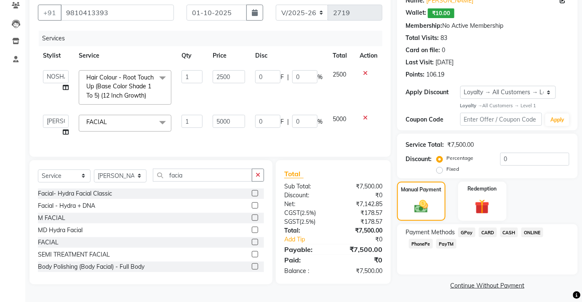
click at [501, 228] on span "CASH" at bounding box center [509, 233] width 18 height 10
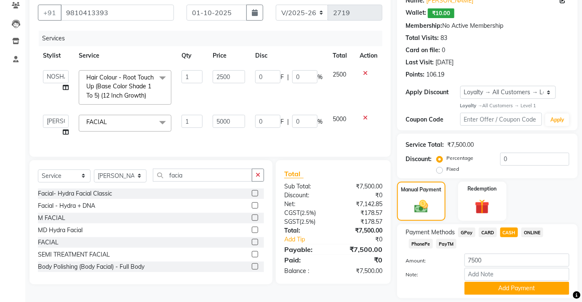
scroll to position [99, 0]
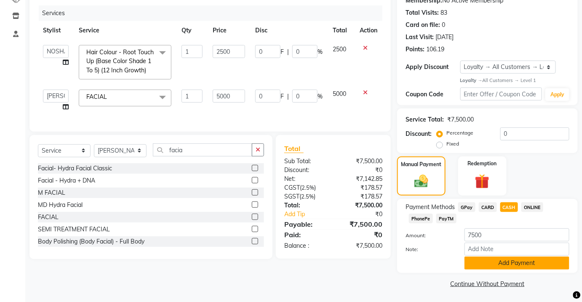
click at [516, 262] on button "Add Payment" at bounding box center [517, 263] width 105 height 13
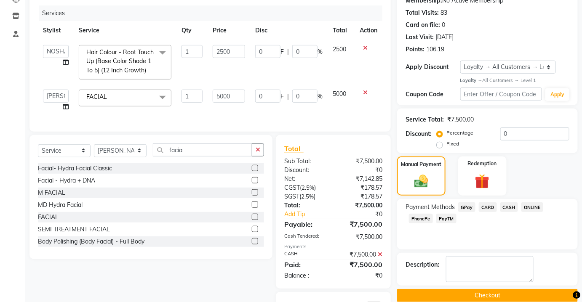
scroll to position [154, 0]
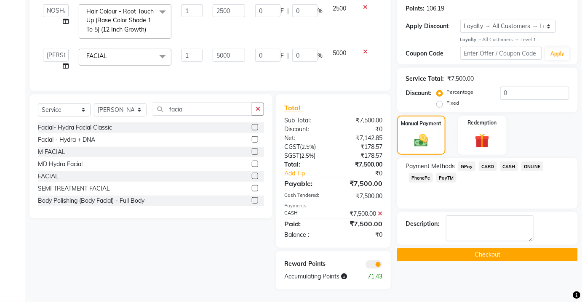
click at [476, 249] on button "Checkout" at bounding box center [487, 255] width 181 height 13
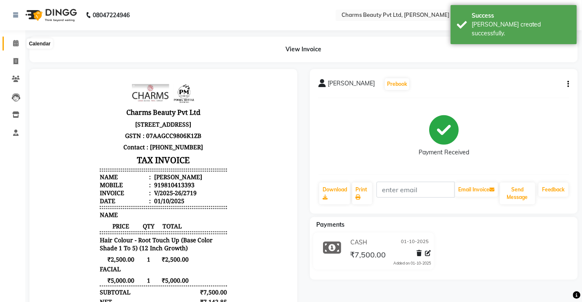
click at [8, 41] on span at bounding box center [15, 44] width 15 height 10
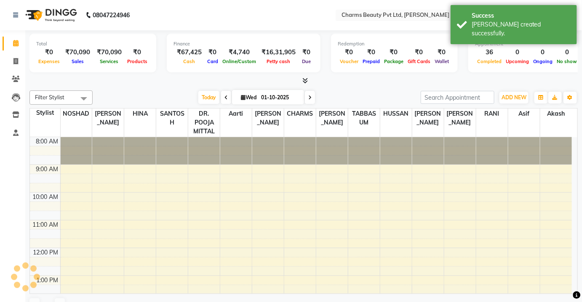
scroll to position [200, 0]
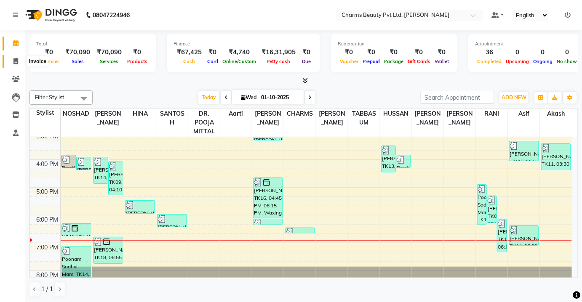
click at [18, 62] on icon at bounding box center [15, 61] width 5 height 6
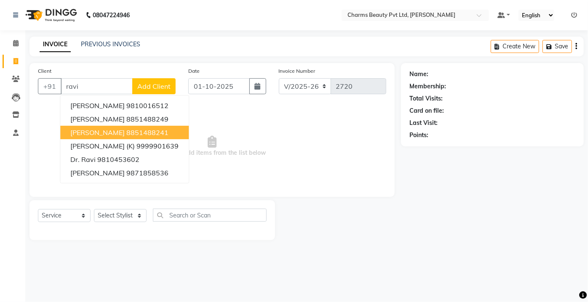
click at [152, 130] on ngb-highlight "8851488241" at bounding box center [147, 132] width 42 height 8
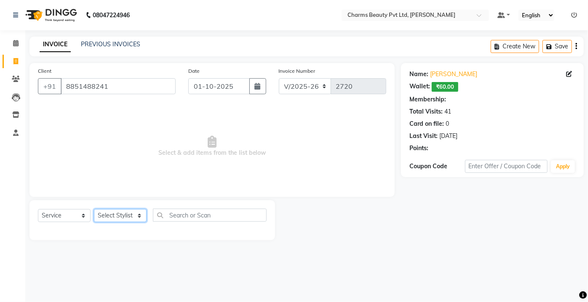
click at [134, 221] on select "Select Stylist Aarti [PERSON_NAME] [PERSON_NAME] CHARMS DR. POOJA MITTAL HINA […" at bounding box center [120, 215] width 53 height 13
click at [94, 209] on select "Select Stylist Aarti [PERSON_NAME] [PERSON_NAME] CHARMS DR. POOJA MITTAL HINA […" at bounding box center [120, 215] width 53 height 13
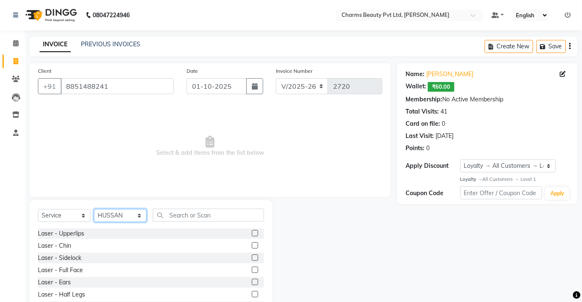
drag, startPoint x: 118, startPoint y: 216, endPoint x: 119, endPoint y: 210, distance: 5.9
click at [119, 216] on select "Select Stylist Aarti [PERSON_NAME] [PERSON_NAME] CHARMS DR. POOJA MITTAL HINA […" at bounding box center [120, 215] width 53 height 13
click at [94, 209] on select "Select Stylist Aarti [PERSON_NAME] [PERSON_NAME] CHARMS DR. POOJA MITTAL HINA […" at bounding box center [120, 215] width 53 height 13
click at [172, 206] on div "Select Service Product Membership Package Voucher Prepaid Gift Card Select Styl…" at bounding box center [150, 263] width 243 height 124
click at [167, 220] on input "text" at bounding box center [208, 215] width 111 height 13
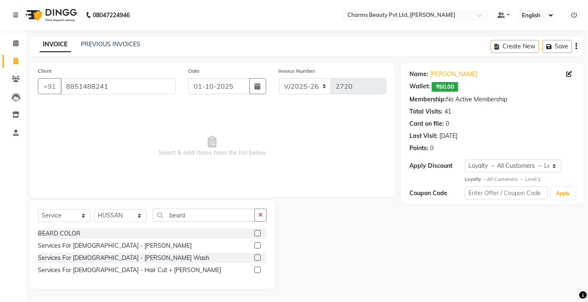
drag, startPoint x: 263, startPoint y: 243, endPoint x: 257, endPoint y: 244, distance: 6.1
click at [259, 243] on div at bounding box center [260, 246] width 12 height 11
click at [257, 244] on label at bounding box center [257, 246] width 6 height 6
click at [257, 244] on input "checkbox" at bounding box center [256, 245] width 5 height 5
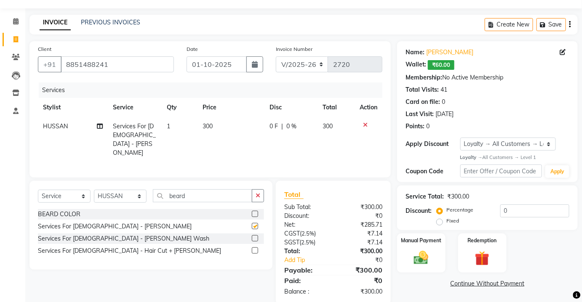
scroll to position [34, 0]
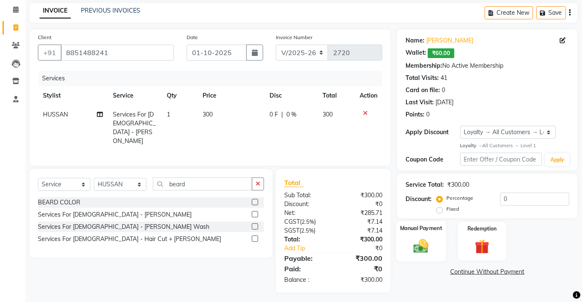
click at [415, 245] on img at bounding box center [421, 246] width 24 height 17
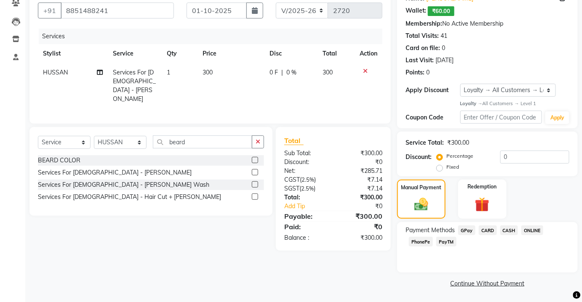
click at [445, 241] on span "PayTM" at bounding box center [446, 242] width 20 height 10
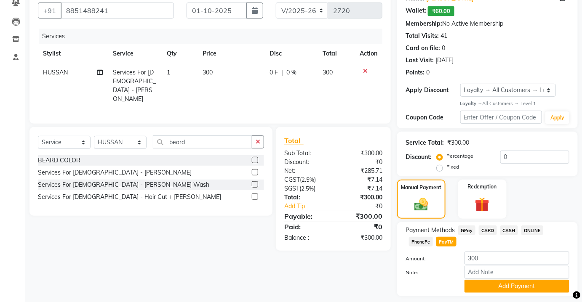
scroll to position [99, 0]
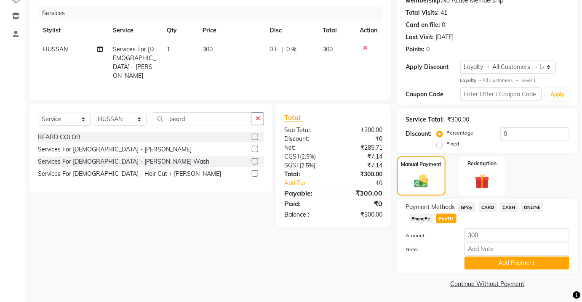
click at [512, 270] on div "Payment Methods GPay CARD CASH ONLINE PhonePe PayTM Amount: 300 Note: Add Payme…" at bounding box center [487, 236] width 181 height 74
click at [493, 260] on button "Add Payment" at bounding box center [517, 263] width 105 height 13
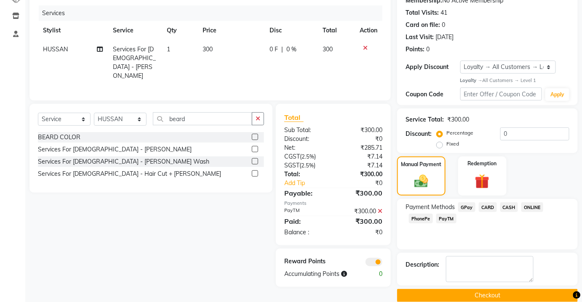
scroll to position [111, 0]
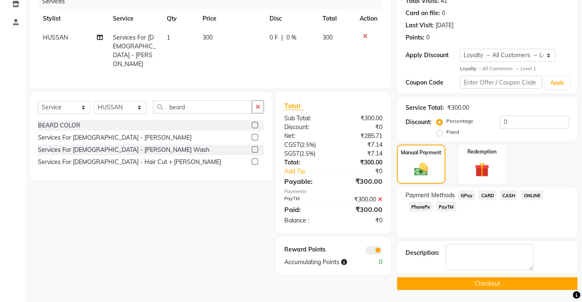
click at [514, 281] on button "Checkout" at bounding box center [487, 284] width 181 height 13
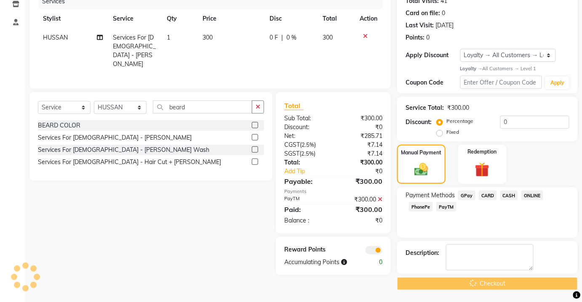
scroll to position [0, 0]
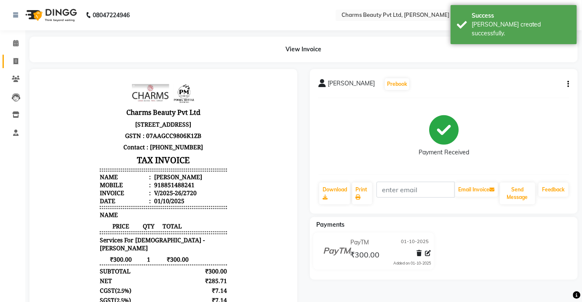
click at [7, 64] on link "Invoice" at bounding box center [13, 62] width 20 height 14
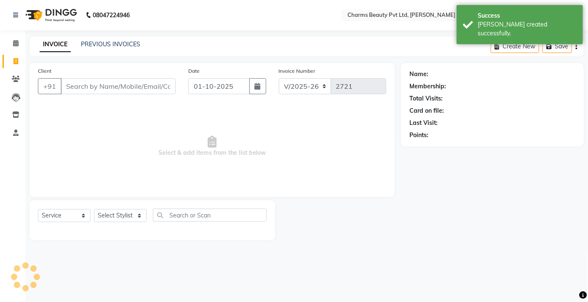
click at [80, 47] on div "INVOICE PREVIOUS INVOICES" at bounding box center [84, 44] width 111 height 9
click at [86, 44] on link "PREVIOUS INVOICES" at bounding box center [110, 44] width 59 height 8
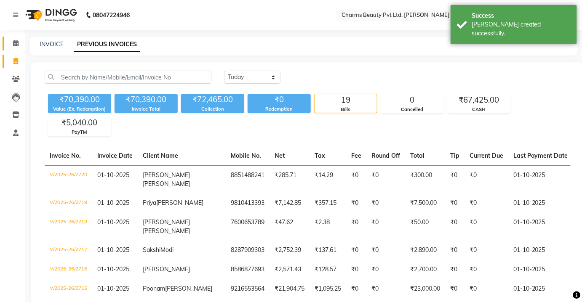
click at [16, 38] on link "Calendar" at bounding box center [13, 44] width 20 height 14
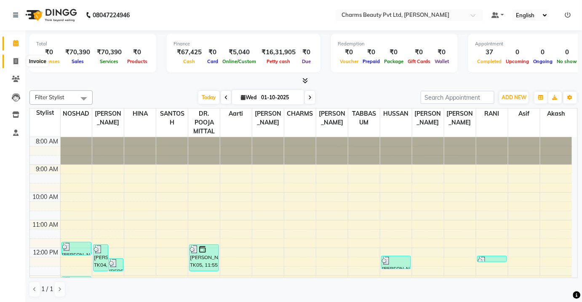
click at [9, 59] on span at bounding box center [15, 62] width 15 height 10
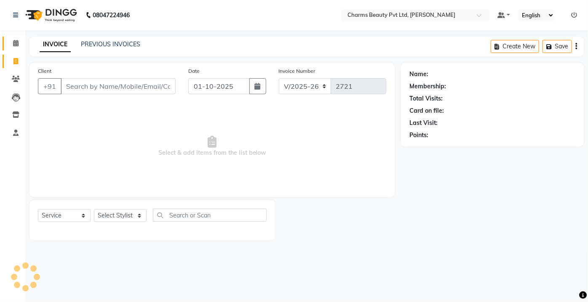
click at [14, 38] on link "Calendar" at bounding box center [13, 44] width 20 height 14
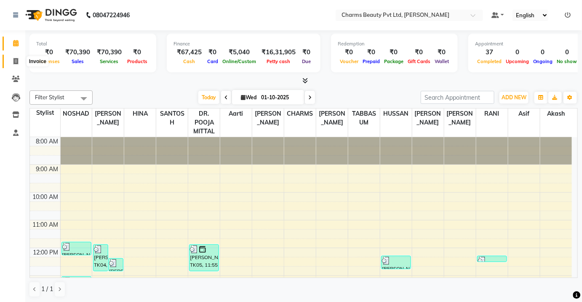
click at [11, 62] on span at bounding box center [15, 62] width 15 height 10
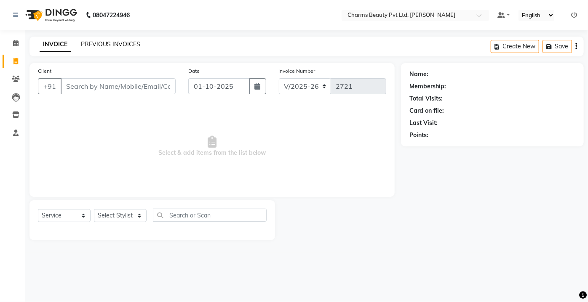
click at [101, 44] on link "PREVIOUS INVOICES" at bounding box center [110, 44] width 59 height 8
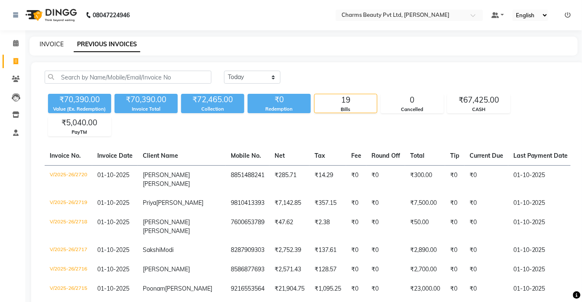
click at [50, 43] on link "INVOICE" at bounding box center [52, 44] width 24 height 8
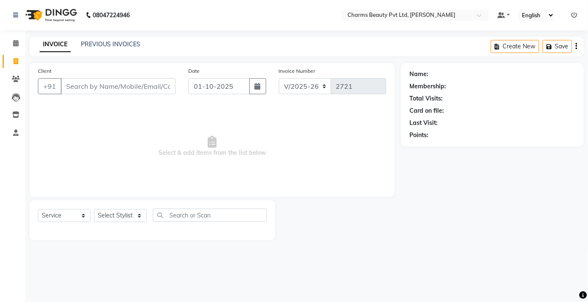
click at [14, 67] on link "Invoice" at bounding box center [13, 62] width 20 height 14
click at [11, 76] on span at bounding box center [15, 80] width 15 height 10
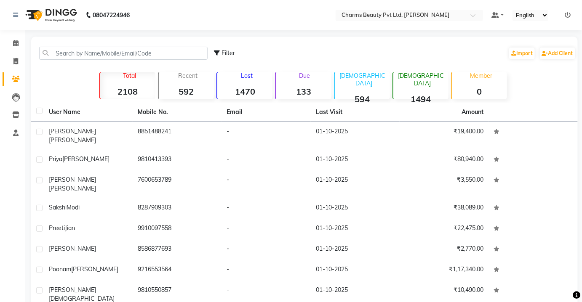
click at [11, 54] on li "Invoice" at bounding box center [12, 62] width 25 height 18
click at [13, 41] on icon at bounding box center [15, 43] width 5 height 6
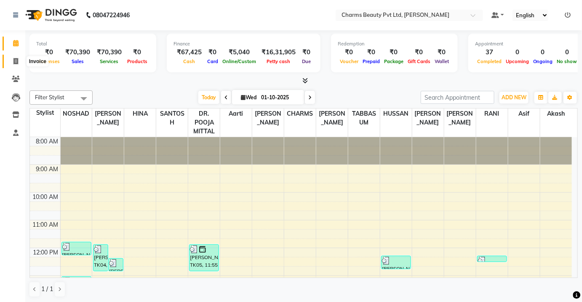
click at [22, 57] on span at bounding box center [15, 62] width 15 height 10
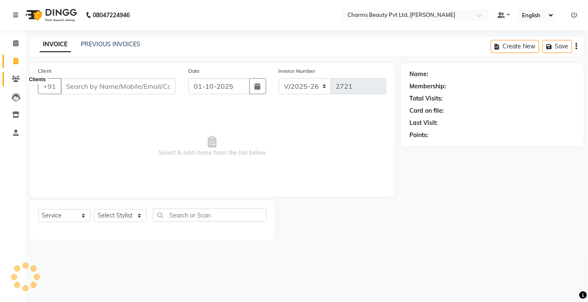
click at [15, 75] on span at bounding box center [15, 80] width 15 height 10
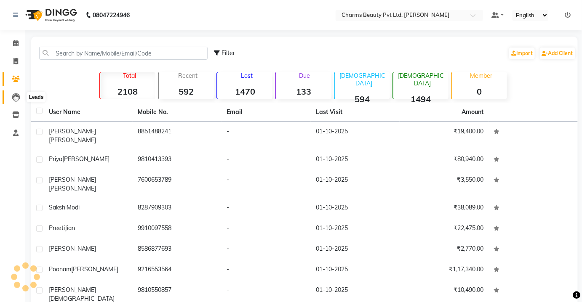
click at [11, 98] on span at bounding box center [15, 98] width 15 height 10
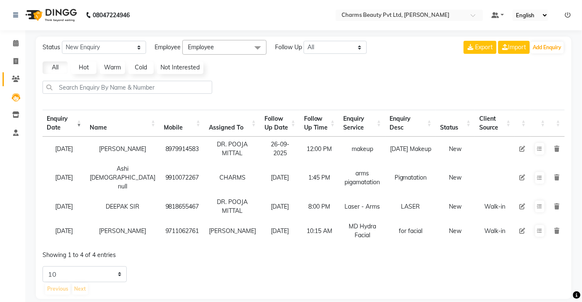
click at [11, 73] on link "Clients" at bounding box center [13, 79] width 20 height 14
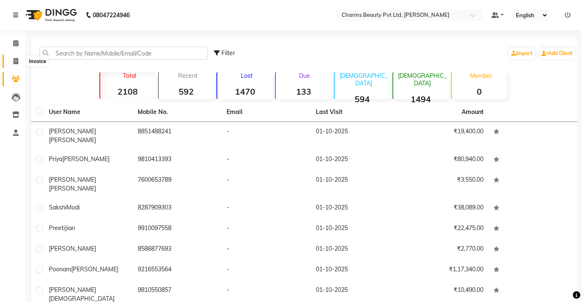
click at [11, 60] on span at bounding box center [15, 62] width 15 height 10
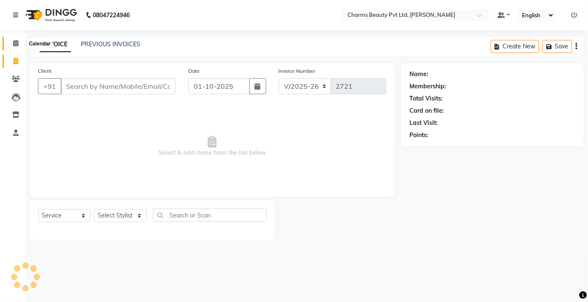
click at [10, 44] on span at bounding box center [15, 44] width 15 height 10
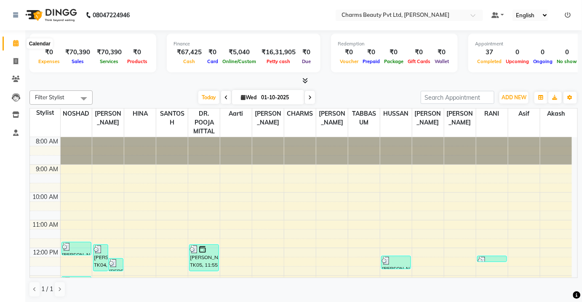
click at [8, 44] on span at bounding box center [15, 44] width 15 height 10
click at [19, 63] on span at bounding box center [15, 62] width 15 height 10
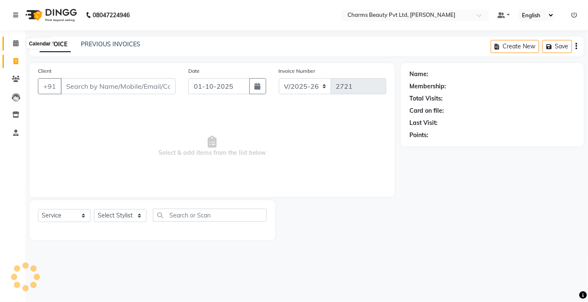
click at [19, 39] on span at bounding box center [15, 44] width 15 height 10
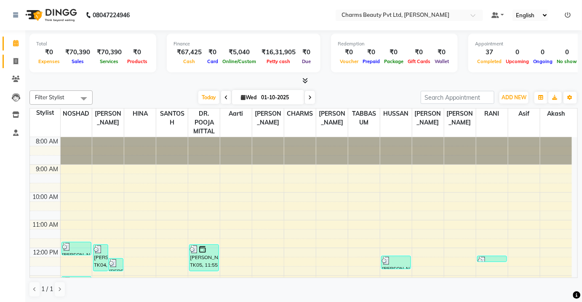
click at [6, 59] on link "Invoice" at bounding box center [13, 62] width 20 height 14
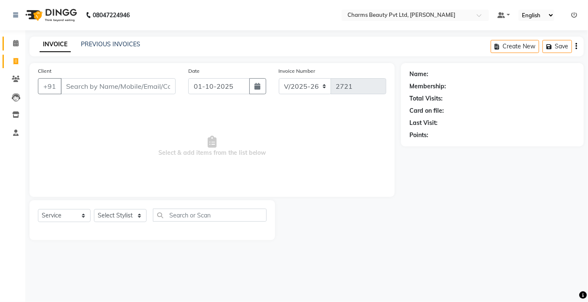
click at [8, 41] on link "Calendar" at bounding box center [13, 44] width 20 height 14
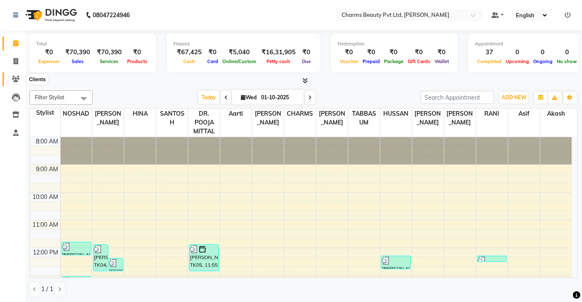
click at [10, 83] on span at bounding box center [15, 80] width 15 height 10
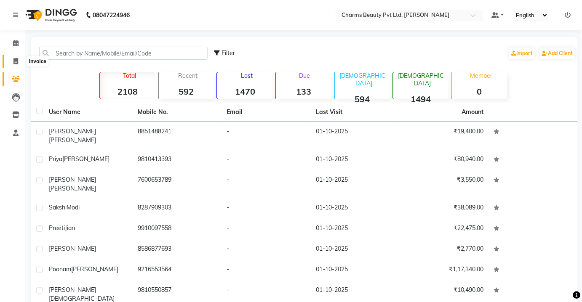
click at [11, 63] on span at bounding box center [15, 62] width 15 height 10
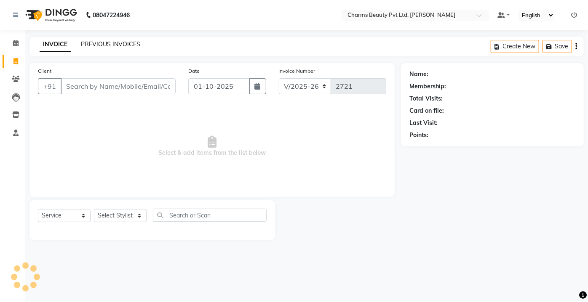
click at [122, 43] on link "PREVIOUS INVOICES" at bounding box center [110, 44] width 59 height 8
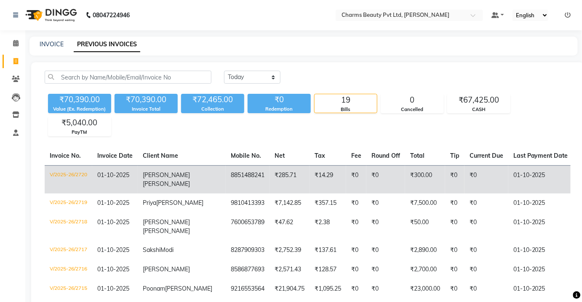
click at [226, 182] on td "8851488241" at bounding box center [248, 180] width 44 height 28
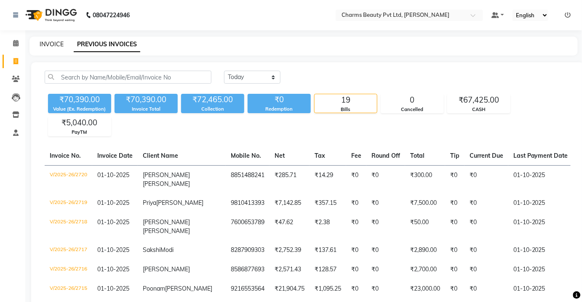
click at [42, 40] on link "INVOICE" at bounding box center [52, 44] width 24 height 8
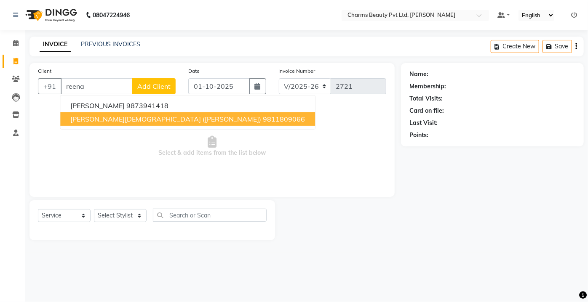
click at [110, 118] on span "[PERSON_NAME][DEMOGRAPHIC_DATA] ([PERSON_NAME])" at bounding box center [165, 119] width 191 height 8
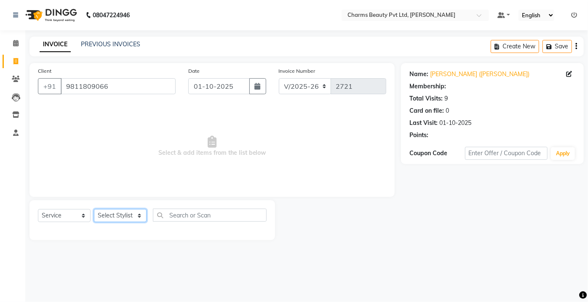
drag, startPoint x: 132, startPoint y: 216, endPoint x: 131, endPoint y: 211, distance: 5.5
click at [132, 216] on select "Select Stylist Aarti [PERSON_NAME] [PERSON_NAME] CHARMS DR. POOJA MITTAL HINA […" at bounding box center [120, 215] width 53 height 13
click at [94, 209] on select "Select Stylist Aarti [PERSON_NAME] [PERSON_NAME] CHARMS DR. POOJA MITTAL HINA […" at bounding box center [120, 215] width 53 height 13
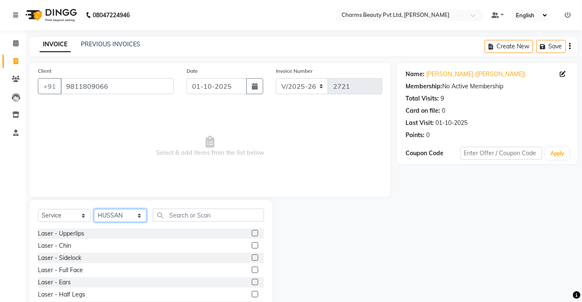
click at [122, 215] on select "Select Stylist Aarti [PERSON_NAME] [PERSON_NAME] CHARMS DR. POOJA MITTAL HINA […" at bounding box center [120, 215] width 53 height 13
click at [94, 209] on select "Select Stylist Aarti [PERSON_NAME] [PERSON_NAME] CHARMS DR. POOJA MITTAL HINA […" at bounding box center [120, 215] width 53 height 13
click at [157, 217] on input "text" at bounding box center [208, 215] width 111 height 13
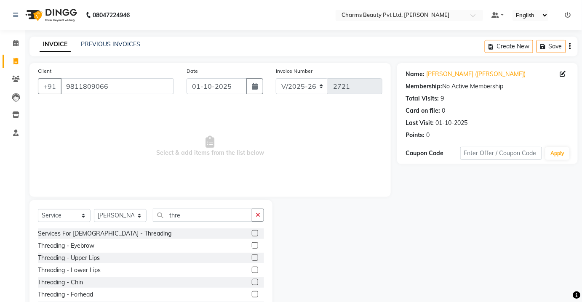
click at [252, 246] on label at bounding box center [255, 246] width 6 height 6
click at [252, 246] on input "checkbox" at bounding box center [254, 245] width 5 height 5
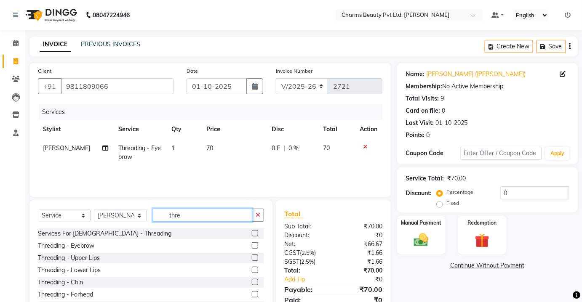
click at [196, 218] on input "thre" at bounding box center [202, 215] width 99 height 13
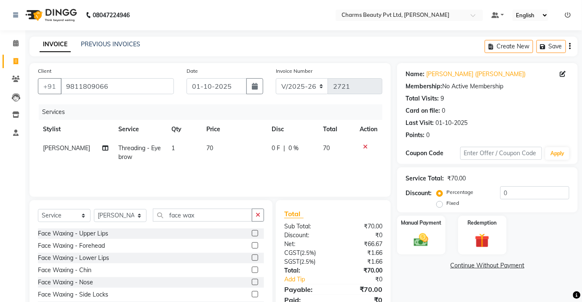
drag, startPoint x: 251, startPoint y: 233, endPoint x: 240, endPoint y: 207, distance: 28.6
click at [252, 233] on label at bounding box center [255, 233] width 6 height 6
click at [252, 233] on input "checkbox" at bounding box center [254, 233] width 5 height 5
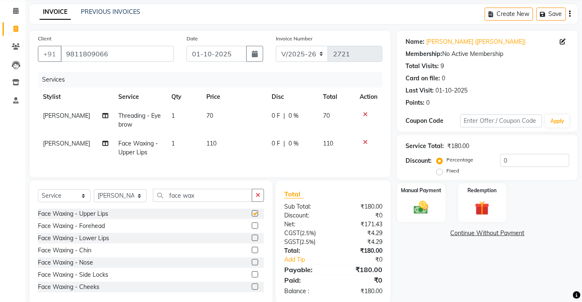
scroll to position [53, 0]
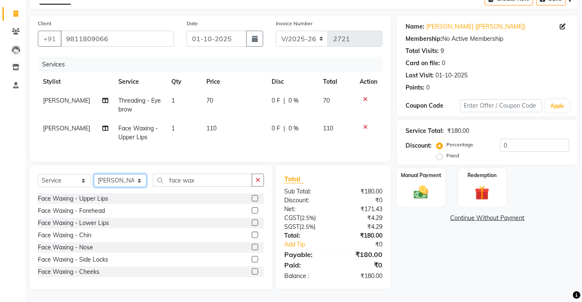
click at [110, 181] on select "Select Stylist Aarti [PERSON_NAME] [PERSON_NAME] CHARMS DR. POOJA MITTAL HINA […" at bounding box center [120, 180] width 53 height 13
click at [94, 175] on select "Select Stylist Aarti [PERSON_NAME] [PERSON_NAME] CHARMS DR. POOJA MITTAL HINA […" at bounding box center [120, 180] width 53 height 13
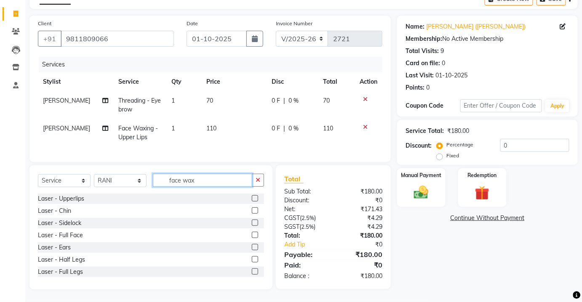
click at [209, 183] on input "face wax" at bounding box center [202, 180] width 99 height 13
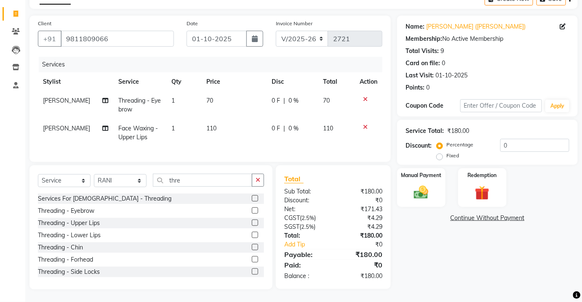
click at [252, 211] on label at bounding box center [255, 211] width 6 height 6
click at [252, 211] on input "checkbox" at bounding box center [254, 211] width 5 height 5
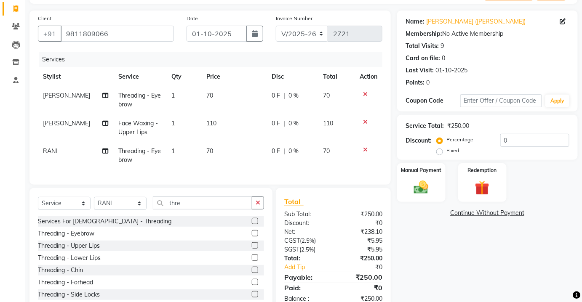
scroll to position [81, 0]
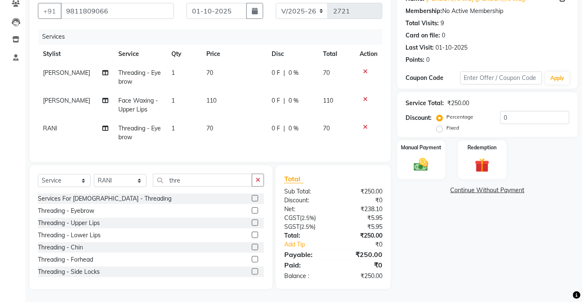
click at [252, 224] on label at bounding box center [255, 223] width 6 height 6
click at [252, 224] on input "checkbox" at bounding box center [254, 223] width 5 height 5
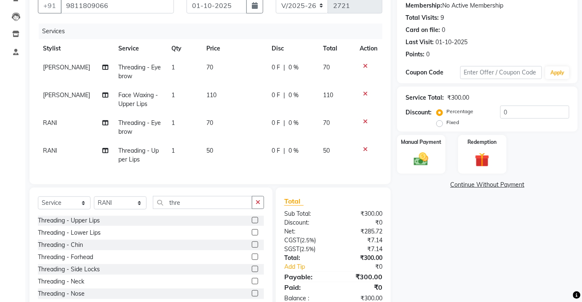
scroll to position [38, 0]
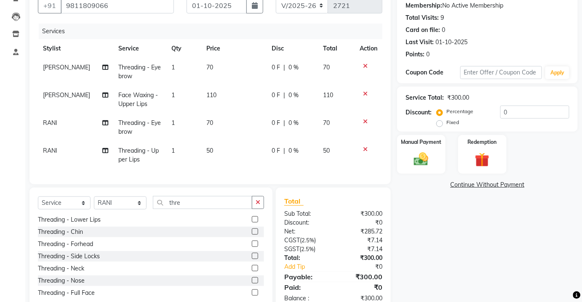
click at [252, 235] on label at bounding box center [255, 232] width 6 height 6
click at [252, 235] on input "checkbox" at bounding box center [254, 232] width 5 height 5
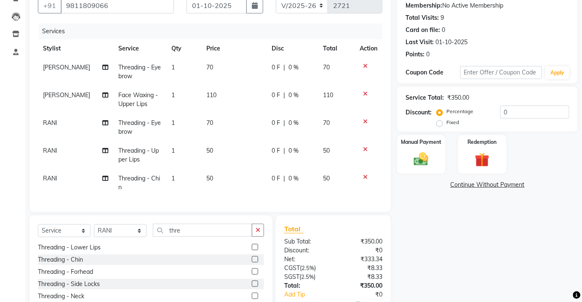
scroll to position [37, 0]
drag, startPoint x: 247, startPoint y: 278, endPoint x: 248, endPoint y: 267, distance: 11.4
click at [252, 275] on label at bounding box center [255, 272] width 6 height 6
click at [252, 275] on input "checkbox" at bounding box center [254, 272] width 5 height 5
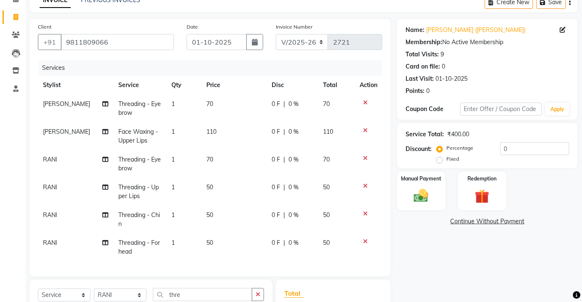
scroll to position [160, 0]
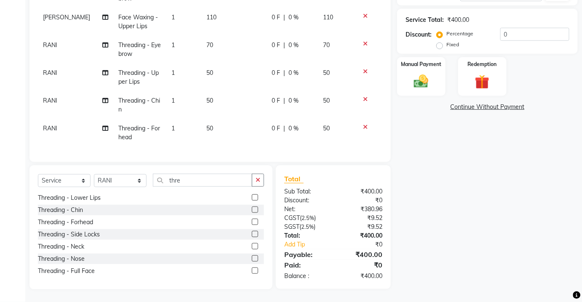
click at [446, 78] on div "Manual Payment Redemption" at bounding box center [487, 76] width 193 height 39
click at [433, 86] on img at bounding box center [421, 81] width 24 height 17
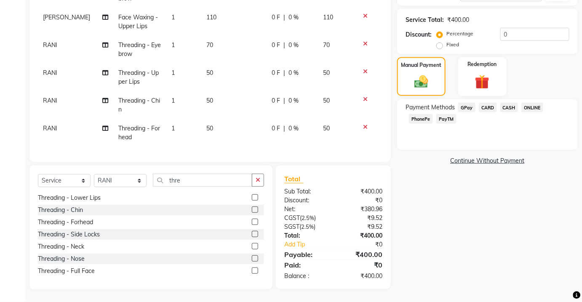
click at [507, 109] on span "CASH" at bounding box center [509, 108] width 18 height 10
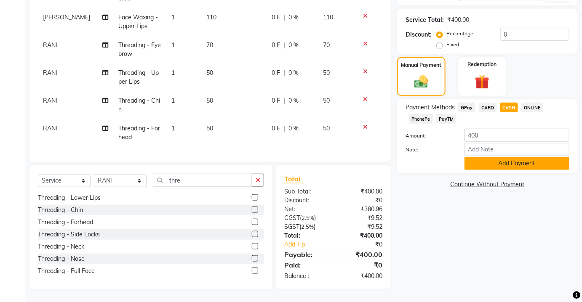
click at [509, 159] on button "Add Payment" at bounding box center [517, 163] width 105 height 13
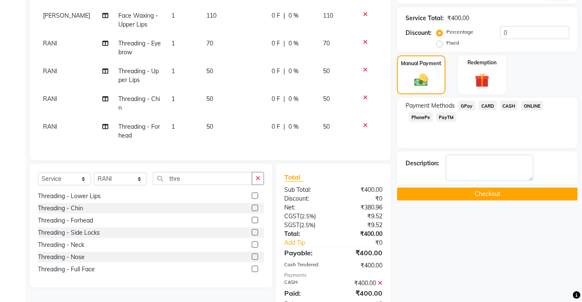
scroll to position [190, 0]
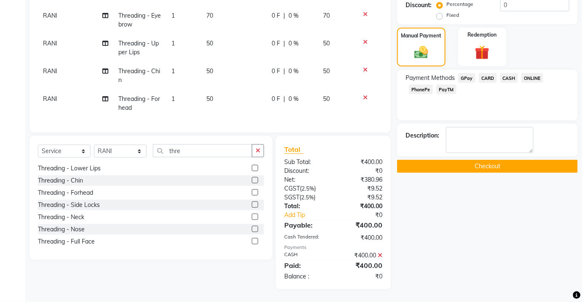
click at [510, 166] on button "Checkout" at bounding box center [487, 166] width 181 height 13
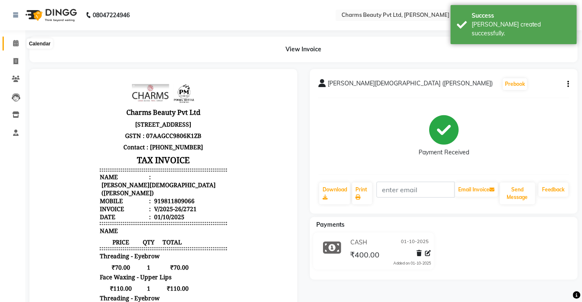
click at [14, 45] on icon at bounding box center [15, 43] width 5 height 6
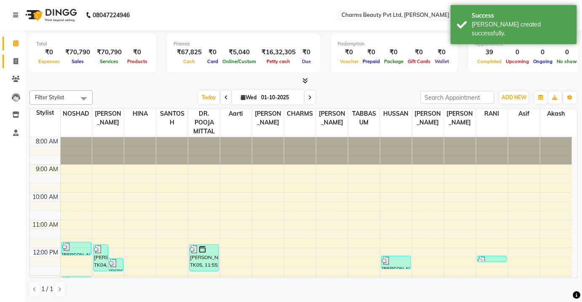
click at [6, 61] on link "Invoice" at bounding box center [13, 62] width 20 height 14
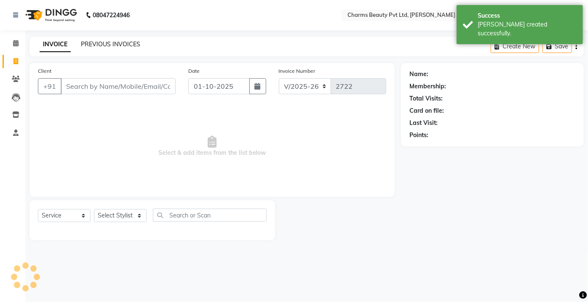
click at [107, 48] on link "PREVIOUS INVOICES" at bounding box center [110, 44] width 59 height 8
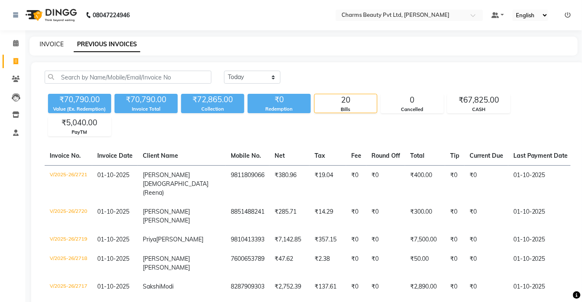
click at [49, 40] on div "INVOICE" at bounding box center [52, 44] width 24 height 9
click at [57, 44] on link "INVOICE" at bounding box center [52, 44] width 24 height 8
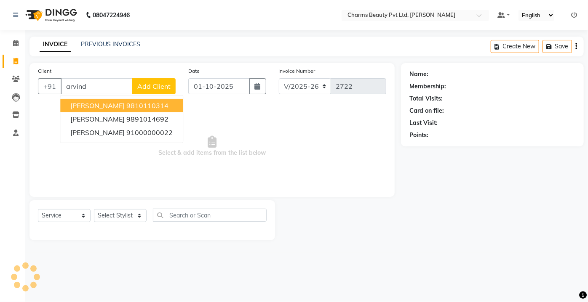
click at [101, 105] on span "[PERSON_NAME]" at bounding box center [97, 106] width 54 height 8
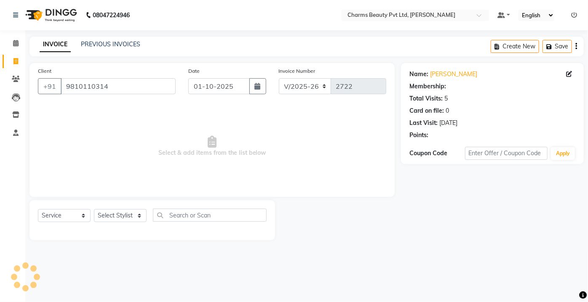
click at [120, 223] on div "Select Service Product Membership Package Voucher Prepaid Gift Card Select Styl…" at bounding box center [152, 219] width 229 height 20
drag, startPoint x: 126, startPoint y: 221, endPoint x: 130, endPoint y: 206, distance: 15.6
click at [130, 227] on div "Select Service Product Membership Package Voucher Prepaid Gift Card Select Styl…" at bounding box center [152, 219] width 229 height 20
click at [126, 211] on select "Select Stylist" at bounding box center [120, 215] width 53 height 13
click at [126, 213] on select "Select Stylist" at bounding box center [120, 215] width 53 height 13
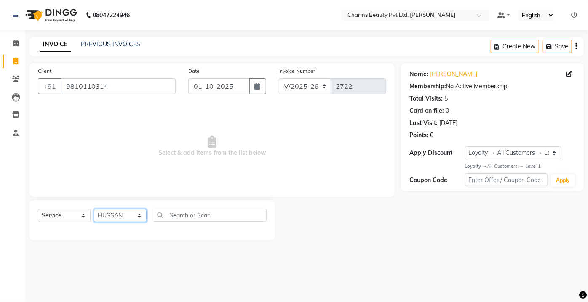
click at [94, 209] on select "Select Stylist Aarti [PERSON_NAME] [PERSON_NAME] CHARMS DR. POOJA MITTAL HINA […" at bounding box center [120, 215] width 53 height 13
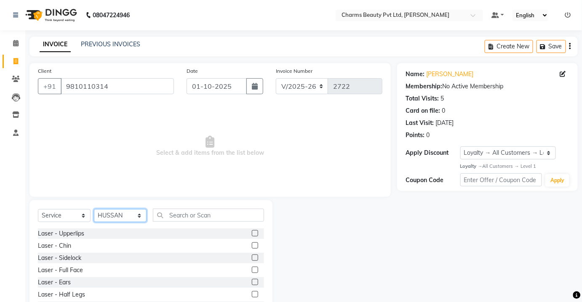
click at [132, 209] on select "Select Stylist Aarti [PERSON_NAME] [PERSON_NAME] CHARMS DR. POOJA MITTAL HINA […" at bounding box center [120, 215] width 53 height 13
click at [94, 209] on select "Select Stylist Aarti [PERSON_NAME] [PERSON_NAME] CHARMS DR. POOJA MITTAL HINA […" at bounding box center [120, 215] width 53 height 13
click at [185, 210] on input "text" at bounding box center [208, 215] width 111 height 13
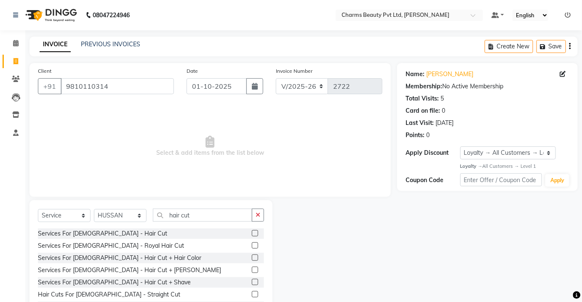
click at [252, 233] on label at bounding box center [255, 233] width 6 height 6
click at [252, 233] on input "checkbox" at bounding box center [254, 233] width 5 height 5
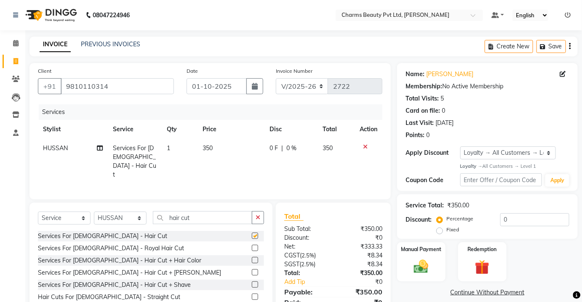
scroll to position [35, 0]
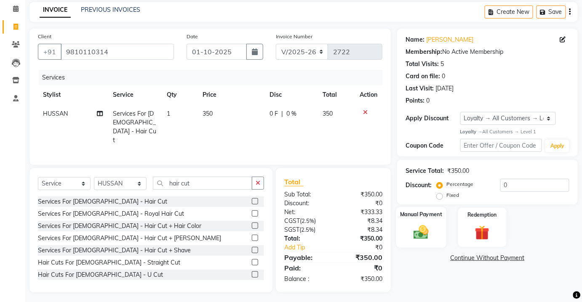
drag, startPoint x: 452, startPoint y: 220, endPoint x: 431, endPoint y: 223, distance: 20.4
click at [441, 223] on div "Manual Payment Redemption" at bounding box center [487, 227] width 193 height 39
click at [431, 223] on div "Manual Payment" at bounding box center [421, 227] width 50 height 41
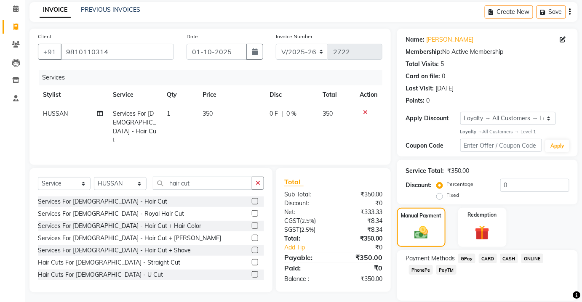
scroll to position [63, 0]
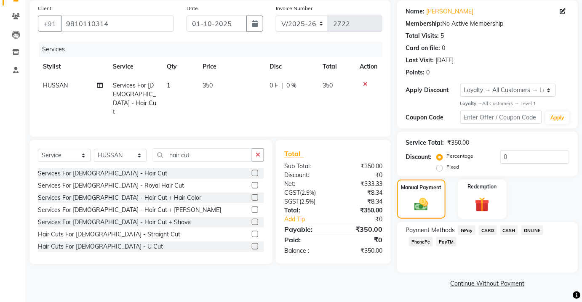
drag, startPoint x: 515, startPoint y: 238, endPoint x: 510, endPoint y: 232, distance: 7.8
click at [513, 236] on div "Payment Methods GPay CARD CASH ONLINE PhonePe PayTM" at bounding box center [488, 237] width 164 height 23
click at [510, 232] on span "CASH" at bounding box center [509, 231] width 18 height 10
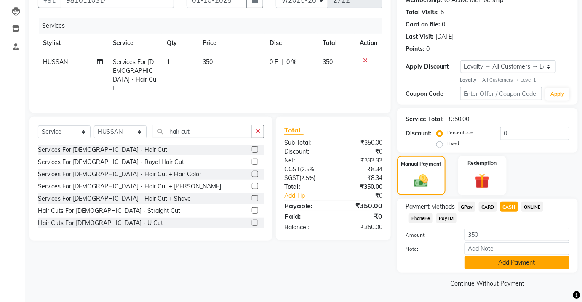
click at [508, 263] on button "Add Payment" at bounding box center [517, 263] width 105 height 13
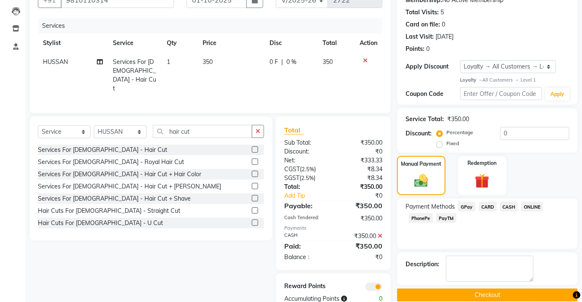
scroll to position [105, 0]
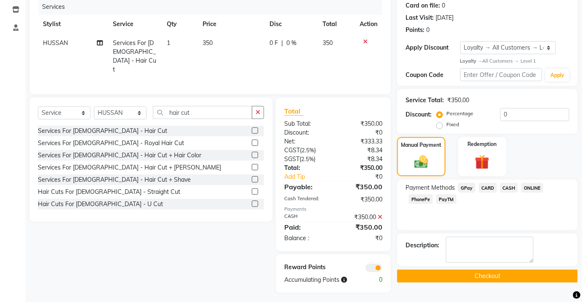
click at [485, 276] on button "Checkout" at bounding box center [487, 276] width 181 height 13
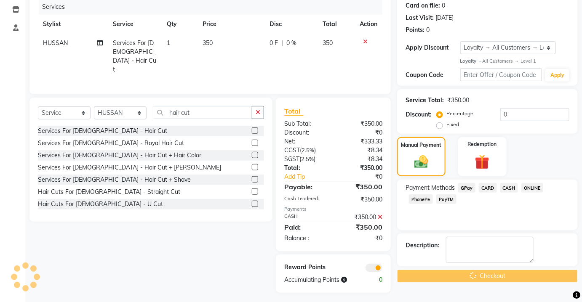
scroll to position [0, 0]
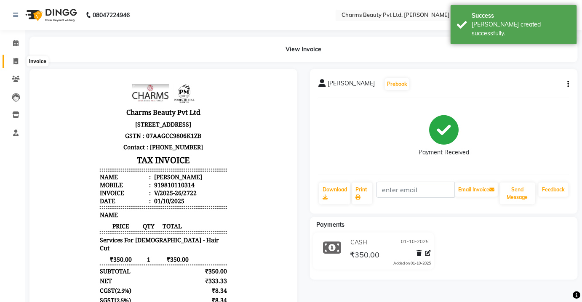
drag, startPoint x: 11, startPoint y: 60, endPoint x: 16, endPoint y: 61, distance: 6.0
click at [11, 60] on span at bounding box center [15, 62] width 15 height 10
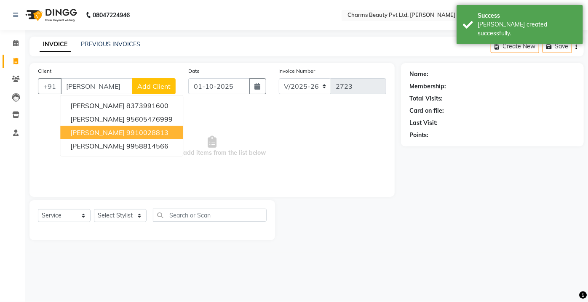
click at [125, 135] on span "[PERSON_NAME]" at bounding box center [97, 132] width 54 height 8
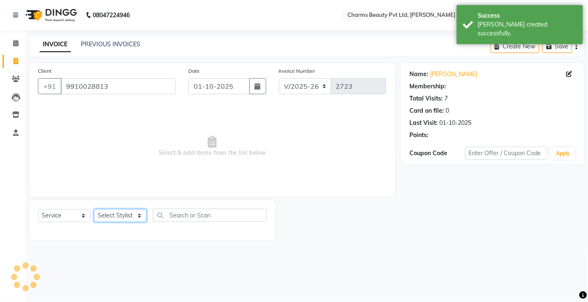
click at [112, 217] on select "Select Stylist Aarti [PERSON_NAME] [PERSON_NAME] CHARMS DR. POOJA MITTAL HINA […" at bounding box center [120, 215] width 53 height 13
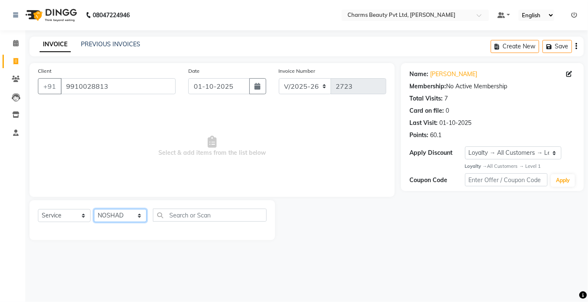
click at [94, 209] on select "Select Stylist Aarti [PERSON_NAME] [PERSON_NAME] CHARMS DR. POOJA MITTAL HINA […" at bounding box center [120, 215] width 53 height 13
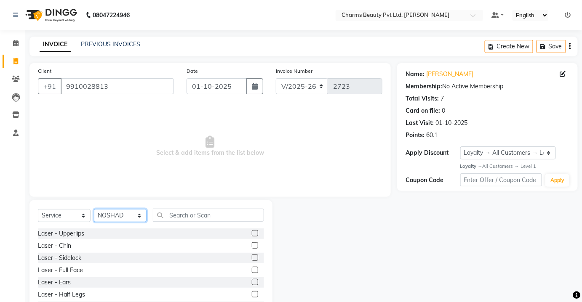
click at [129, 211] on select "Select Stylist Aarti [PERSON_NAME] [PERSON_NAME] CHARMS DR. POOJA MITTAL HINA […" at bounding box center [120, 215] width 53 height 13
click at [94, 209] on select "Select Stylist Aarti [PERSON_NAME] [PERSON_NAME] CHARMS DR. POOJA MITTAL HINA […" at bounding box center [120, 215] width 53 height 13
click at [128, 221] on select "Select Stylist Aarti [PERSON_NAME] [PERSON_NAME] CHARMS DR. POOJA MITTAL HINA […" at bounding box center [120, 215] width 53 height 13
click at [94, 209] on select "Select Stylist Aarti [PERSON_NAME] [PERSON_NAME] CHARMS DR. POOJA MITTAL HINA […" at bounding box center [120, 215] width 53 height 13
click at [186, 206] on div "Select Service Product Membership Package Voucher Prepaid Gift Card Select Styl…" at bounding box center [150, 263] width 243 height 124
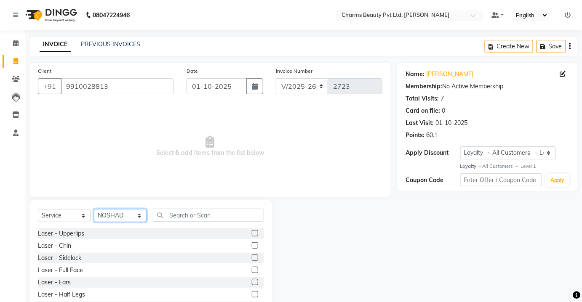
drag, startPoint x: 144, startPoint y: 214, endPoint x: 160, endPoint y: 217, distance: 16.9
click at [145, 215] on select "Select Stylist Aarti [PERSON_NAME] [PERSON_NAME] CHARMS DR. POOJA MITTAL HINA […" at bounding box center [120, 215] width 53 height 13
click at [196, 217] on input "text" at bounding box center [208, 215] width 111 height 13
click at [133, 211] on select "Select Stylist Aarti [PERSON_NAME] [PERSON_NAME] CHARMS DR. POOJA MITTAL HINA […" at bounding box center [120, 215] width 53 height 13
click at [94, 209] on select "Select Stylist Aarti [PERSON_NAME] [PERSON_NAME] CHARMS DR. POOJA MITTAL HINA […" at bounding box center [120, 215] width 53 height 13
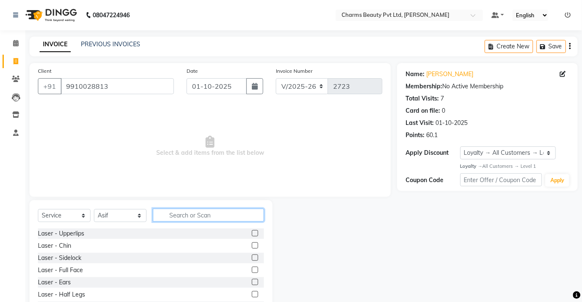
click at [170, 212] on input "text" at bounding box center [208, 215] width 111 height 13
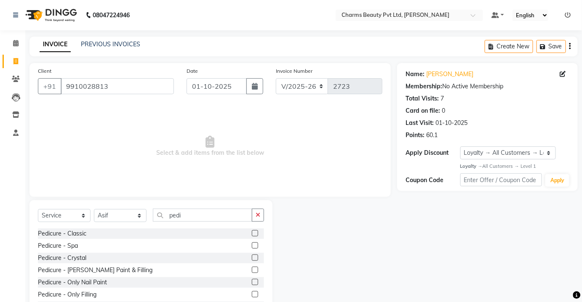
click at [252, 233] on label at bounding box center [255, 233] width 6 height 6
click at [252, 233] on input "checkbox" at bounding box center [254, 233] width 5 height 5
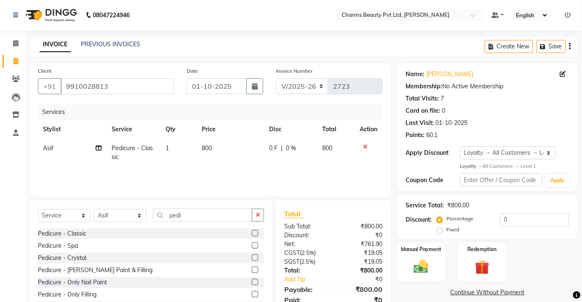
click at [221, 162] on td "800" at bounding box center [230, 153] width 67 height 28
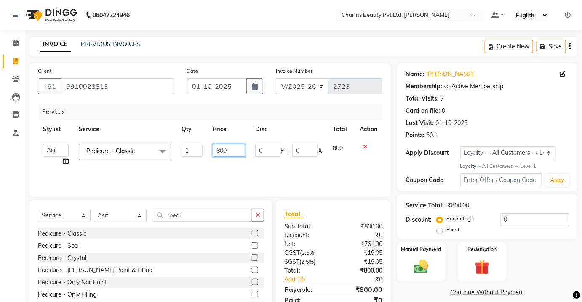
click at [219, 148] on input "800" at bounding box center [229, 150] width 32 height 13
click at [206, 167] on div "Services Stylist Service Qty Price Disc Total Action Aarti [PERSON_NAME] [PERSO…" at bounding box center [210, 146] width 345 height 84
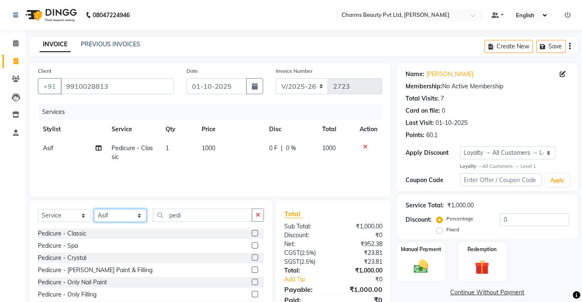
click at [110, 219] on select "Select Stylist Aarti [PERSON_NAME] [PERSON_NAME] CHARMS DR. POOJA MITTAL HINA […" at bounding box center [120, 215] width 53 height 13
click at [94, 209] on select "Select Stylist Aarti [PERSON_NAME] [PERSON_NAME] CHARMS DR. POOJA MITTAL HINA […" at bounding box center [120, 215] width 53 height 13
drag, startPoint x: 218, startPoint y: 224, endPoint x: 207, endPoint y: 211, distance: 17.0
click at [207, 211] on div "Select Service Product Membership Package Voucher Prepaid Gift Card Select Styl…" at bounding box center [151, 219] width 226 height 20
click at [207, 211] on input "pedi" at bounding box center [202, 215] width 99 height 13
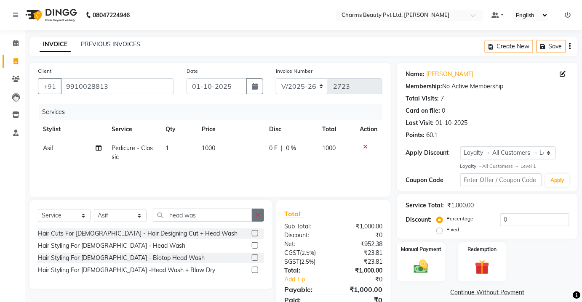
drag, startPoint x: 255, startPoint y: 245, endPoint x: 259, endPoint y: 238, distance: 7.4
click at [256, 245] on label at bounding box center [255, 246] width 6 height 6
click at [256, 245] on input "checkbox" at bounding box center [254, 245] width 5 height 5
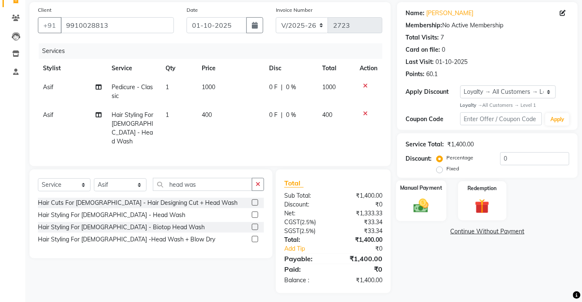
click at [428, 200] on img at bounding box center [421, 206] width 24 height 17
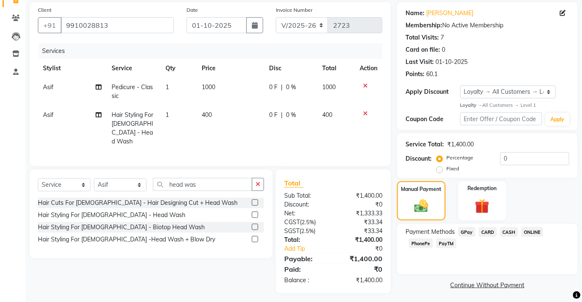
scroll to position [63, 0]
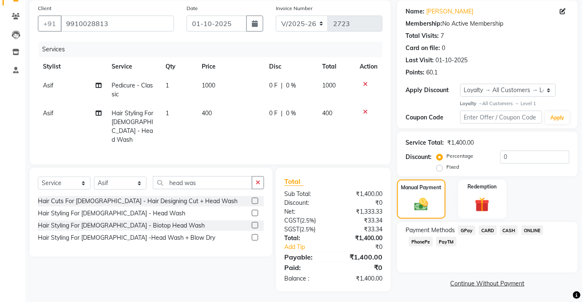
click at [499, 227] on div "CASH" at bounding box center [507, 231] width 21 height 11
click at [504, 229] on span "CASH" at bounding box center [509, 231] width 18 height 10
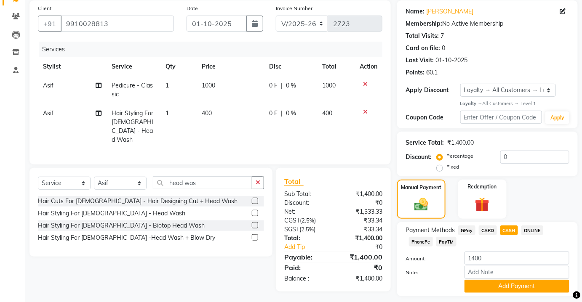
scroll to position [86, 0]
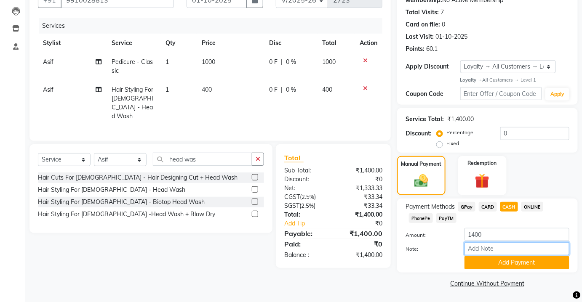
click at [509, 254] on input "Note:" at bounding box center [517, 249] width 105 height 13
click at [478, 259] on button "Add Payment" at bounding box center [517, 263] width 105 height 13
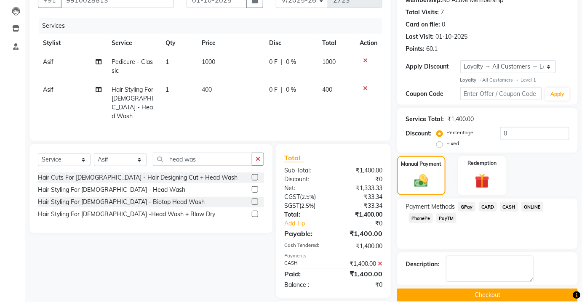
scroll to position [142, 0]
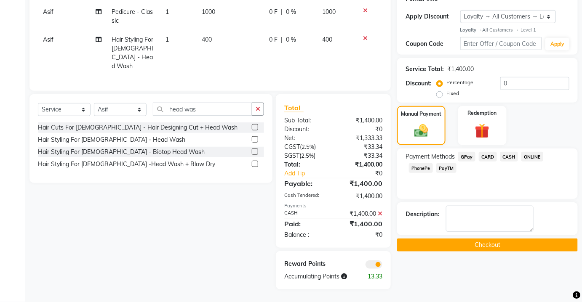
click at [469, 241] on button "Checkout" at bounding box center [487, 245] width 181 height 13
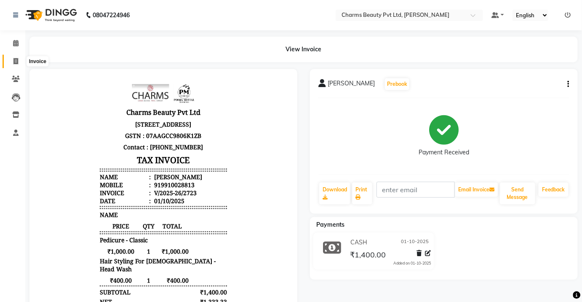
click at [12, 58] on span at bounding box center [15, 62] width 15 height 10
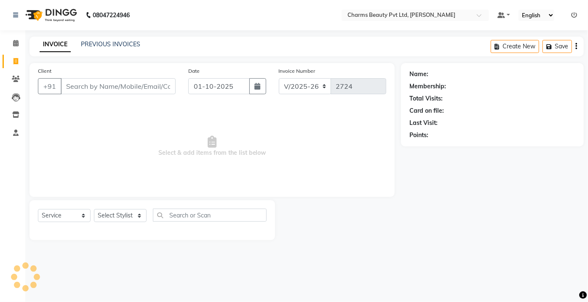
click at [71, 86] on input "Client" at bounding box center [118, 86] width 115 height 16
click at [144, 88] on span "Add Client" at bounding box center [153, 86] width 33 height 8
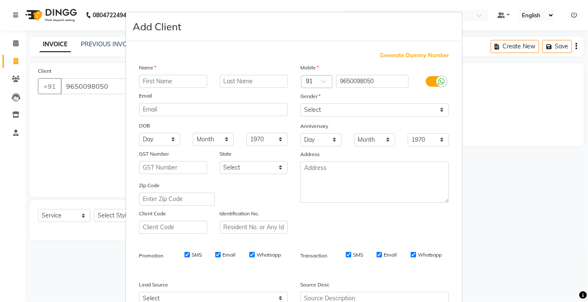
click at [152, 78] on input "text" at bounding box center [173, 81] width 68 height 13
click at [174, 81] on input "Gonika" at bounding box center [173, 81] width 68 height 13
click at [250, 78] on input "text" at bounding box center [254, 81] width 68 height 13
click at [224, 81] on input "babas" at bounding box center [254, 81] width 68 height 13
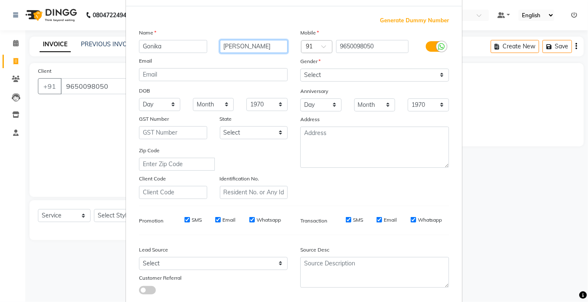
scroll to position [76, 0]
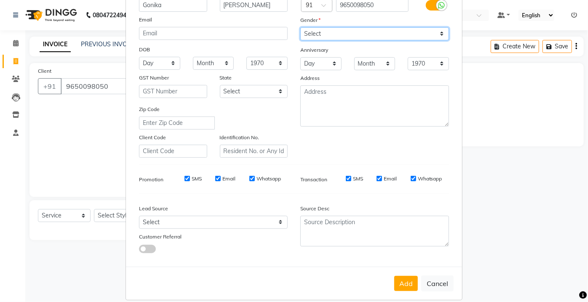
click at [323, 35] on select "Select [DEMOGRAPHIC_DATA] [DEMOGRAPHIC_DATA] Other Prefer Not To Say" at bounding box center [374, 33] width 149 height 13
click at [300, 27] on select "Select [DEMOGRAPHIC_DATA] [DEMOGRAPHIC_DATA] Other Prefer Not To Say" at bounding box center [374, 33] width 149 height 13
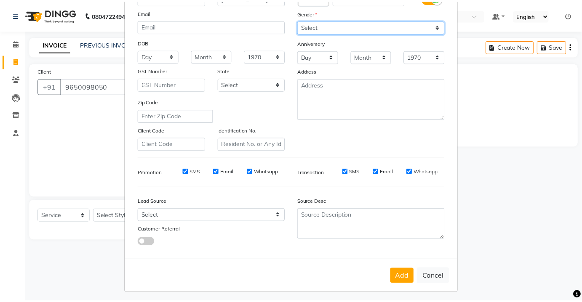
scroll to position [86, 0]
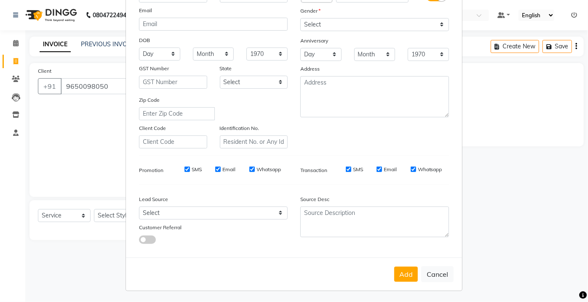
click at [411, 268] on button "Add" at bounding box center [406, 274] width 24 height 15
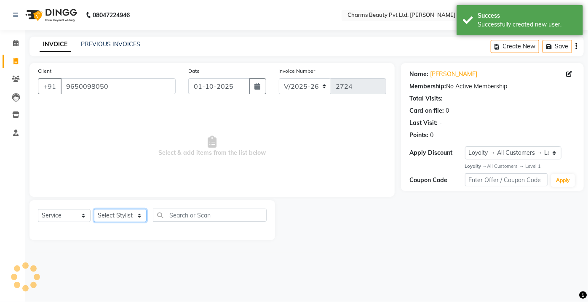
drag, startPoint x: 116, startPoint y: 217, endPoint x: 117, endPoint y: 210, distance: 6.8
click at [117, 216] on select "Select Stylist Aarti [PERSON_NAME] [PERSON_NAME] CHARMS DR. POOJA MITTAL HINA […" at bounding box center [120, 215] width 53 height 13
click at [94, 209] on select "Select Stylist Aarti [PERSON_NAME] [PERSON_NAME] CHARMS DR. POOJA MITTAL HINA […" at bounding box center [120, 215] width 53 height 13
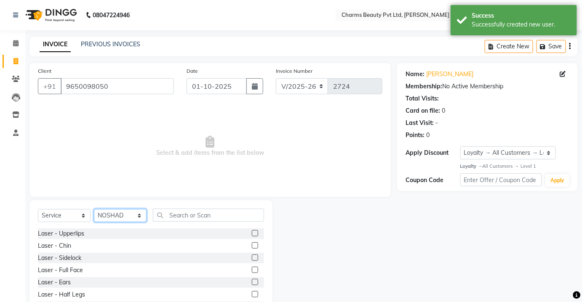
scroll to position [35, 0]
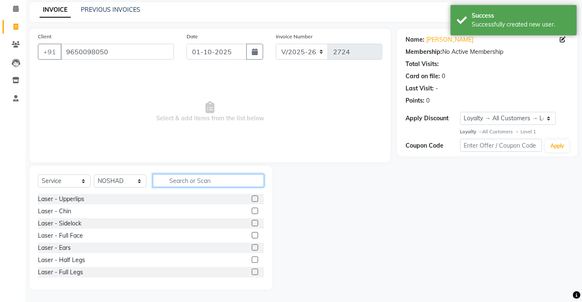
click at [171, 186] on input "text" at bounding box center [208, 180] width 111 height 13
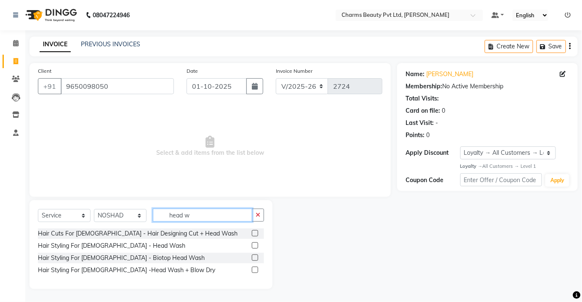
scroll to position [0, 0]
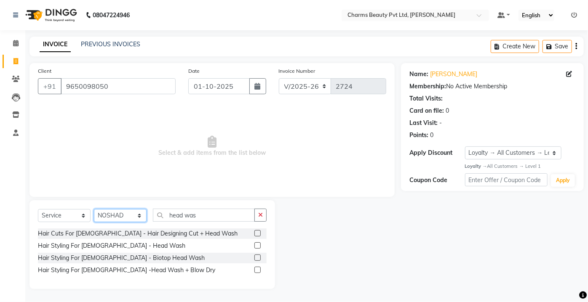
click at [104, 211] on select "Select Stylist Aarti [PERSON_NAME] [PERSON_NAME] CHARMS DR. POOJA MITTAL HINA […" at bounding box center [120, 215] width 53 height 13
click at [94, 209] on select "Select Stylist Aarti [PERSON_NAME] [PERSON_NAME] CHARMS DR. POOJA MITTAL HINA […" at bounding box center [120, 215] width 53 height 13
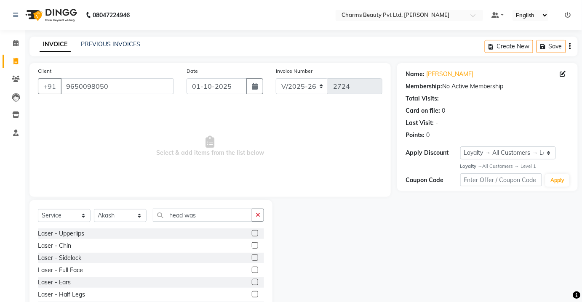
click at [193, 204] on div "Select Service Product Membership Package Voucher Prepaid Gift Card Select Styl…" at bounding box center [150, 263] width 243 height 124
click at [205, 213] on input "head was" at bounding box center [202, 215] width 99 height 13
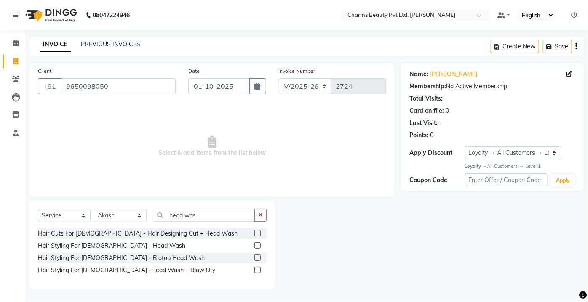
click at [257, 243] on label at bounding box center [257, 246] width 6 height 6
click at [257, 243] on input "checkbox" at bounding box center [256, 245] width 5 height 5
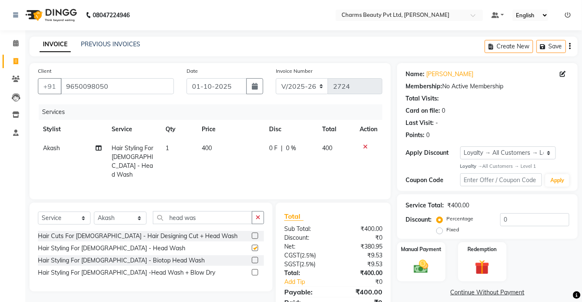
scroll to position [34, 0]
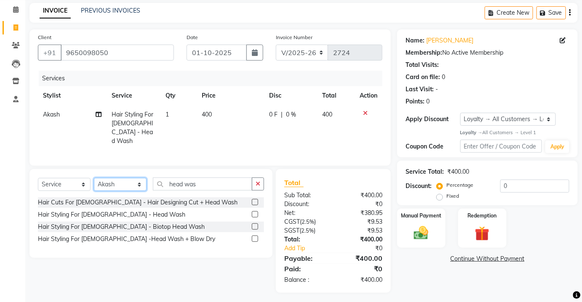
click at [132, 179] on select "Select Stylist Aarti [PERSON_NAME] [PERSON_NAME] CHARMS DR. POOJA MITTAL HINA […" at bounding box center [120, 184] width 53 height 13
click at [94, 178] on select "Select Stylist Aarti [PERSON_NAME] [PERSON_NAME] CHARMS DR. POOJA MITTAL HINA […" at bounding box center [120, 184] width 53 height 13
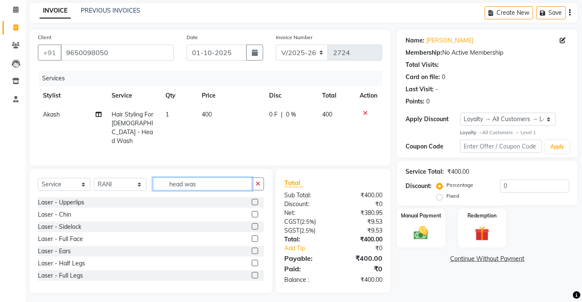
drag, startPoint x: 194, startPoint y: 176, endPoint x: 199, endPoint y: 184, distance: 8.9
click at [199, 184] on input "head was" at bounding box center [202, 184] width 99 height 13
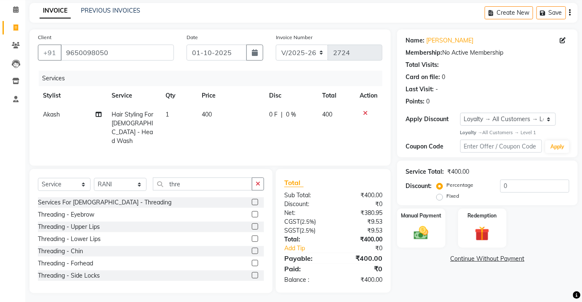
click at [252, 214] on label at bounding box center [255, 214] width 6 height 6
click at [252, 214] on input "checkbox" at bounding box center [254, 214] width 5 height 5
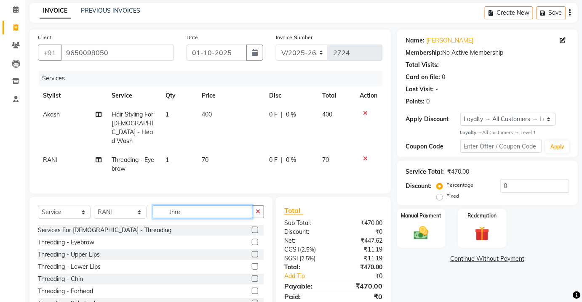
click at [208, 207] on input "thre" at bounding box center [202, 212] width 99 height 13
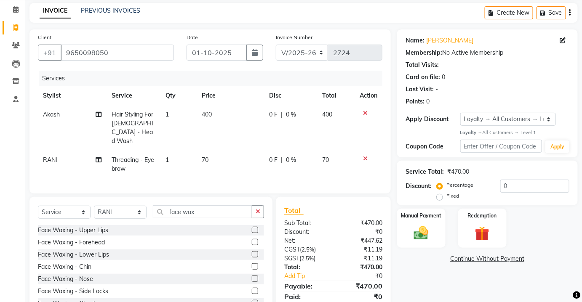
click at [252, 227] on label at bounding box center [255, 230] width 6 height 6
click at [252, 228] on input "checkbox" at bounding box center [254, 230] width 5 height 5
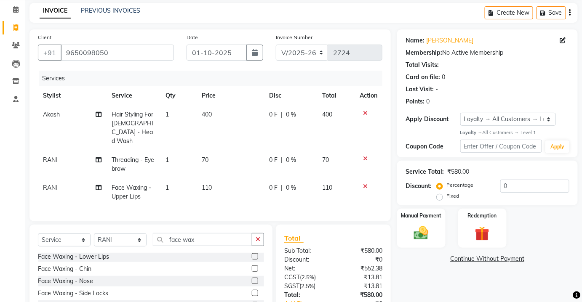
scroll to position [38, 0]
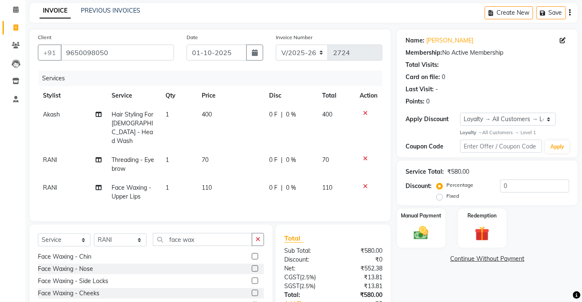
click at [252, 278] on label at bounding box center [255, 281] width 6 height 6
click at [252, 279] on input "checkbox" at bounding box center [254, 281] width 5 height 5
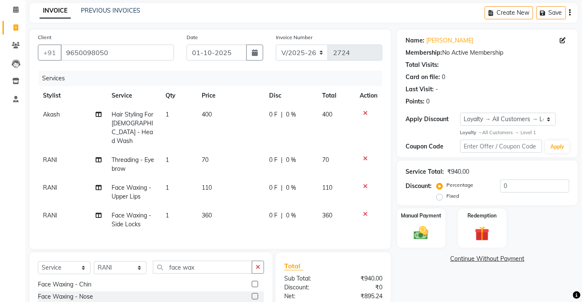
scroll to position [118, 0]
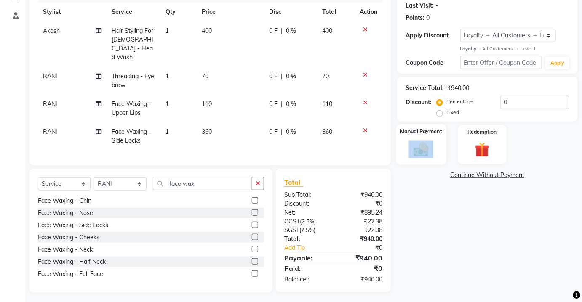
drag, startPoint x: 450, startPoint y: 144, endPoint x: 436, endPoint y: 152, distance: 16.2
click at [436, 152] on div "Manual Payment Redemption" at bounding box center [487, 144] width 193 height 39
click at [436, 152] on div "Manual Payment" at bounding box center [421, 144] width 50 height 41
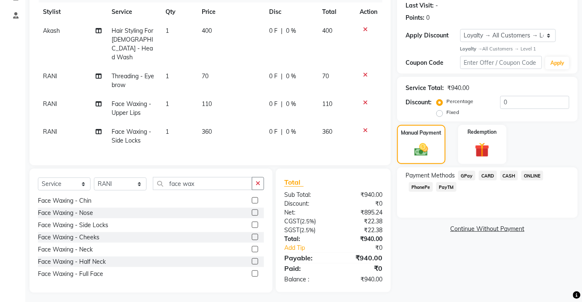
click at [445, 188] on span "PayTM" at bounding box center [446, 187] width 20 height 10
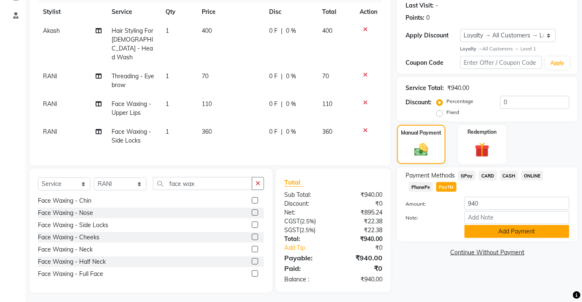
click at [498, 229] on button "Add Payment" at bounding box center [517, 231] width 105 height 13
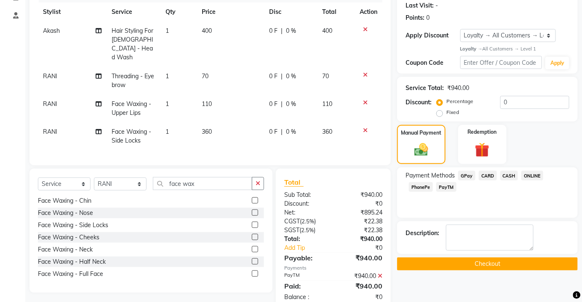
scroll to position [156, 0]
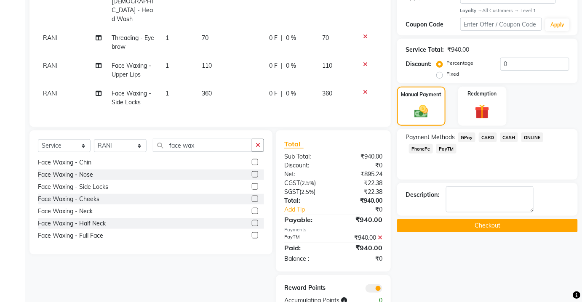
click at [498, 230] on button "Checkout" at bounding box center [487, 225] width 181 height 13
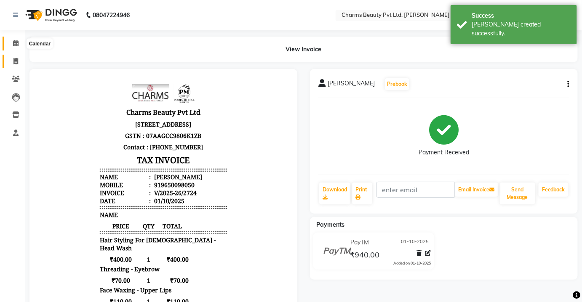
drag, startPoint x: 8, startPoint y: 43, endPoint x: 14, endPoint y: 63, distance: 20.4
click at [8, 43] on span at bounding box center [15, 44] width 15 height 10
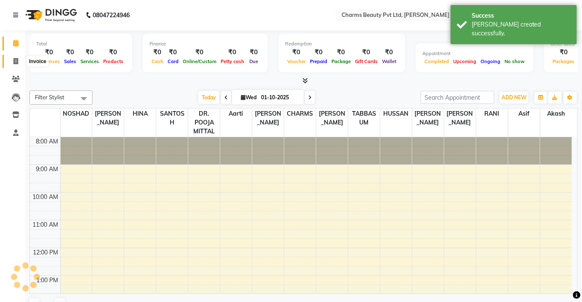
click at [14, 63] on icon at bounding box center [15, 61] width 5 height 6
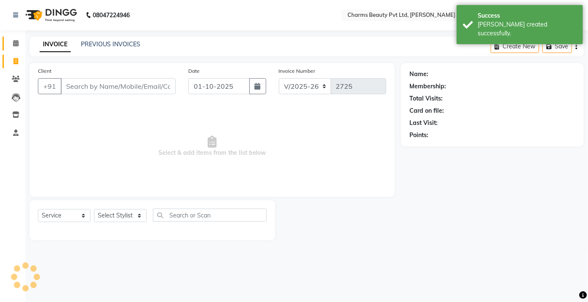
click at [16, 49] on link "Calendar" at bounding box center [13, 44] width 20 height 14
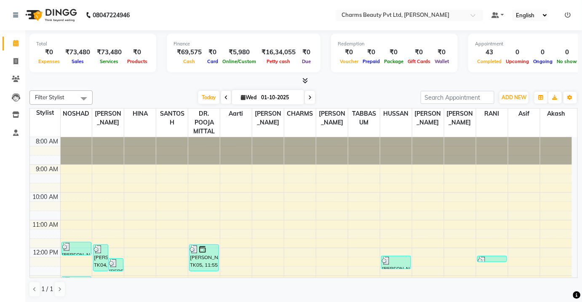
click at [23, 62] on li "Invoice" at bounding box center [12, 62] width 25 height 18
click at [14, 59] on icon at bounding box center [15, 61] width 5 height 6
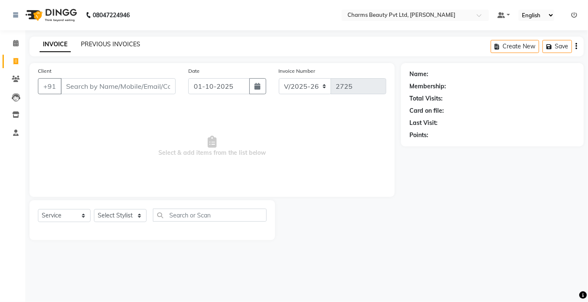
click at [109, 47] on link "PREVIOUS INVOICES" at bounding box center [110, 44] width 59 height 8
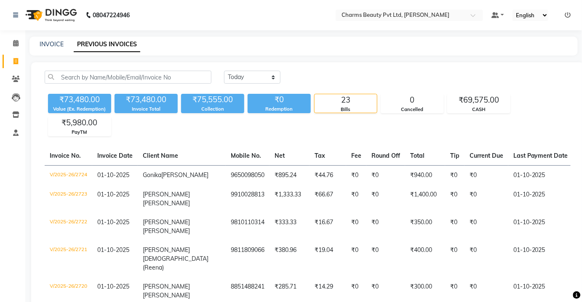
click at [51, 40] on div "INVOICE" at bounding box center [52, 44] width 24 height 9
click at [53, 46] on link "INVOICE" at bounding box center [52, 44] width 24 height 8
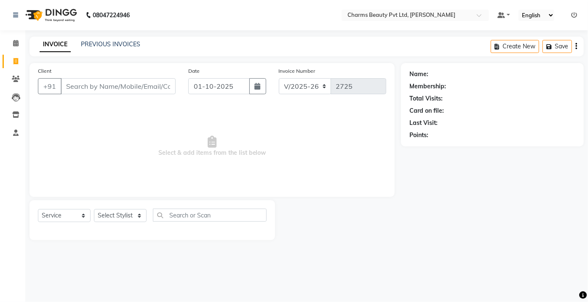
click at [96, 86] on input "Client" at bounding box center [118, 86] width 115 height 16
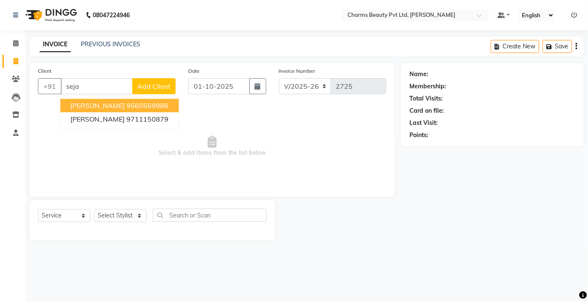
click at [103, 104] on button "[PERSON_NAME] 9560569986" at bounding box center [119, 105] width 118 height 13
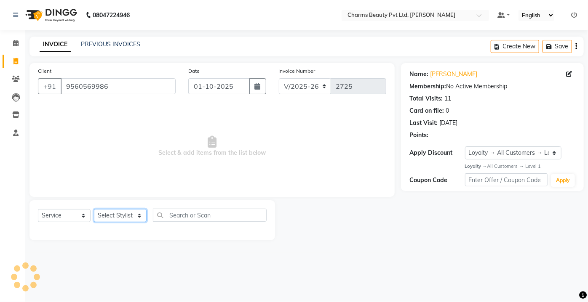
click at [139, 212] on select "Select Stylist Aarti [PERSON_NAME] [PERSON_NAME] CHARMS DR. POOJA MITTAL HINA […" at bounding box center [120, 215] width 53 height 13
click at [94, 209] on select "Select Stylist Aarti [PERSON_NAME] [PERSON_NAME] CHARMS DR. POOJA MITTAL HINA […" at bounding box center [120, 215] width 53 height 13
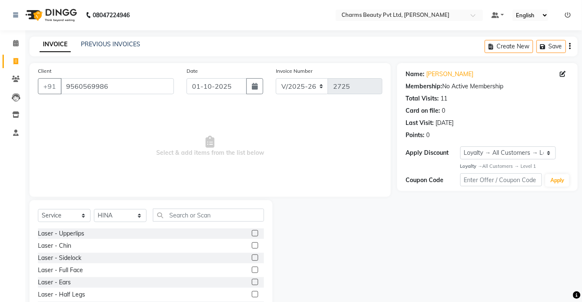
click at [168, 207] on div "Select Service Product Membership Package Voucher Prepaid Gift Card Select Styl…" at bounding box center [150, 263] width 243 height 124
click at [183, 217] on input "text" at bounding box center [208, 215] width 111 height 13
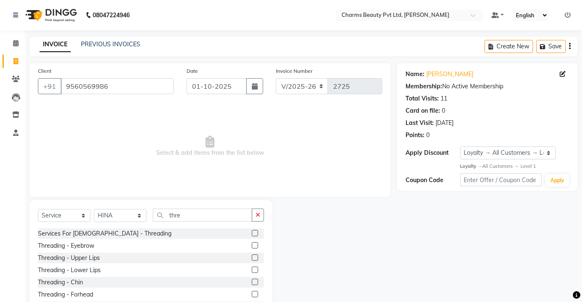
click at [252, 244] on label at bounding box center [255, 246] width 6 height 6
click at [252, 244] on input "checkbox" at bounding box center [254, 245] width 5 height 5
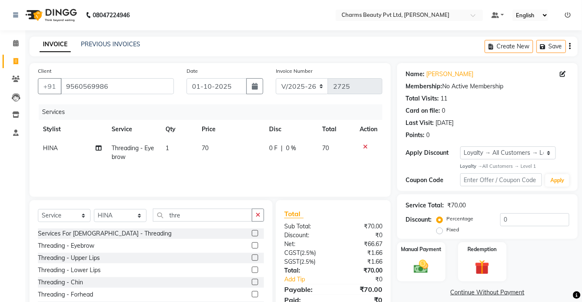
click at [252, 257] on label at bounding box center [255, 258] width 6 height 6
click at [252, 257] on input "checkbox" at bounding box center [254, 258] width 5 height 5
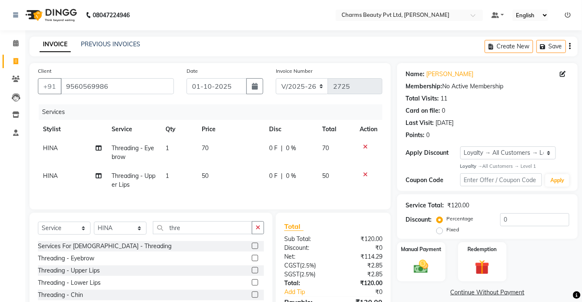
click at [366, 176] on icon at bounding box center [365, 175] width 5 height 6
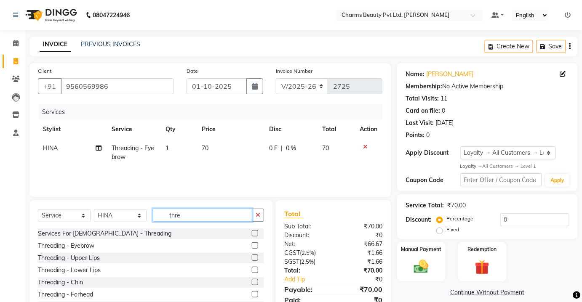
click at [189, 217] on input "thre" at bounding box center [202, 215] width 99 height 13
click at [252, 280] on label at bounding box center [255, 282] width 6 height 6
click at [252, 280] on input "checkbox" at bounding box center [254, 282] width 5 height 5
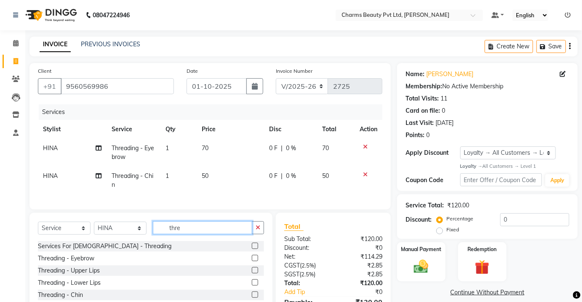
click at [201, 235] on input "thre" at bounding box center [202, 228] width 99 height 13
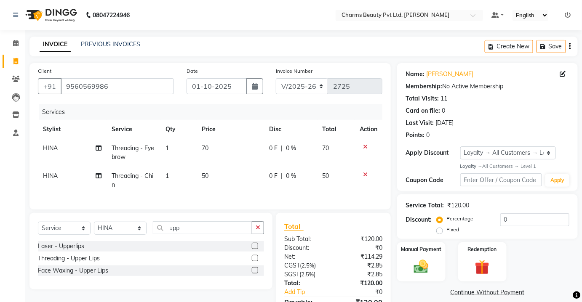
click at [256, 274] on label at bounding box center [255, 270] width 6 height 6
click at [256, 274] on input "checkbox" at bounding box center [254, 270] width 5 height 5
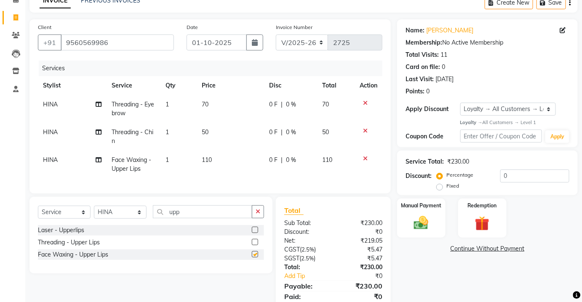
scroll to position [80, 0]
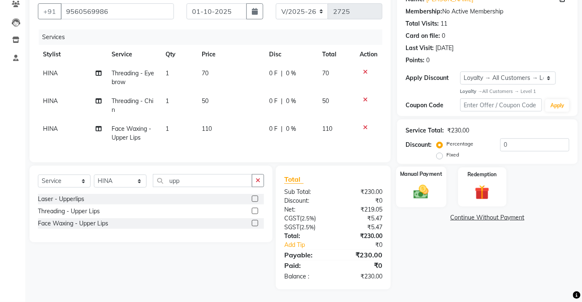
drag, startPoint x: 422, startPoint y: 191, endPoint x: 443, endPoint y: 203, distance: 23.8
click at [423, 191] on img at bounding box center [421, 192] width 24 height 17
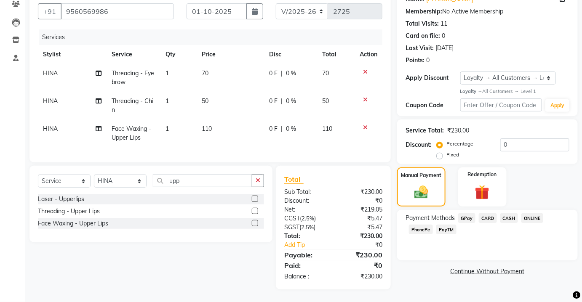
click at [504, 214] on span "CASH" at bounding box center [509, 219] width 18 height 10
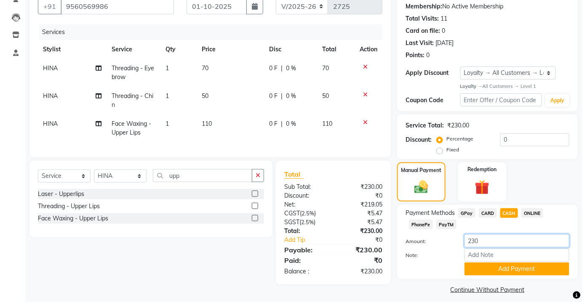
click at [493, 238] on input "230" at bounding box center [517, 241] width 105 height 13
click at [500, 267] on button "Add Payment" at bounding box center [517, 269] width 105 height 13
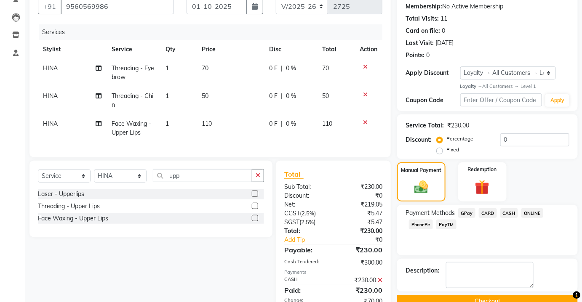
scroll to position [169, 0]
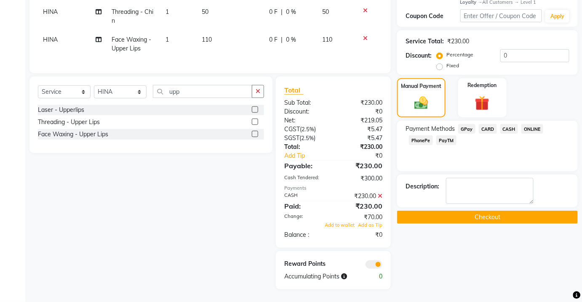
click at [339, 221] on div "₹70.00" at bounding box center [361, 217] width 56 height 9
click at [338, 224] on span "Add to wallet" at bounding box center [340, 225] width 30 height 6
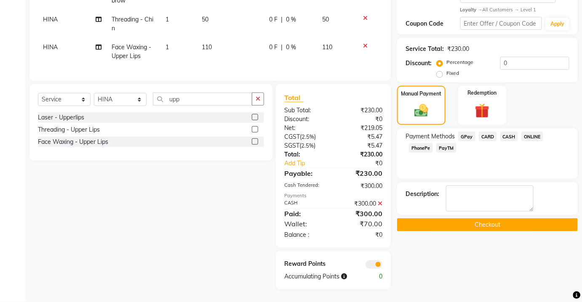
scroll to position [162, 0]
click at [479, 221] on button "Checkout" at bounding box center [487, 225] width 181 height 13
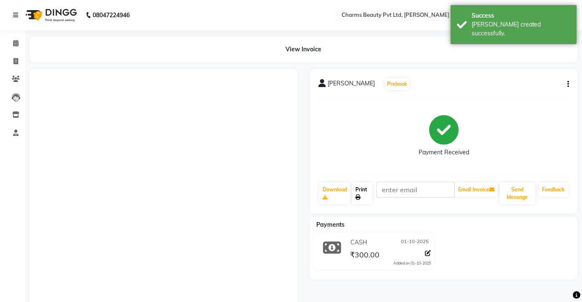
click at [372, 194] on link "Print" at bounding box center [362, 194] width 20 height 22
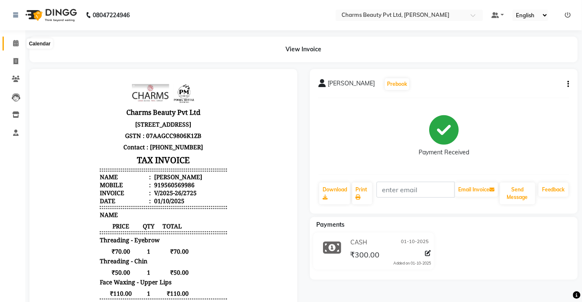
click at [15, 46] on icon at bounding box center [15, 43] width 5 height 6
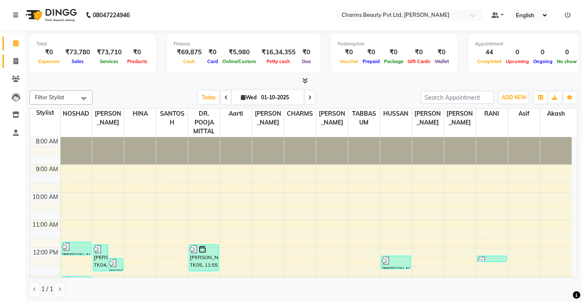
click at [9, 59] on span at bounding box center [15, 62] width 15 height 10
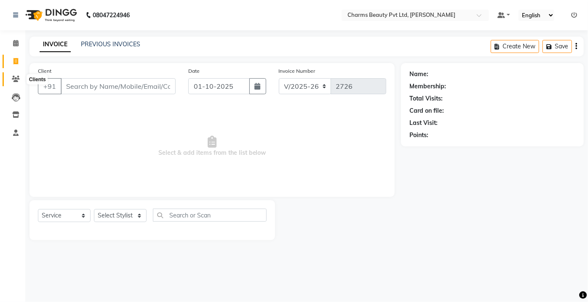
click at [15, 79] on icon at bounding box center [16, 79] width 8 height 6
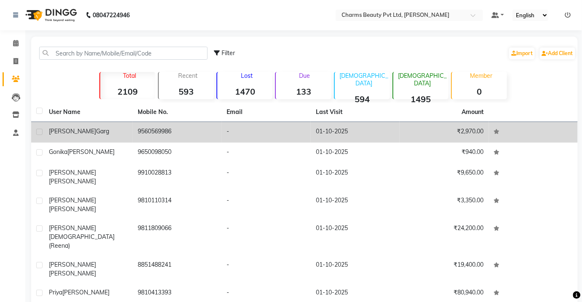
click at [99, 127] on div "[PERSON_NAME]" at bounding box center [88, 131] width 79 height 9
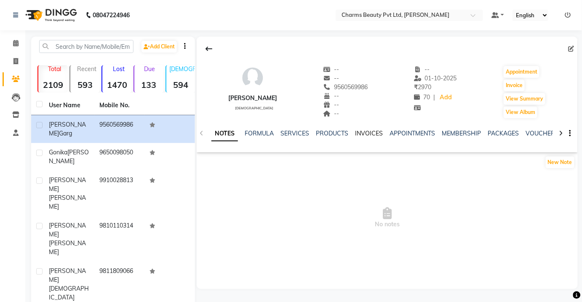
click at [364, 133] on link "INVOICES" at bounding box center [369, 134] width 28 height 8
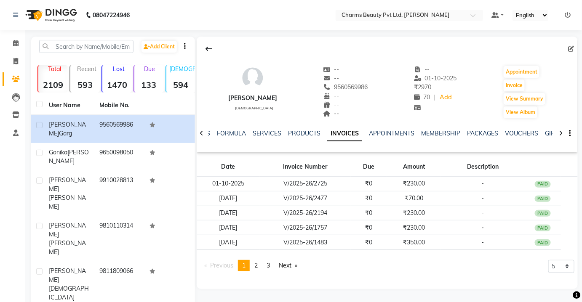
click at [369, 88] on div "[PERSON_NAME] [DEMOGRAPHIC_DATA] -- -- 9560569986 -- -- -- -- [DATE] ₹ 2970 70 …" at bounding box center [387, 88] width 381 height 62
drag, startPoint x: 369, startPoint y: 88, endPoint x: 309, endPoint y: 88, distance: 60.7
click at [309, 88] on div "[PERSON_NAME] [DEMOGRAPHIC_DATA] -- -- [PHONE_NUMBER] Mobile No. -- -- -- -- [D…" at bounding box center [387, 88] width 381 height 62
copy div "9560569986"
click at [14, 62] on icon at bounding box center [15, 61] width 5 height 6
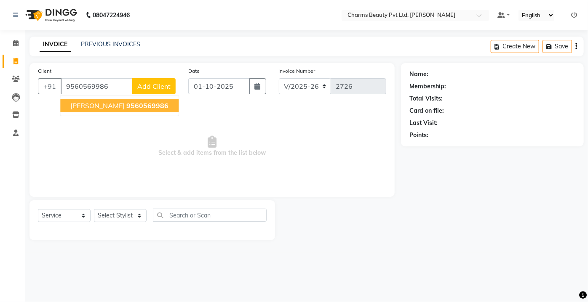
click at [85, 106] on span "[PERSON_NAME]" at bounding box center [97, 106] width 54 height 8
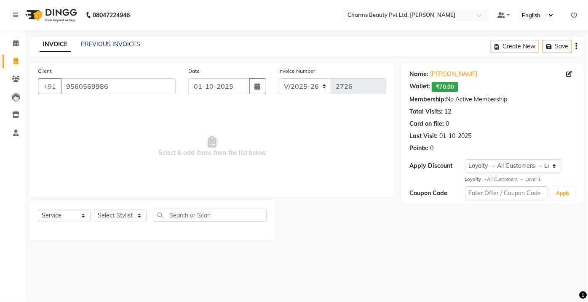
click at [105, 49] on div "INVOICE PREVIOUS INVOICES" at bounding box center [89, 45] width 121 height 10
click at [101, 41] on link "PREVIOUS INVOICES" at bounding box center [110, 44] width 59 height 8
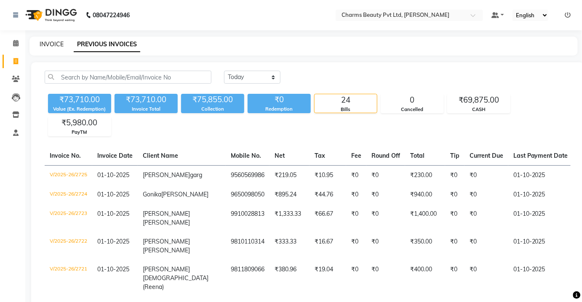
click at [48, 42] on link "INVOICE" at bounding box center [52, 44] width 24 height 8
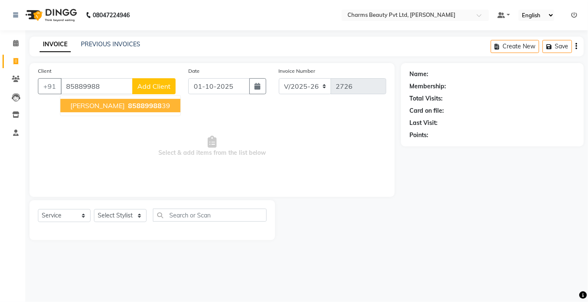
click at [148, 102] on ngb-highlight "85889988 39" at bounding box center [148, 106] width 44 height 8
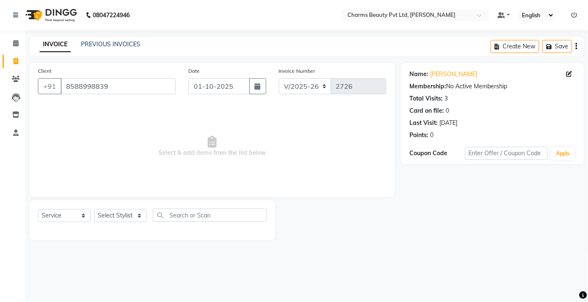
click at [126, 220] on div "Select Service Product Membership Package Voucher Prepaid Gift Card Select Styl…" at bounding box center [152, 219] width 229 height 20
click at [140, 222] on div "Select Service Product Membership Package Voucher Prepaid Gift Card Select Styl…" at bounding box center [152, 219] width 229 height 20
click at [138, 215] on select "Select Stylist Aarti [PERSON_NAME] [PERSON_NAME] CHARMS DR. POOJA MITTAL HINA […" at bounding box center [120, 215] width 53 height 13
click at [94, 209] on select "Select Stylist Aarti [PERSON_NAME] [PERSON_NAME] CHARMS DR. POOJA MITTAL HINA […" at bounding box center [120, 215] width 53 height 13
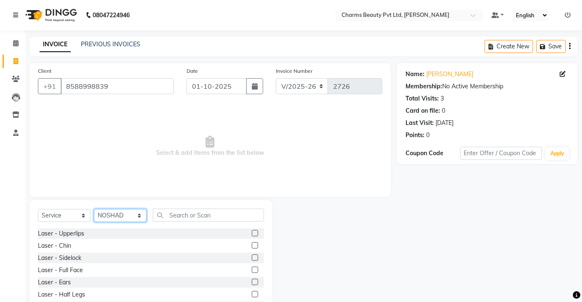
click at [128, 213] on select "Select Stylist Aarti [PERSON_NAME] [PERSON_NAME] CHARMS DR. POOJA MITTAL HINA […" at bounding box center [120, 215] width 53 height 13
click at [94, 209] on select "Select Stylist Aarti [PERSON_NAME] [PERSON_NAME] CHARMS DR. POOJA MITTAL HINA […" at bounding box center [120, 215] width 53 height 13
click at [115, 209] on div "Select Service Product Membership Package Voucher Prepaid Gift Card Select Styl…" at bounding box center [151, 219] width 226 height 20
click at [94, 209] on select "Select Stylist Aarti [PERSON_NAME] [PERSON_NAME] CHARMS DR. POOJA MITTAL HINA […" at bounding box center [120, 215] width 53 height 13
drag, startPoint x: 107, startPoint y: 205, endPoint x: 107, endPoint y: 221, distance: 16.0
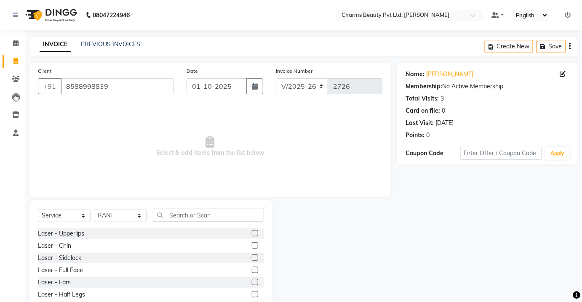
click at [107, 220] on div "Select Service Product Membership Package Voucher Prepaid Gift Card Select Styl…" at bounding box center [150, 263] width 243 height 124
click at [108, 221] on select "Select Stylist Aarti [PERSON_NAME] [PERSON_NAME] CHARMS DR. POOJA MITTAL HINA […" at bounding box center [120, 215] width 53 height 13
click at [94, 209] on select "Select Stylist Aarti [PERSON_NAME] [PERSON_NAME] CHARMS DR. POOJA MITTAL HINA […" at bounding box center [120, 215] width 53 height 13
click at [125, 216] on select "Select Stylist Aarti [PERSON_NAME] [PERSON_NAME] CHARMS DR. POOJA MITTAL HINA […" at bounding box center [120, 215] width 53 height 13
click at [94, 209] on select "Select Stylist Aarti [PERSON_NAME] [PERSON_NAME] CHARMS DR. POOJA MITTAL HINA […" at bounding box center [120, 215] width 53 height 13
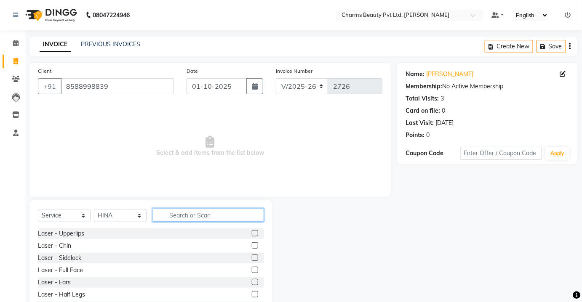
click at [169, 216] on input "text" at bounding box center [208, 215] width 111 height 13
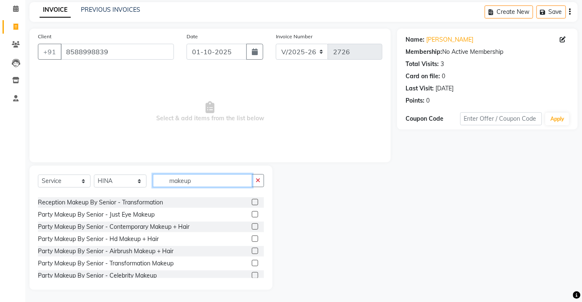
scroll to position [76, 0]
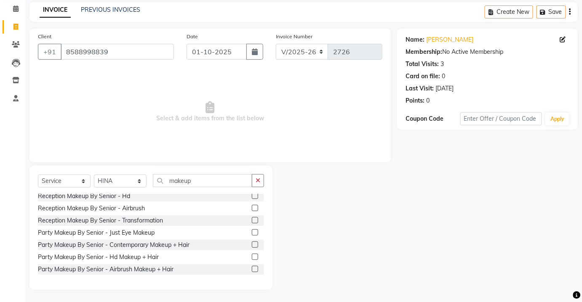
click at [252, 242] on label at bounding box center [255, 245] width 6 height 6
click at [252, 243] on input "checkbox" at bounding box center [254, 245] width 5 height 5
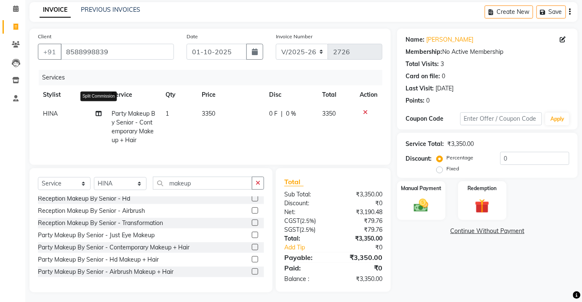
click at [97, 111] on icon at bounding box center [99, 114] width 6 height 6
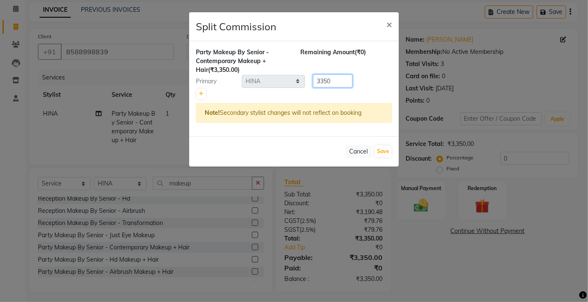
drag, startPoint x: 327, startPoint y: 75, endPoint x: 328, endPoint y: 79, distance: 4.4
click at [327, 77] on input "3350" at bounding box center [333, 81] width 40 height 13
click at [330, 81] on input "3350" at bounding box center [333, 81] width 40 height 13
click at [197, 94] on link at bounding box center [201, 94] width 9 height 10
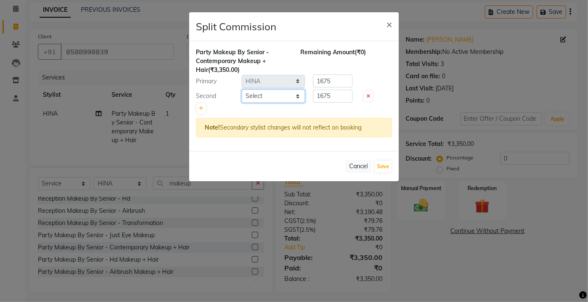
click at [246, 94] on select "Select Aarti [PERSON_NAME] [PERSON_NAME] CHARMS DR. POOJA MITTAL HINA [PERSON_N…" at bounding box center [273, 96] width 63 height 13
click at [242, 90] on select "Select Aarti [PERSON_NAME] [PERSON_NAME] CHARMS DR. POOJA MITTAL HINA [PERSON_N…" at bounding box center [273, 96] width 63 height 13
click at [331, 96] on input "1675" at bounding box center [333, 96] width 40 height 13
click at [338, 85] on input "1675" at bounding box center [333, 81] width 40 height 13
click at [342, 98] on input "1675" at bounding box center [333, 96] width 40 height 13
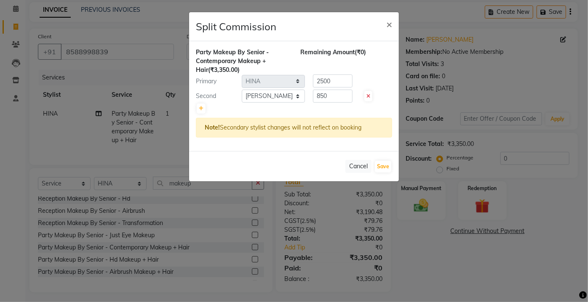
click at [384, 70] on div "Remaining Amount (₹0)" at bounding box center [346, 61] width 104 height 27
click at [380, 159] on div "Cancel Save" at bounding box center [294, 166] width 210 height 30
click at [381, 163] on button "Save" at bounding box center [383, 167] width 16 height 12
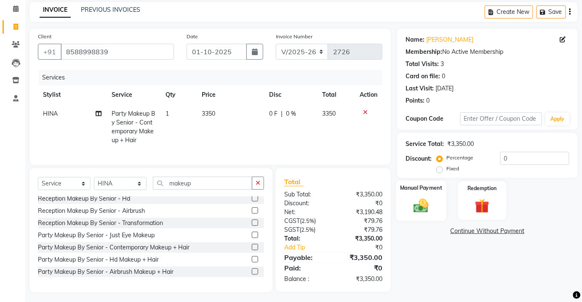
click at [417, 209] on img at bounding box center [421, 205] width 24 height 17
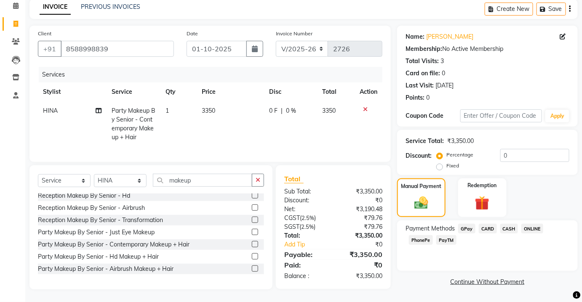
scroll to position [43, 0]
click at [510, 214] on div "Name: [PERSON_NAME] Membership: No Active Membership Total Visits: 3 Card on fi…" at bounding box center [490, 158] width 187 height 264
click at [510, 224] on span "CASH" at bounding box center [509, 229] width 18 height 10
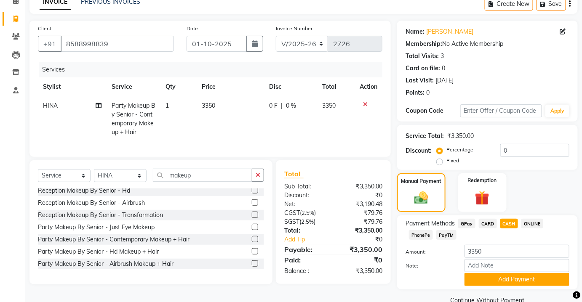
scroll to position [59, 0]
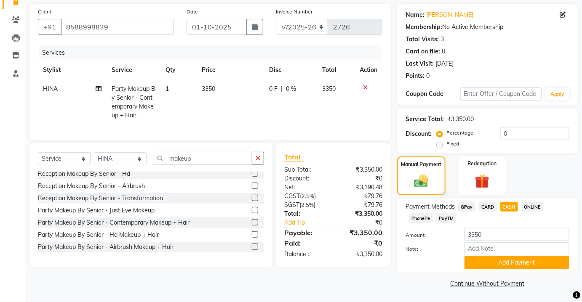
drag, startPoint x: 503, startPoint y: 262, endPoint x: 504, endPoint y: 252, distance: 10.2
click at [504, 254] on div "Amount: 3350 Note: Add Payment" at bounding box center [488, 248] width 164 height 41
click at [487, 235] on input "3350" at bounding box center [517, 234] width 105 height 13
click at [514, 262] on button "Add Payment" at bounding box center [517, 263] width 105 height 13
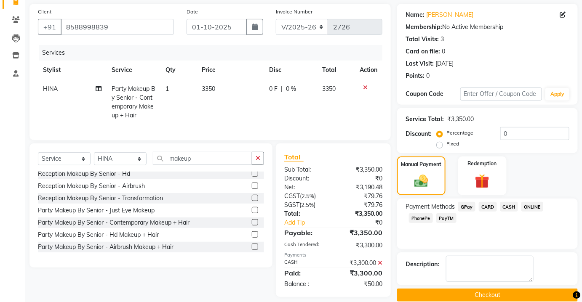
scroll to position [72, 0]
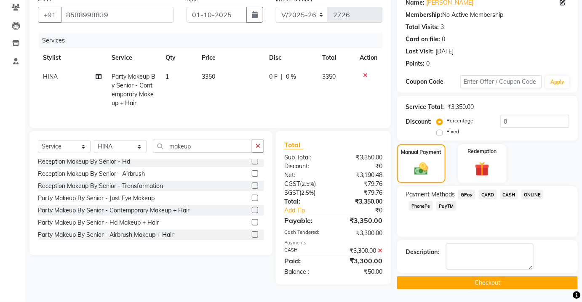
click at [475, 298] on main "INVOICE PREVIOUS INVOICES Create New Save Client [PHONE_NUMBER] Date [DATE] Inv…" at bounding box center [303, 133] width 557 height 337
click at [467, 283] on button "Checkout" at bounding box center [487, 283] width 181 height 13
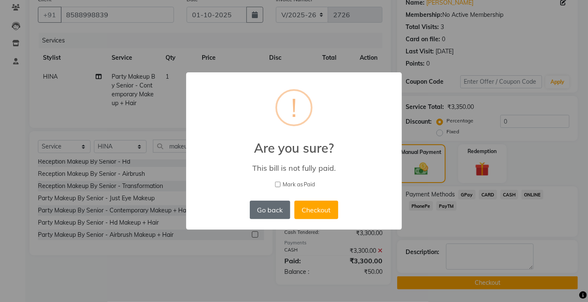
click at [274, 208] on button "Go back" at bounding box center [270, 210] width 40 height 19
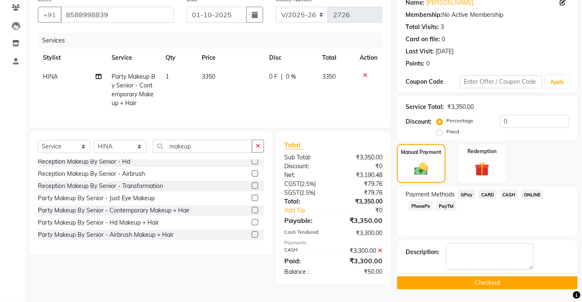
click at [513, 193] on span "CASH" at bounding box center [509, 195] width 18 height 10
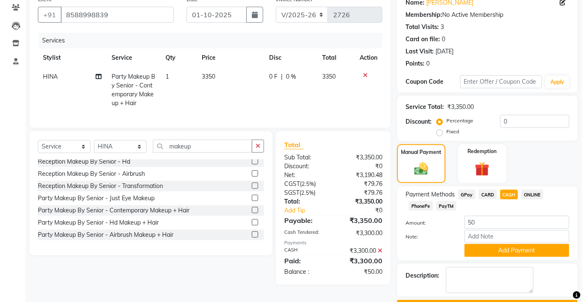
click at [378, 254] on icon at bounding box center [380, 251] width 5 height 6
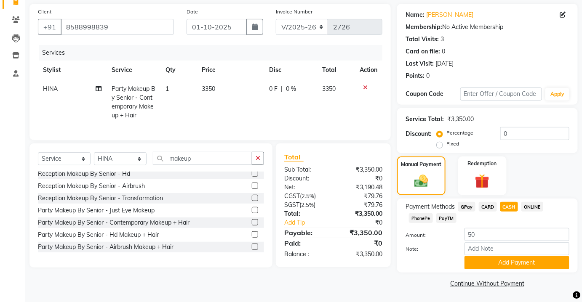
click at [505, 206] on span "CASH" at bounding box center [509, 207] width 18 height 10
click at [490, 205] on span "CARD" at bounding box center [488, 207] width 18 height 10
click at [513, 206] on span "CASH" at bounding box center [509, 207] width 18 height 10
click at [516, 263] on button "Add Payment" at bounding box center [517, 263] width 105 height 13
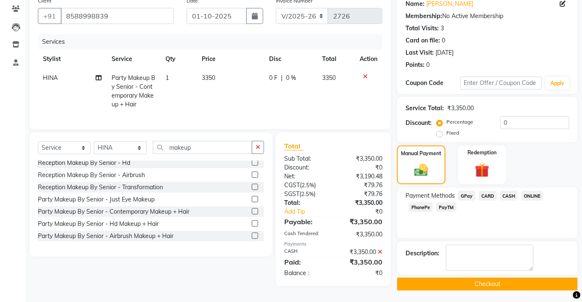
scroll to position [72, 0]
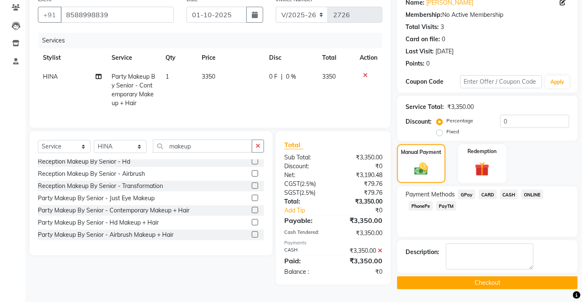
click at [509, 275] on div "Name: [PERSON_NAME] Membership: No Active Membership Total Visits: 3 Card on fi…" at bounding box center [490, 141] width 187 height 298
click at [508, 278] on button "Checkout" at bounding box center [487, 283] width 181 height 13
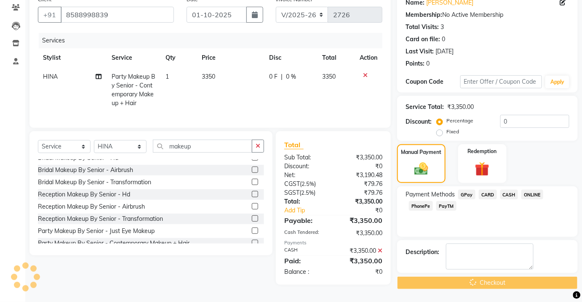
scroll to position [0, 0]
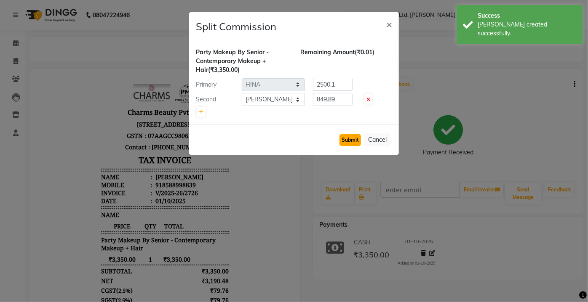
click at [350, 134] on button "Submit" at bounding box center [350, 140] width 21 height 12
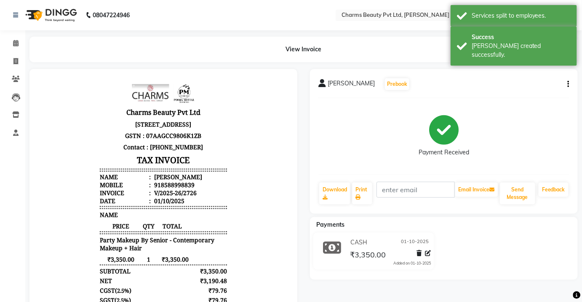
click at [26, 35] on div "08047224946 Select Location × Charms Beauty Pvt Ltd, [PERSON_NAME] Default Pane…" at bounding box center [291, 195] width 582 height 390
click at [11, 60] on span at bounding box center [15, 62] width 15 height 10
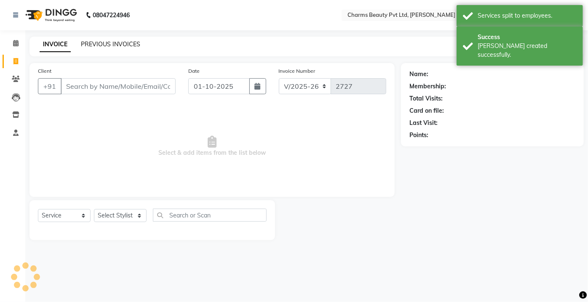
click at [102, 42] on link "PREVIOUS INVOICES" at bounding box center [110, 44] width 59 height 8
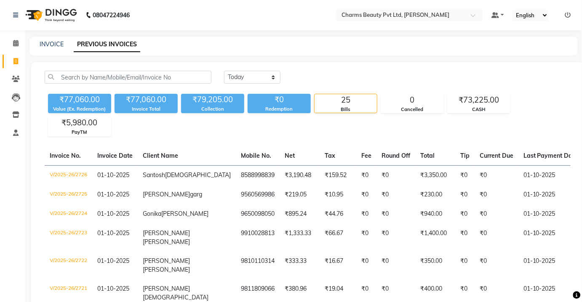
click at [65, 41] on div "INVOICE PREVIOUS INVOICES" at bounding box center [298, 44] width 538 height 9
click at [58, 45] on link "INVOICE" at bounding box center [52, 44] width 24 height 8
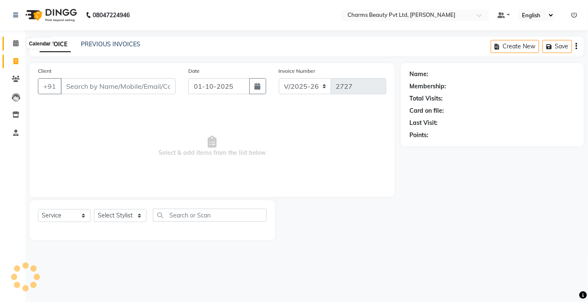
click at [16, 43] on icon at bounding box center [15, 43] width 5 height 6
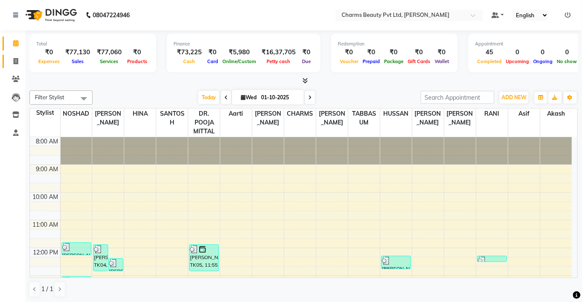
click at [16, 56] on link "Invoice" at bounding box center [13, 62] width 20 height 14
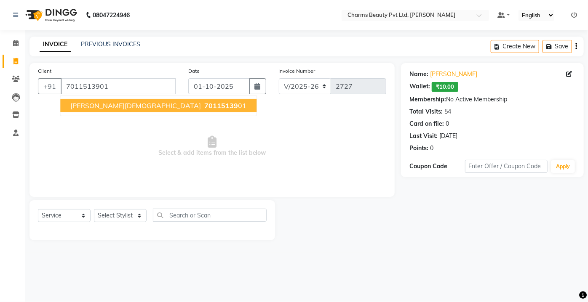
click at [204, 105] on span "70115139" at bounding box center [221, 106] width 34 height 8
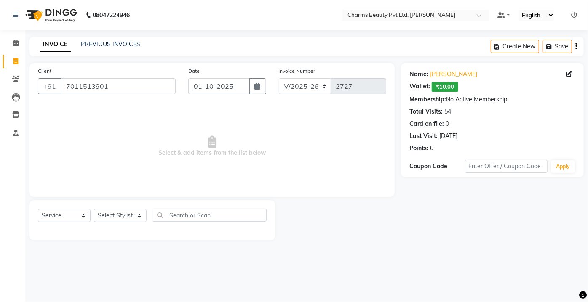
drag, startPoint x: 126, startPoint y: 197, endPoint x: 121, endPoint y: 220, distance: 23.6
click at [122, 217] on div "Client [PHONE_NUMBER] Date [DATE] Invoice Number V/2025 V/[PHONE_NUMBER] Select…" at bounding box center [212, 151] width 378 height 177
click at [121, 219] on select "Select Stylist Aarti [PERSON_NAME] [PERSON_NAME] CHARMS DR. POOJA MITTAL HINA […" at bounding box center [120, 215] width 53 height 13
click at [94, 209] on select "Select Stylist Aarti [PERSON_NAME] [PERSON_NAME] CHARMS DR. POOJA MITTAL HINA […" at bounding box center [120, 215] width 53 height 13
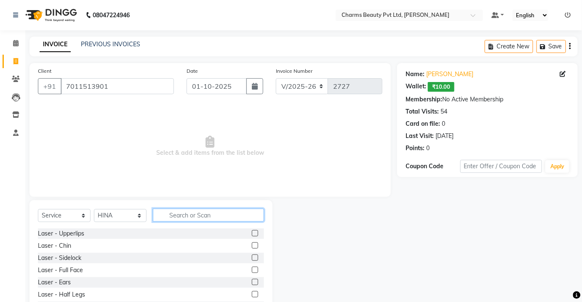
click at [169, 215] on input "text" at bounding box center [208, 215] width 111 height 13
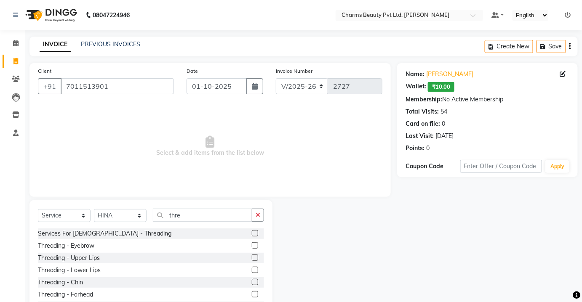
click at [252, 259] on label at bounding box center [255, 258] width 6 height 6
click at [252, 259] on input "checkbox" at bounding box center [254, 258] width 5 height 5
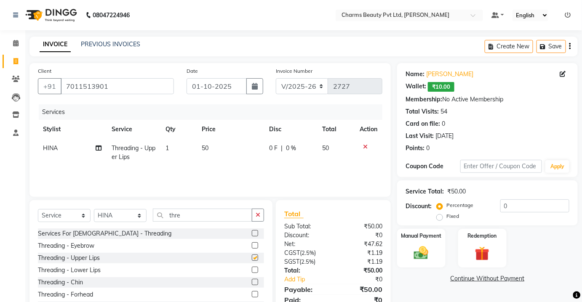
click at [252, 269] on label at bounding box center [255, 270] width 6 height 6
click at [252, 269] on input "checkbox" at bounding box center [254, 270] width 5 height 5
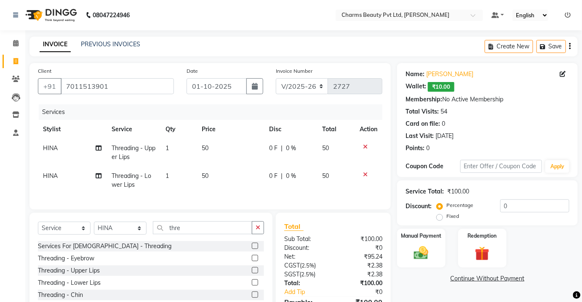
scroll to position [53, 0]
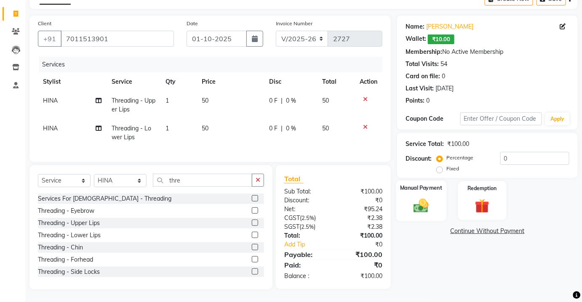
click at [425, 202] on img at bounding box center [421, 205] width 24 height 17
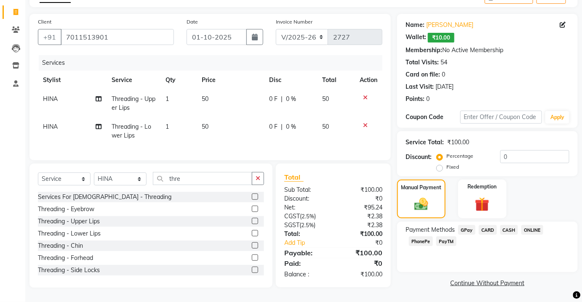
click at [512, 228] on span "CASH" at bounding box center [509, 230] width 18 height 10
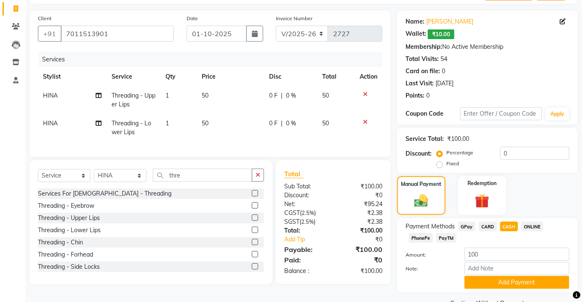
scroll to position [72, 0]
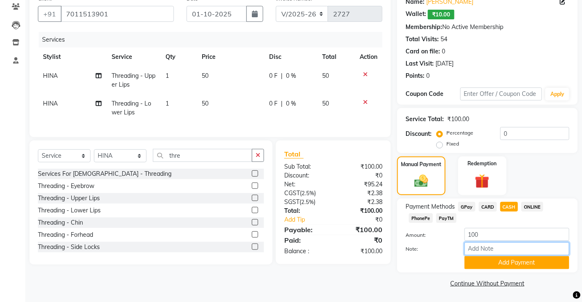
click at [511, 251] on input "Note:" at bounding box center [517, 249] width 105 height 13
click at [471, 261] on button "Add Payment" at bounding box center [517, 263] width 105 height 13
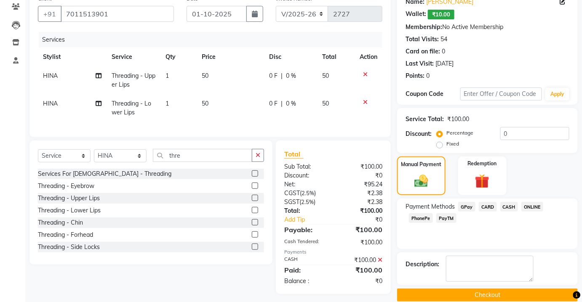
scroll to position [84, 0]
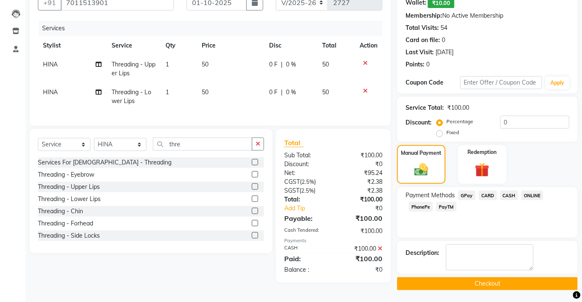
click at [471, 276] on div "Name: [PERSON_NAME] Wallet: ₹10.00 Membership: No Active Membership Total Visit…" at bounding box center [490, 134] width 187 height 311
click at [471, 285] on button "Checkout" at bounding box center [487, 284] width 181 height 13
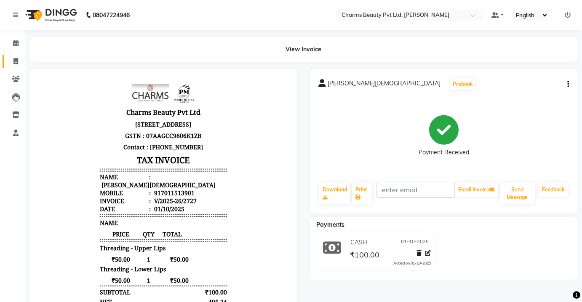
drag, startPoint x: 6, startPoint y: 64, endPoint x: 8, endPoint y: 59, distance: 4.4
click at [6, 63] on link "Invoice" at bounding box center [13, 62] width 20 height 14
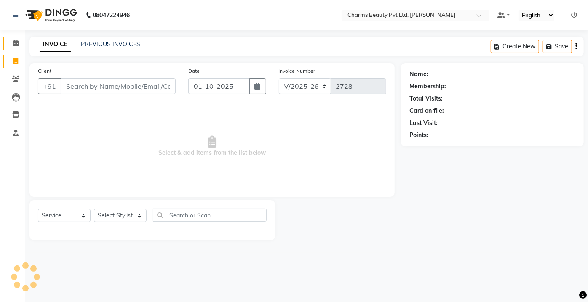
click at [14, 38] on link "Calendar" at bounding box center [13, 44] width 20 height 14
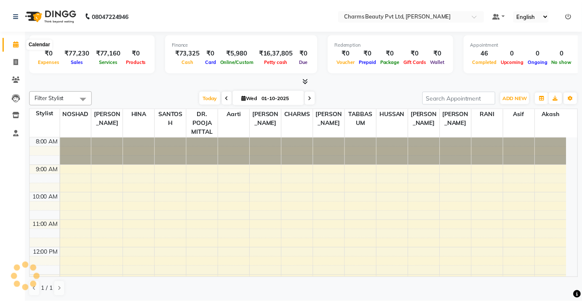
scroll to position [200, 0]
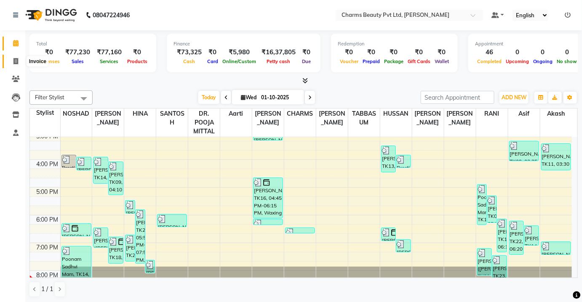
click at [19, 61] on span at bounding box center [15, 62] width 15 height 10
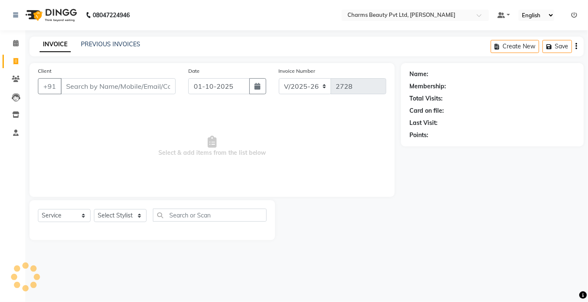
click at [106, 32] on div "08047224946 Select Location × Charms Beauty Pvt Ltd, [PERSON_NAME] Default Pane…" at bounding box center [294, 151] width 588 height 302
click at [109, 43] on link "PREVIOUS INVOICES" at bounding box center [110, 44] width 59 height 8
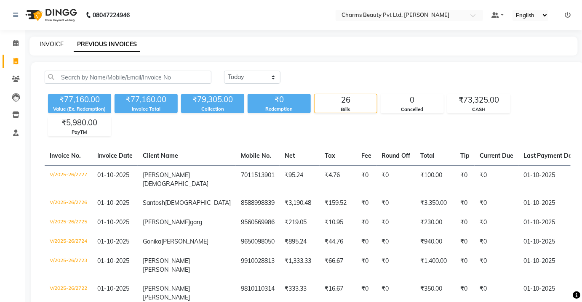
click at [57, 41] on link "INVOICE" at bounding box center [52, 44] width 24 height 8
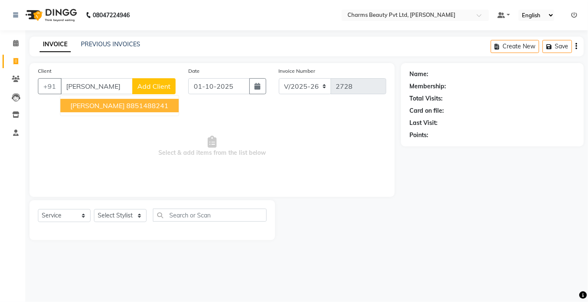
click at [95, 102] on span "[PERSON_NAME]" at bounding box center [97, 106] width 54 height 8
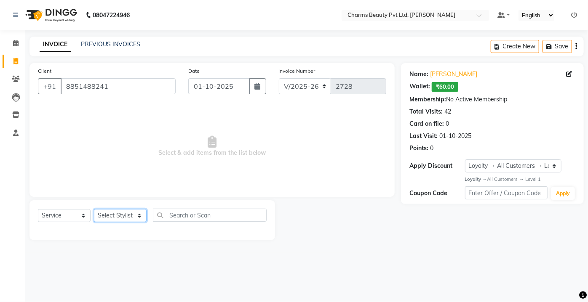
click at [127, 216] on select "Select Stylist Aarti [PERSON_NAME] [PERSON_NAME] CHARMS DR. POOJA MITTAL HINA […" at bounding box center [120, 215] width 53 height 13
click at [94, 209] on select "Select Stylist Aarti [PERSON_NAME] [PERSON_NAME] CHARMS DR. POOJA MITTAL HINA […" at bounding box center [120, 215] width 53 height 13
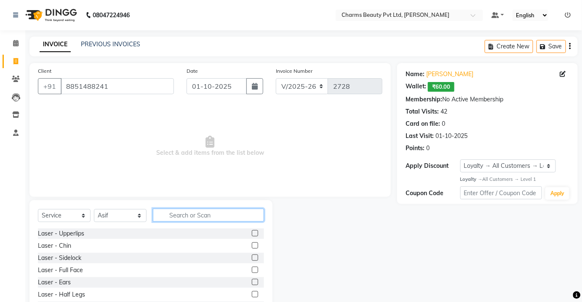
click at [182, 214] on input "text" at bounding box center [208, 215] width 111 height 13
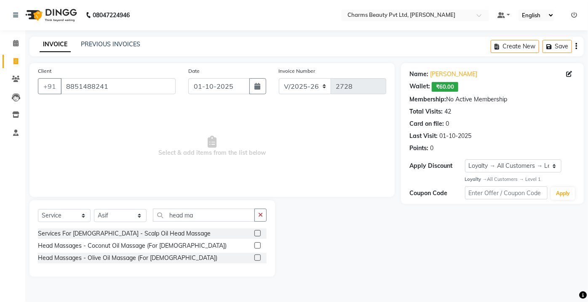
click at [256, 232] on label at bounding box center [257, 233] width 6 height 6
click at [256, 232] on input "checkbox" at bounding box center [256, 233] width 5 height 5
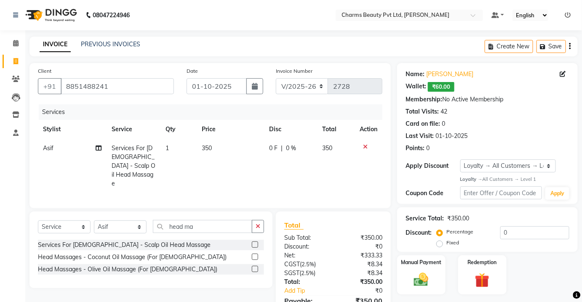
click at [220, 160] on td "350" at bounding box center [230, 166] width 67 height 54
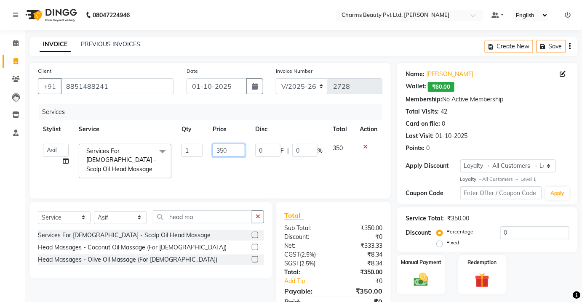
click at [220, 151] on input "350" at bounding box center [229, 150] width 32 height 13
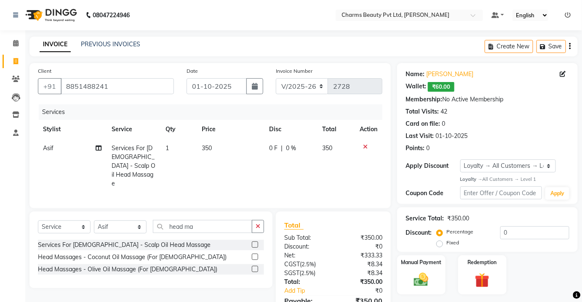
drag, startPoint x: 225, startPoint y: 188, endPoint x: 177, endPoint y: 214, distance: 53.9
click at [222, 188] on div "Services Stylist Service Qty Price Disc Total Action Asif Services For [DEMOGRA…" at bounding box center [210, 152] width 345 height 96
click at [198, 220] on input "head ma" at bounding box center [202, 226] width 99 height 13
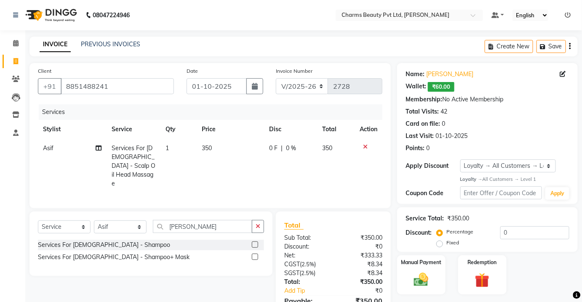
click at [256, 242] on label at bounding box center [255, 245] width 6 height 6
click at [256, 243] on input "checkbox" at bounding box center [254, 245] width 5 height 5
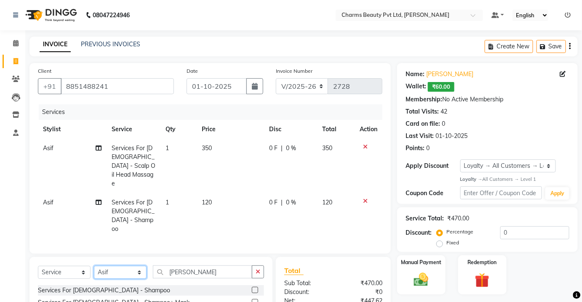
click at [138, 266] on select "Select Stylist Aarti [PERSON_NAME] [PERSON_NAME] CHARMS DR. POOJA MITTAL HINA […" at bounding box center [120, 272] width 53 height 13
click at [94, 266] on select "Select Stylist Aarti [PERSON_NAME] [PERSON_NAME] CHARMS DR. POOJA MITTAL HINA […" at bounding box center [120, 272] width 53 height 13
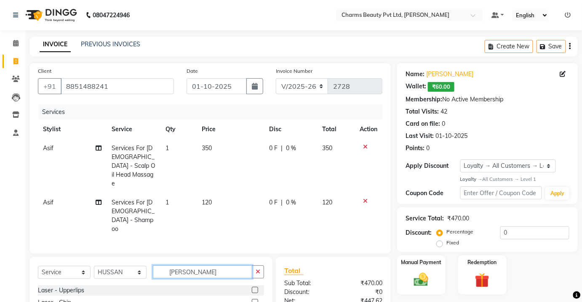
click at [196, 266] on input "[PERSON_NAME]" at bounding box center [202, 272] width 99 height 13
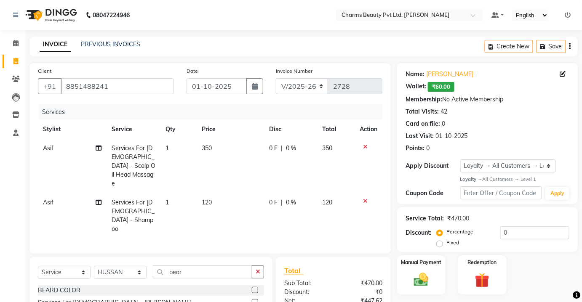
click at [258, 298] on div at bounding box center [258, 303] width 12 height 11
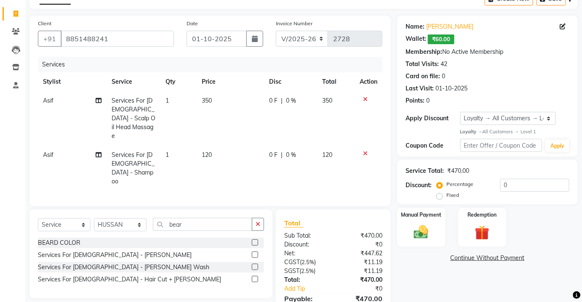
scroll to position [61, 0]
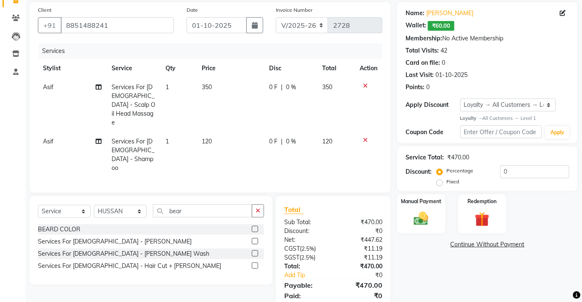
click at [253, 238] on label at bounding box center [255, 241] width 6 height 6
click at [253, 239] on input "checkbox" at bounding box center [254, 241] width 5 height 5
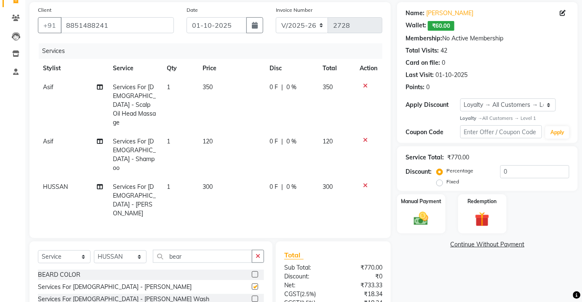
scroll to position [89, 0]
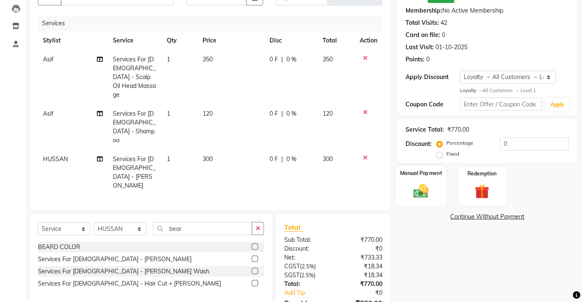
click at [409, 193] on img at bounding box center [421, 191] width 24 height 17
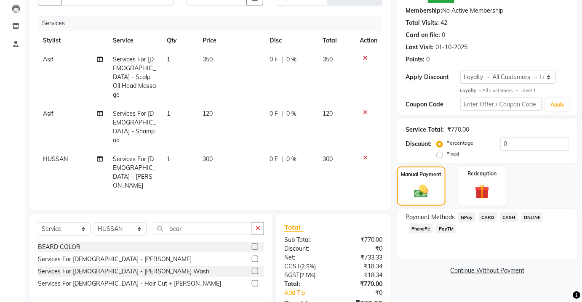
click at [445, 228] on span "PayTM" at bounding box center [446, 229] width 20 height 10
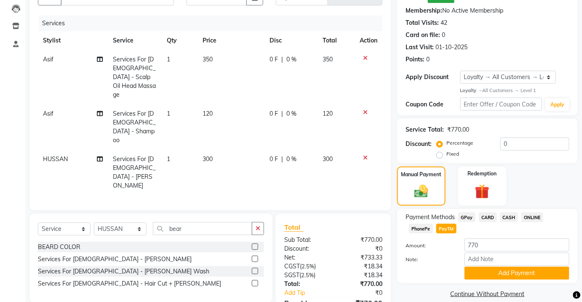
scroll to position [99, 0]
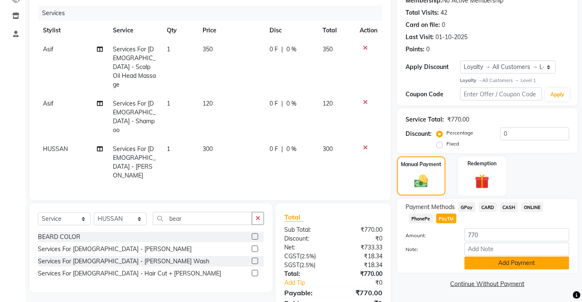
click at [493, 267] on button "Add Payment" at bounding box center [517, 263] width 105 height 13
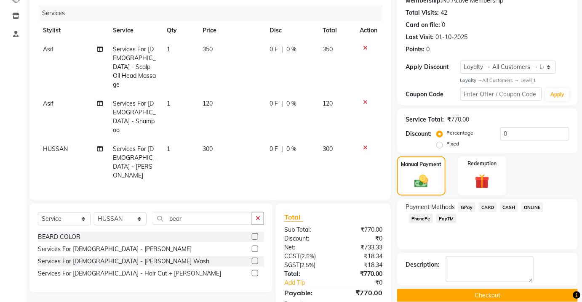
scroll to position [148, 0]
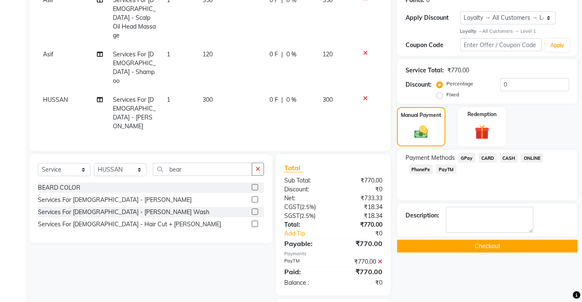
click at [491, 247] on button "Checkout" at bounding box center [487, 246] width 181 height 13
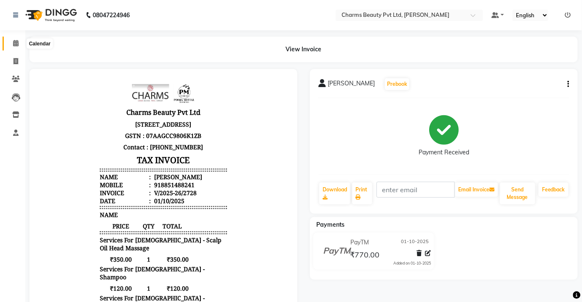
click at [13, 42] on icon at bounding box center [15, 43] width 5 height 6
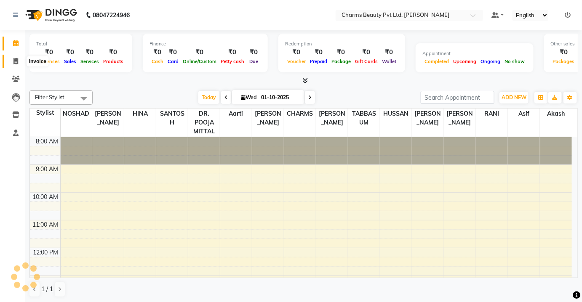
click at [16, 59] on icon at bounding box center [15, 61] width 5 height 6
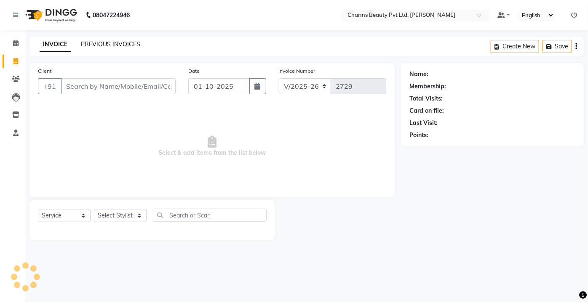
click at [88, 42] on link "PREVIOUS INVOICES" at bounding box center [110, 44] width 59 height 8
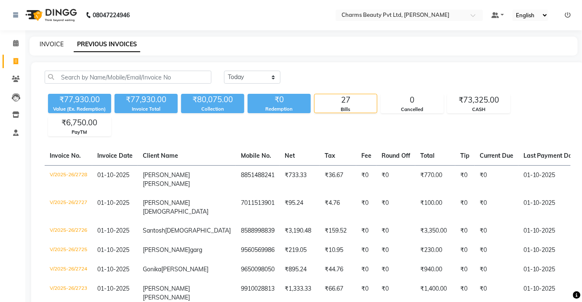
click at [53, 42] on link "INVOICE" at bounding box center [52, 44] width 24 height 8
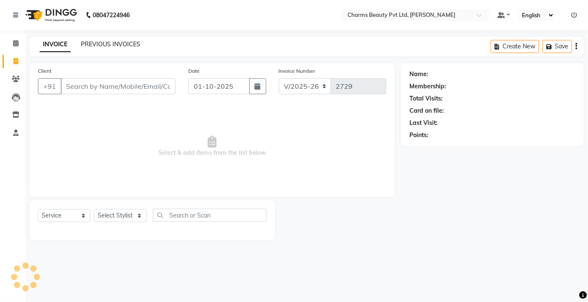
click at [117, 45] on link "PREVIOUS INVOICES" at bounding box center [110, 44] width 59 height 8
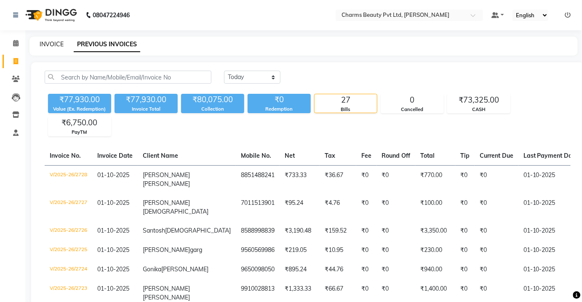
click at [45, 44] on link "INVOICE" at bounding box center [52, 44] width 24 height 8
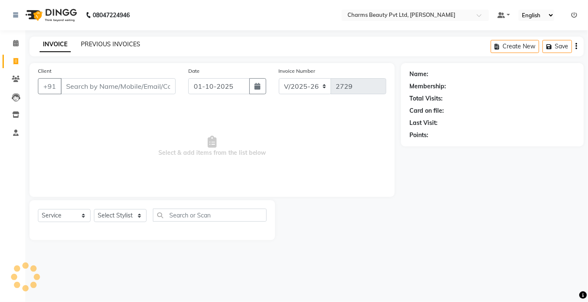
click at [97, 48] on link "PREVIOUS INVOICES" at bounding box center [110, 44] width 59 height 8
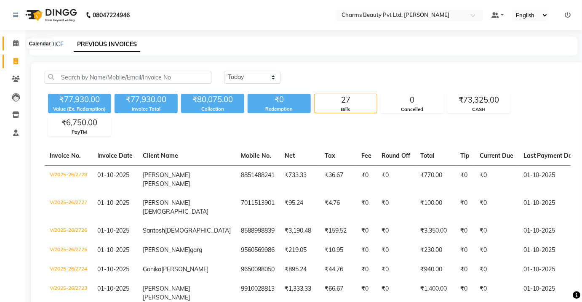
drag, startPoint x: 22, startPoint y: 39, endPoint x: 17, endPoint y: 41, distance: 6.0
click at [21, 39] on span at bounding box center [15, 44] width 15 height 10
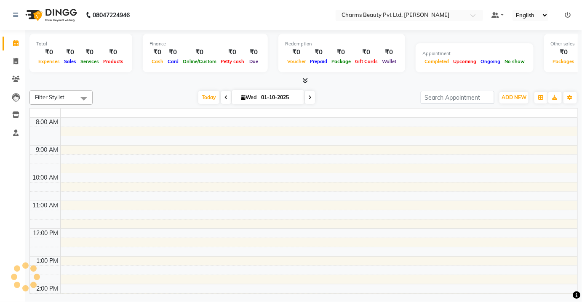
click at [17, 41] on icon at bounding box center [15, 43] width 5 height 6
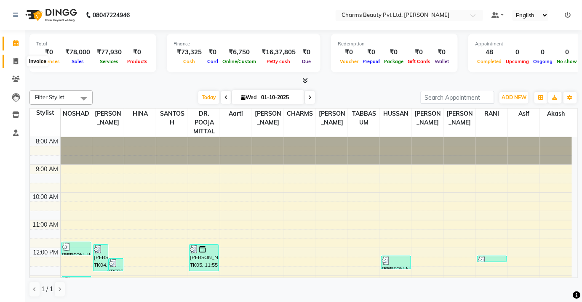
click at [17, 62] on icon at bounding box center [15, 61] width 5 height 6
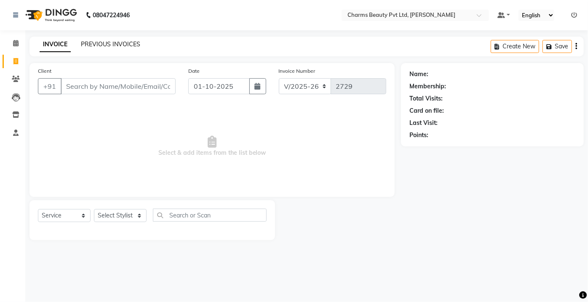
click at [92, 42] on link "PREVIOUS INVOICES" at bounding box center [110, 44] width 59 height 8
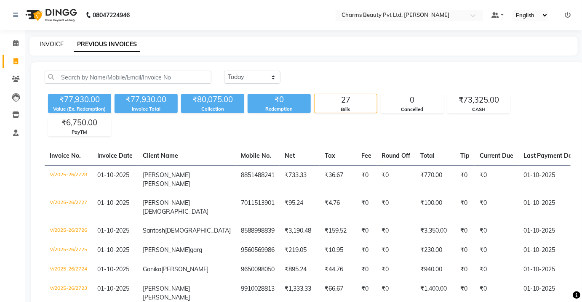
click at [47, 43] on link "INVOICE" at bounding box center [52, 44] width 24 height 8
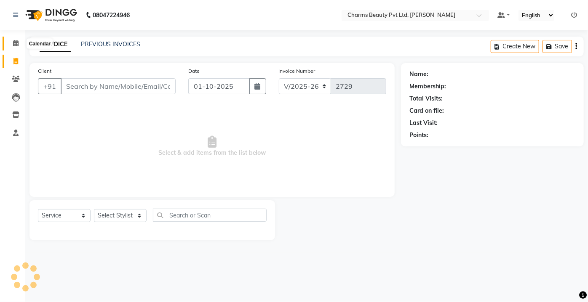
click at [18, 42] on icon at bounding box center [15, 43] width 5 height 6
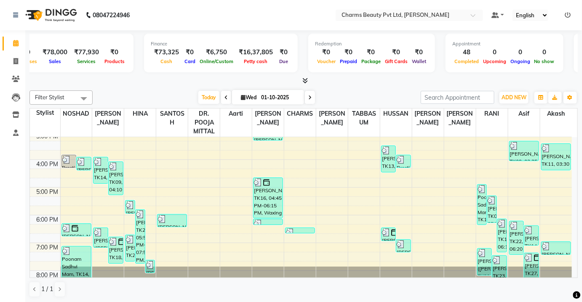
scroll to position [0, 24]
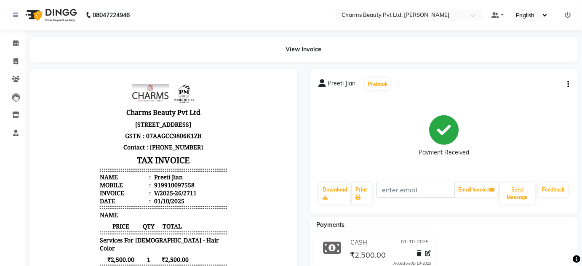
click at [570, 85] on div "Preeti Jian Prebook Payment Received Download Print Email Invoice Send Message …" at bounding box center [444, 141] width 268 height 145
click at [569, 85] on icon "button" at bounding box center [569, 84] width 2 height 0
click at [515, 95] on div "Edit Invoice" at bounding box center [527, 94] width 58 height 11
select select "service"
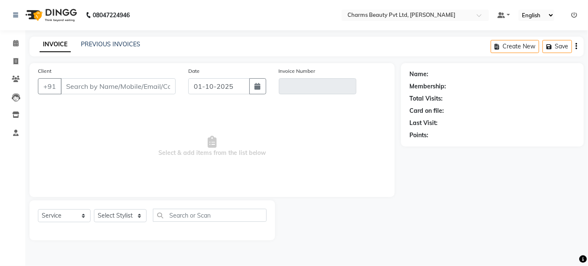
type input "9910097558"
type input "V/2025-26/2711"
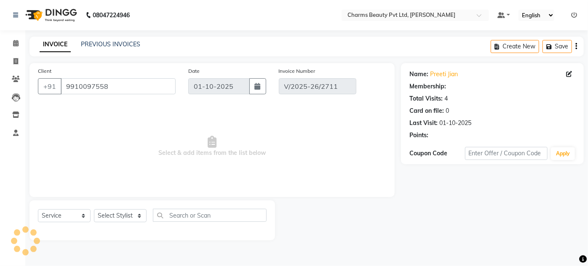
select select "select"
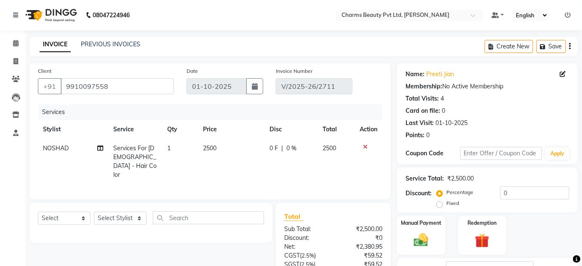
click at [210, 156] on td "2500" at bounding box center [231, 161] width 67 height 45
select select "17827"
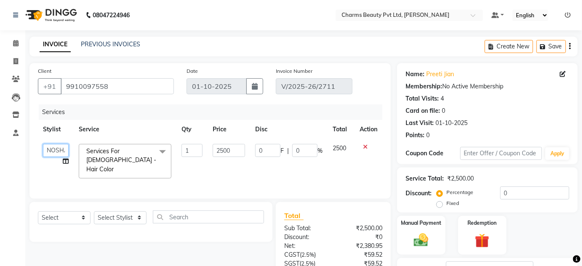
click at [59, 148] on select "Aarti Akash Asif BOBBY CHARMAYNE CHARMS DR. POOJA MITTAL HINA HUSSAN NOSHAD RAN…" at bounding box center [56, 150] width 26 height 13
select select "43786"
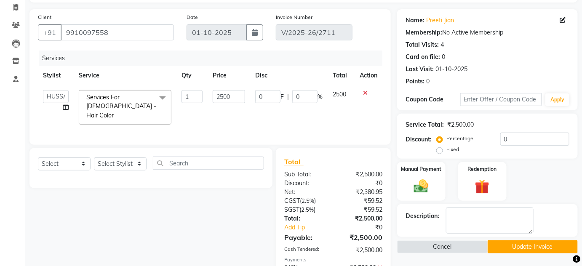
scroll to position [100, 0]
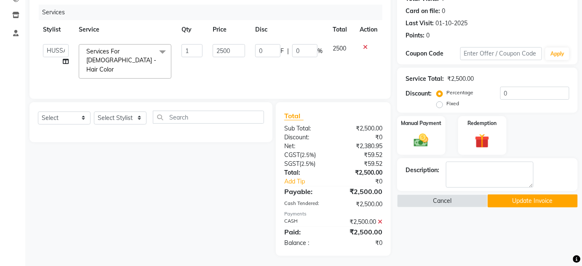
click at [497, 201] on button "Update Invoice" at bounding box center [533, 201] width 91 height 13
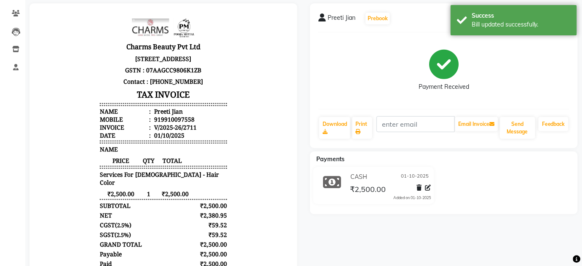
scroll to position [115, 0]
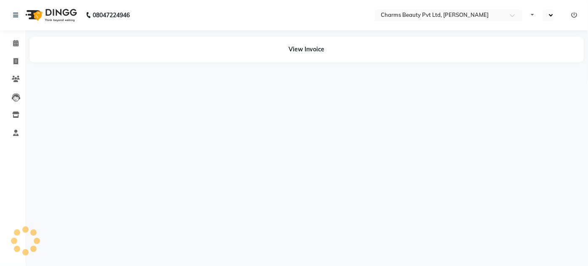
select select "en"
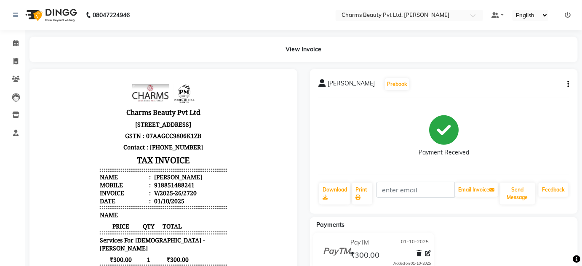
click at [570, 86] on div "Ravi Sharma Prebook Payment Received Download Print Email Invoice Send Message …" at bounding box center [444, 141] width 268 height 145
click at [567, 85] on button "button" at bounding box center [566, 84] width 5 height 9
